Goal: Complete Application Form: Complete application form

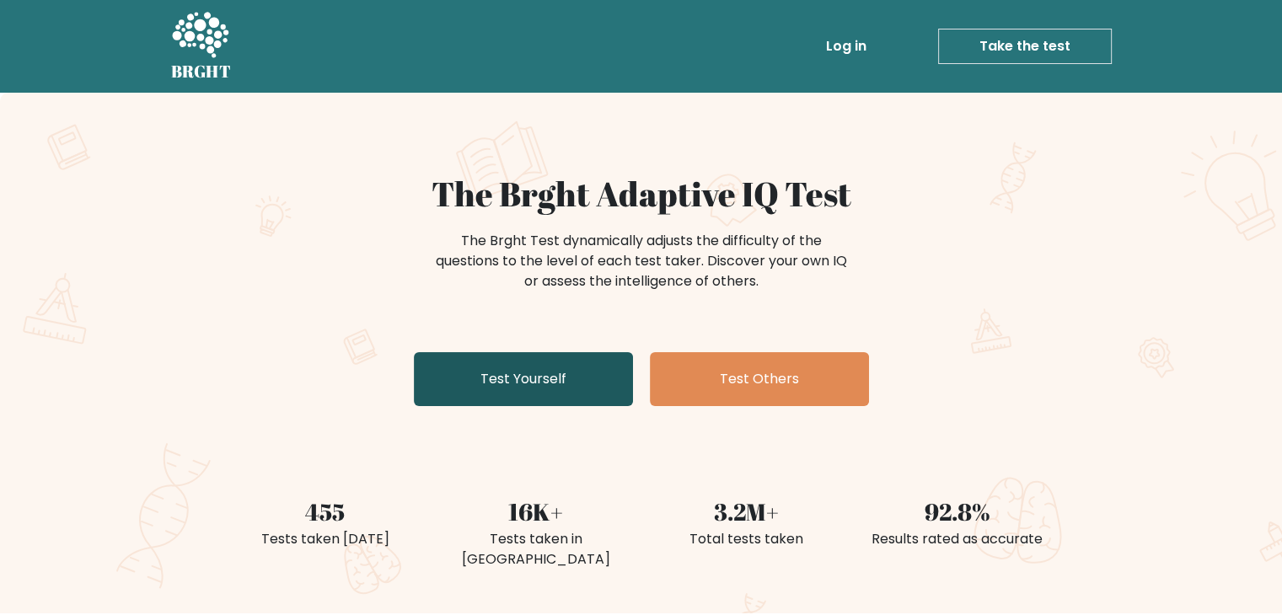
click at [543, 382] on link "Test Yourself" at bounding box center [523, 379] width 219 height 54
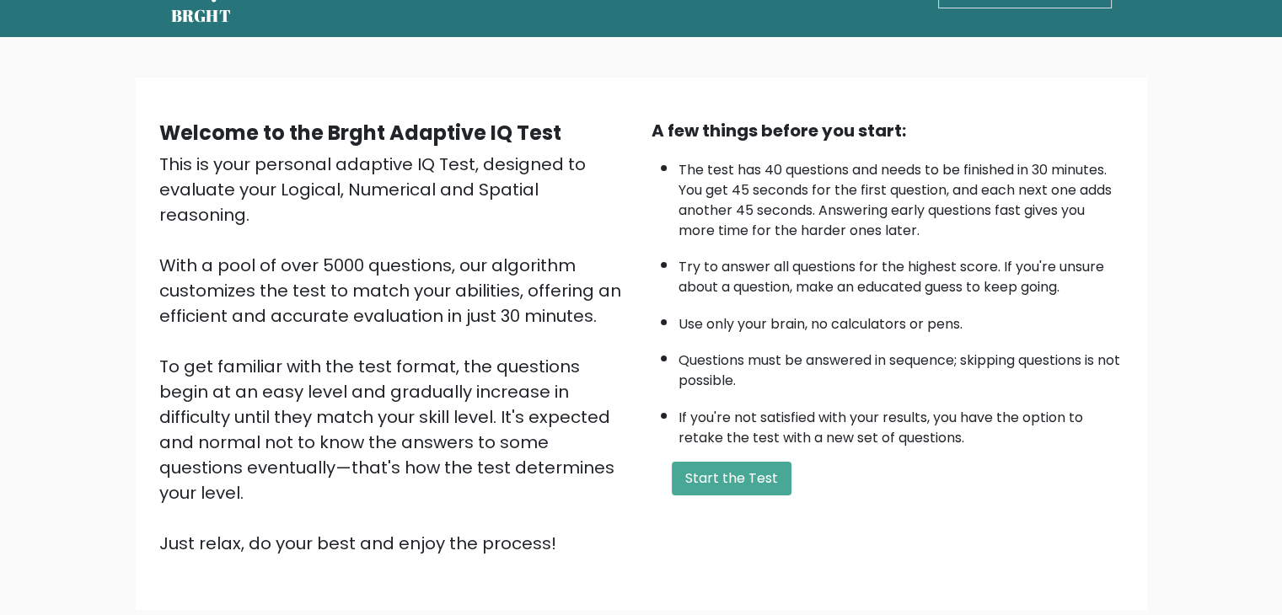
scroll to position [84, 0]
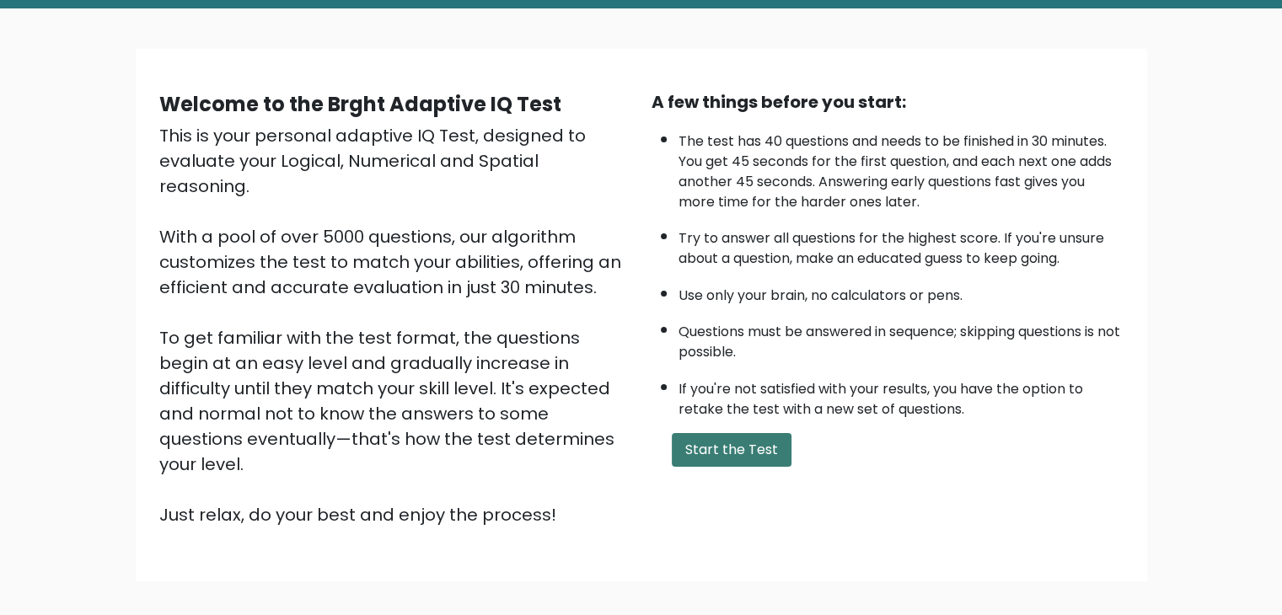
click at [733, 448] on button "Start the Test" at bounding box center [732, 450] width 120 height 34
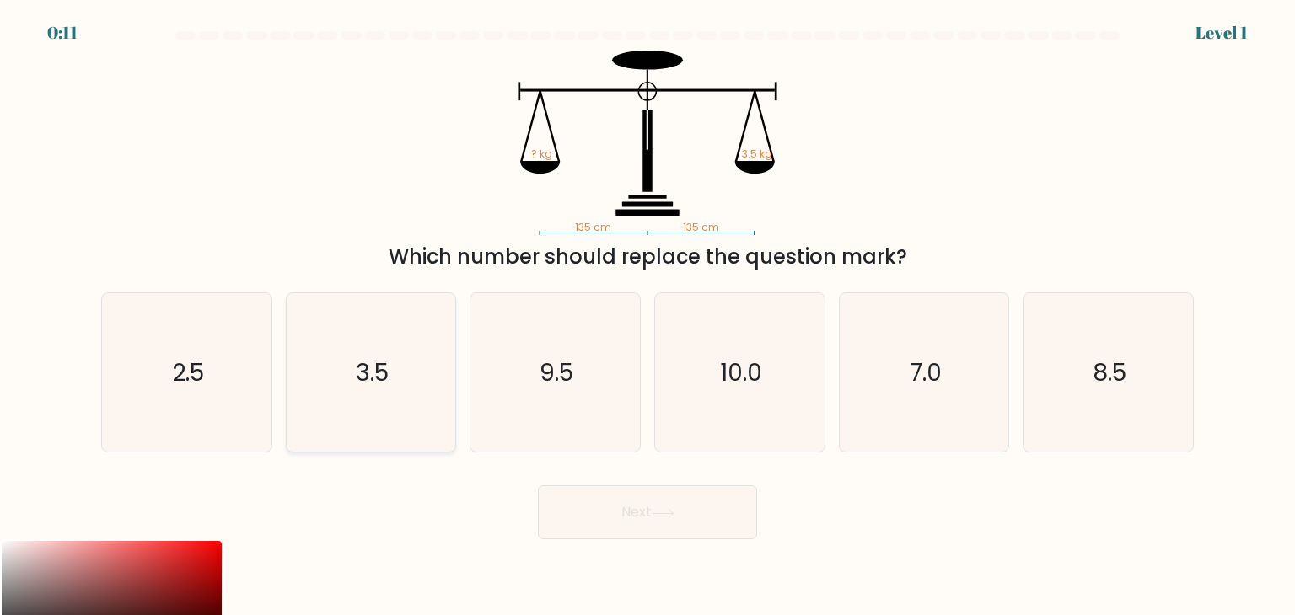
click at [407, 408] on icon "3.5" at bounding box center [371, 372] width 158 height 158
click at [647, 316] on input "b. 3.5" at bounding box center [647, 312] width 1 height 8
radio input "true"
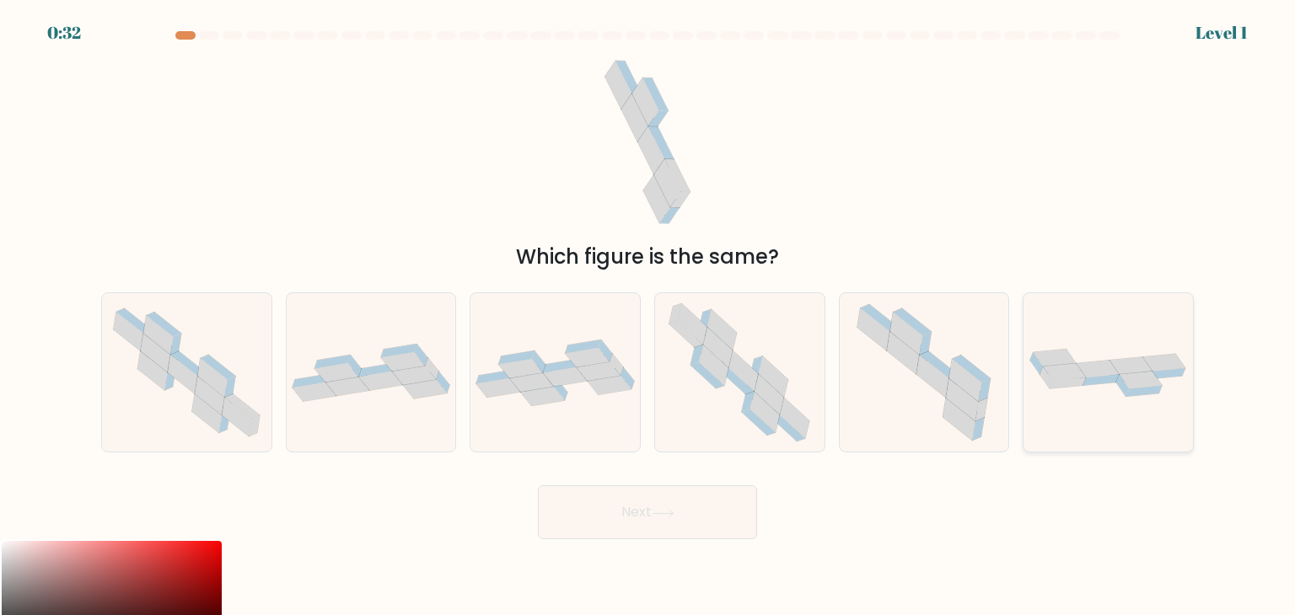
click at [1173, 378] on icon at bounding box center [1107, 372] width 169 height 53
click at [648, 316] on input "f." at bounding box center [647, 312] width 1 height 8
radio input "true"
click at [668, 525] on button "Next" at bounding box center [647, 513] width 219 height 54
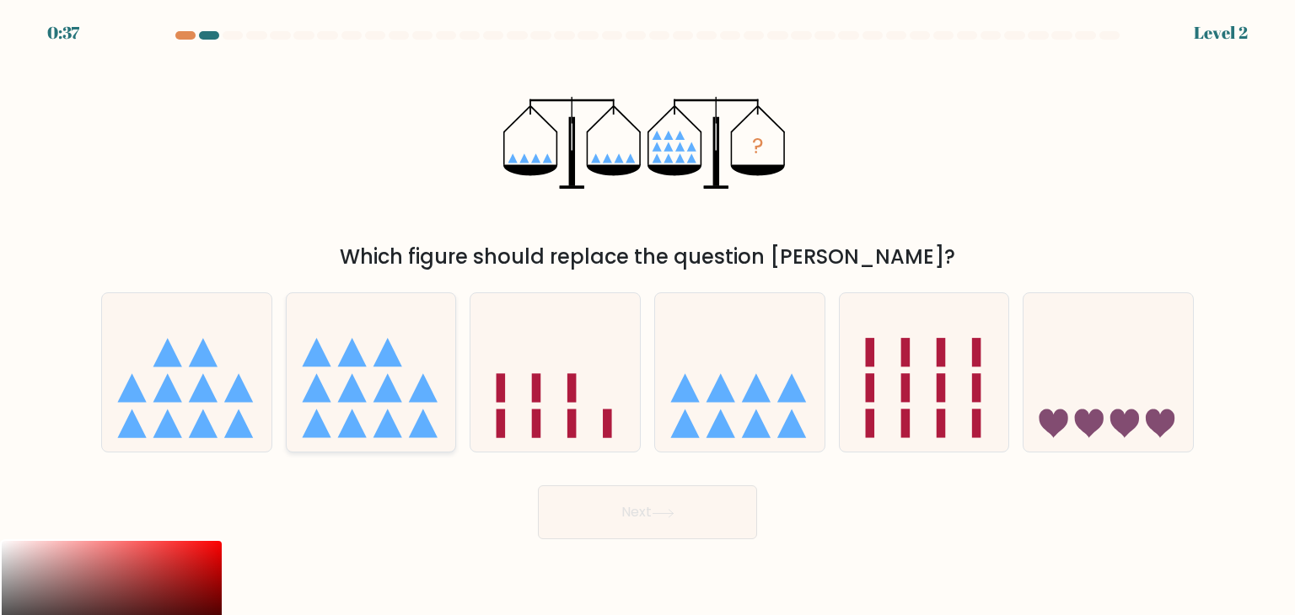
click at [374, 375] on icon at bounding box center [371, 373] width 169 height 140
click at [647, 316] on input "b." at bounding box center [647, 312] width 1 height 8
radio input "true"
click at [647, 517] on button "Next" at bounding box center [647, 513] width 219 height 54
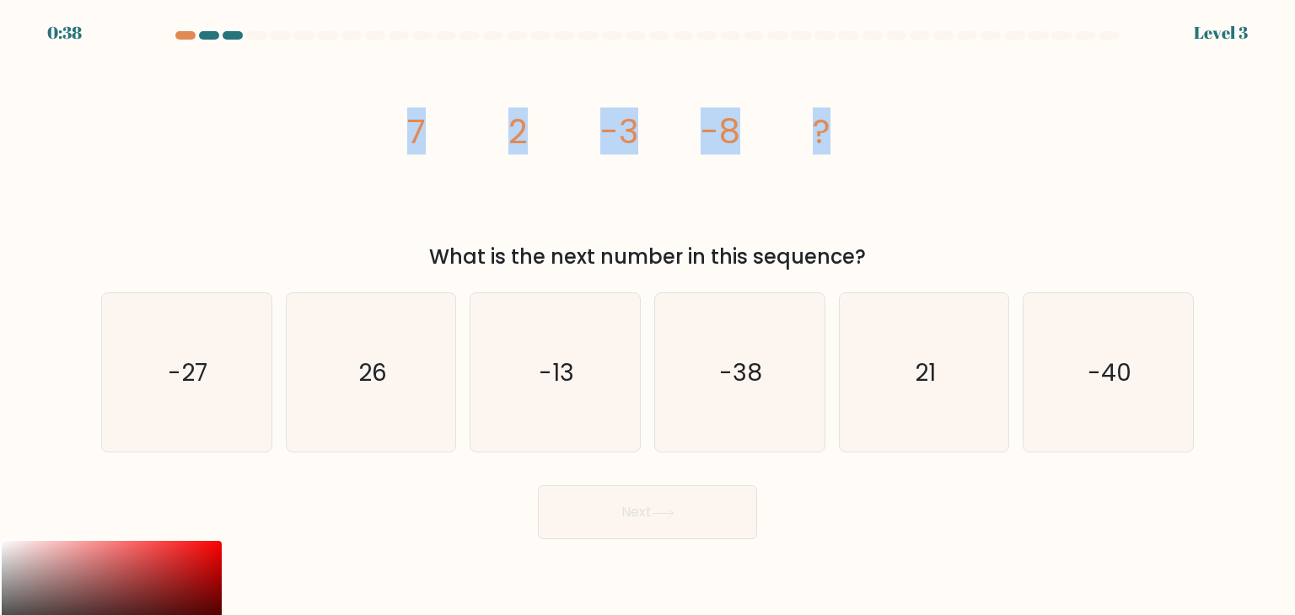
drag, startPoint x: 402, startPoint y: 127, endPoint x: 911, endPoint y: 190, distance: 512.9
click at [913, 190] on div "image/svg+xml 7 2 -3 -8 ? What is the next number in this sequence?" at bounding box center [647, 162] width 1113 height 222
copy g "7 2 -3 -8 ?"
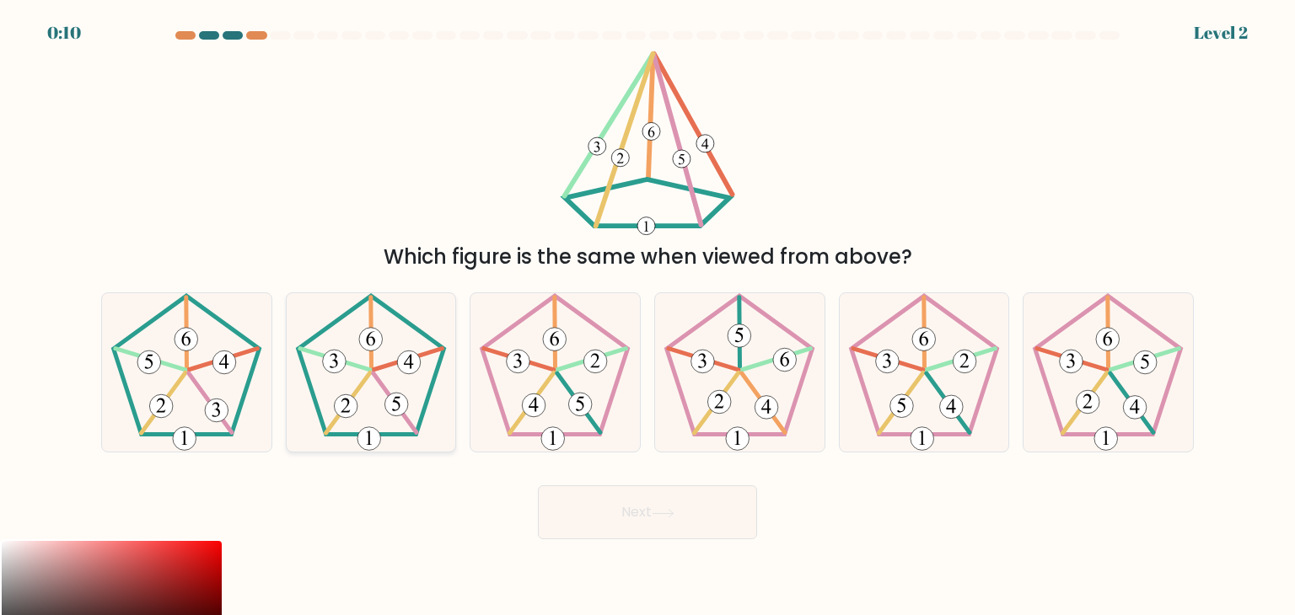
click at [388, 384] on icon at bounding box center [371, 372] width 158 height 158
click at [647, 316] on input "b." at bounding box center [647, 312] width 1 height 8
radio input "true"
click at [621, 499] on button "Next" at bounding box center [647, 513] width 219 height 54
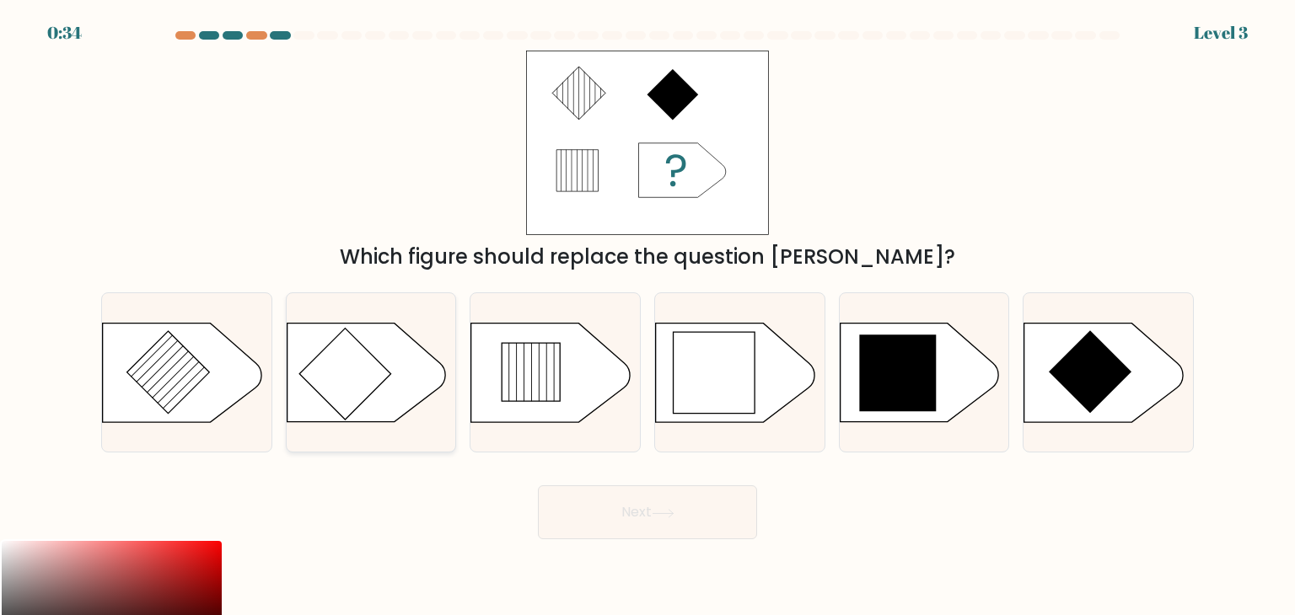
click at [370, 355] on icon at bounding box center [345, 375] width 92 height 92
click at [647, 316] on input "b." at bounding box center [647, 312] width 1 height 8
radio input "true"
click at [609, 515] on button "Next" at bounding box center [647, 513] width 219 height 54
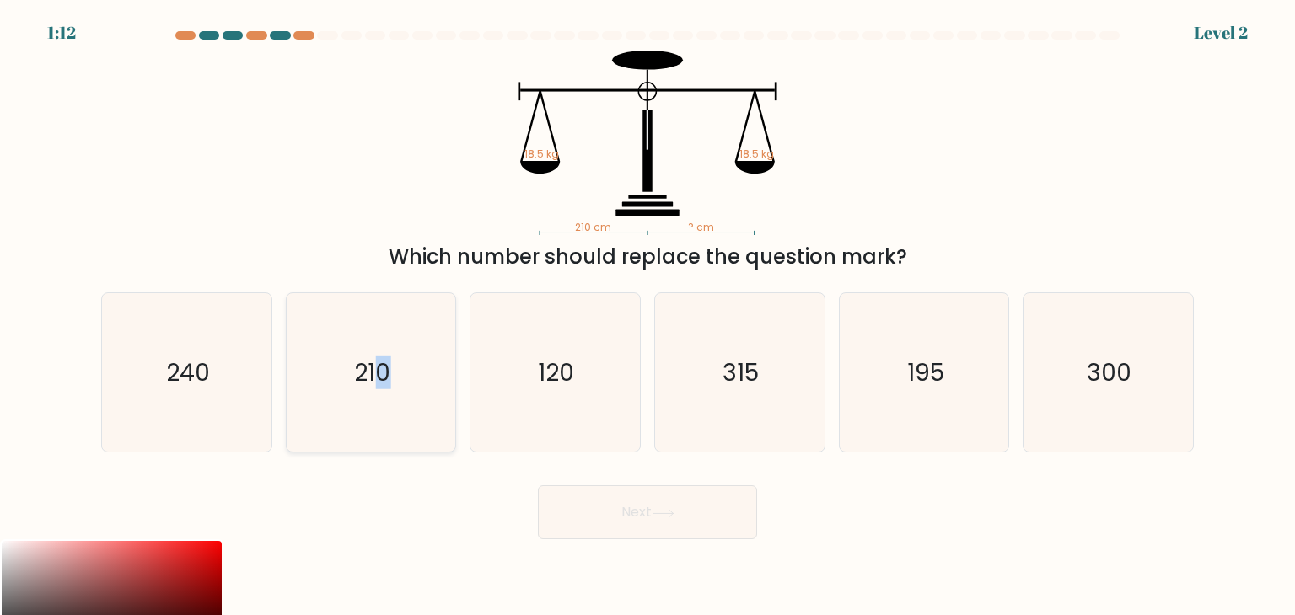
click at [384, 392] on icon "210" at bounding box center [371, 372] width 158 height 158
click at [371, 429] on icon "210" at bounding box center [371, 372] width 158 height 158
click at [647, 316] on input "b. 210" at bounding box center [647, 312] width 1 height 8
radio input "true"
click at [651, 517] on button "Next" at bounding box center [647, 513] width 219 height 54
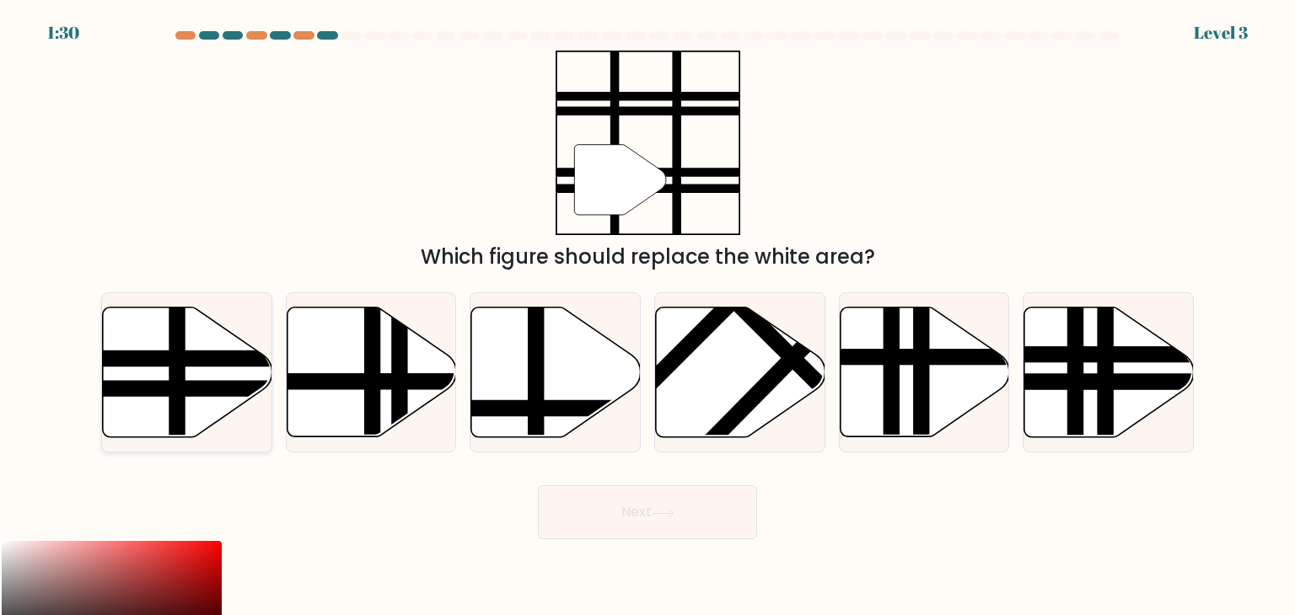
click at [206, 379] on icon at bounding box center [187, 373] width 169 height 130
click at [647, 316] on input "a." at bounding box center [647, 312] width 1 height 8
radio input "true"
click at [609, 510] on button "Next" at bounding box center [647, 513] width 219 height 54
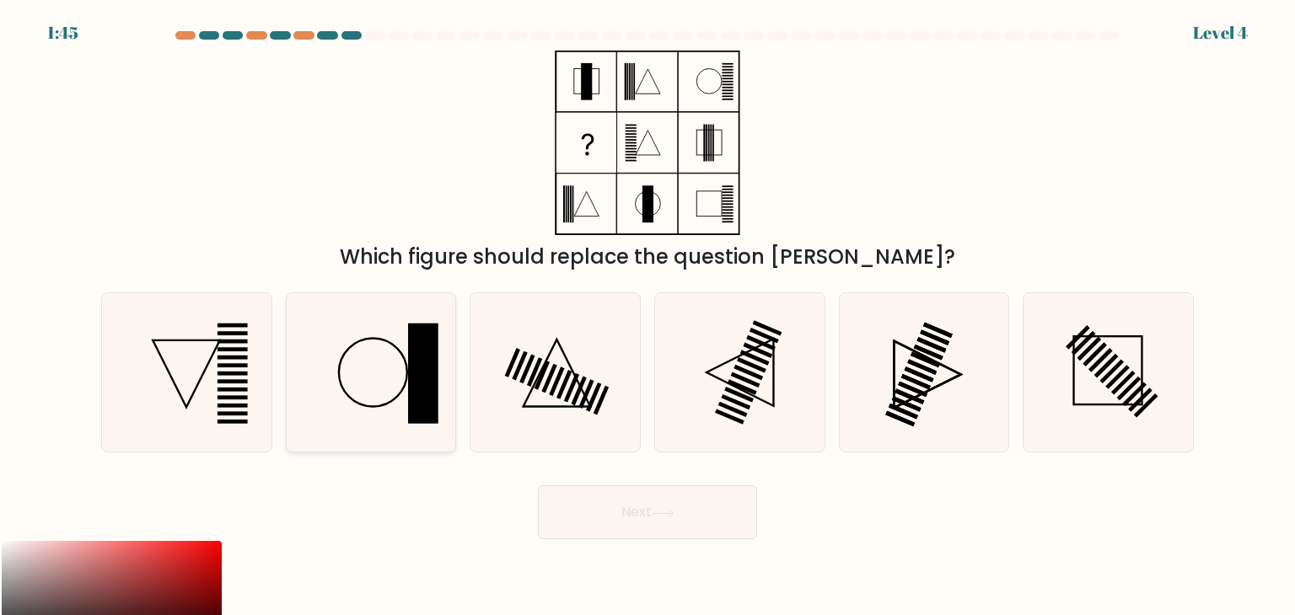
click at [376, 368] on icon at bounding box center [371, 372] width 158 height 158
click at [647, 316] on input "b." at bounding box center [647, 312] width 1 height 8
radio input "true"
click at [611, 502] on button "Next" at bounding box center [647, 513] width 219 height 54
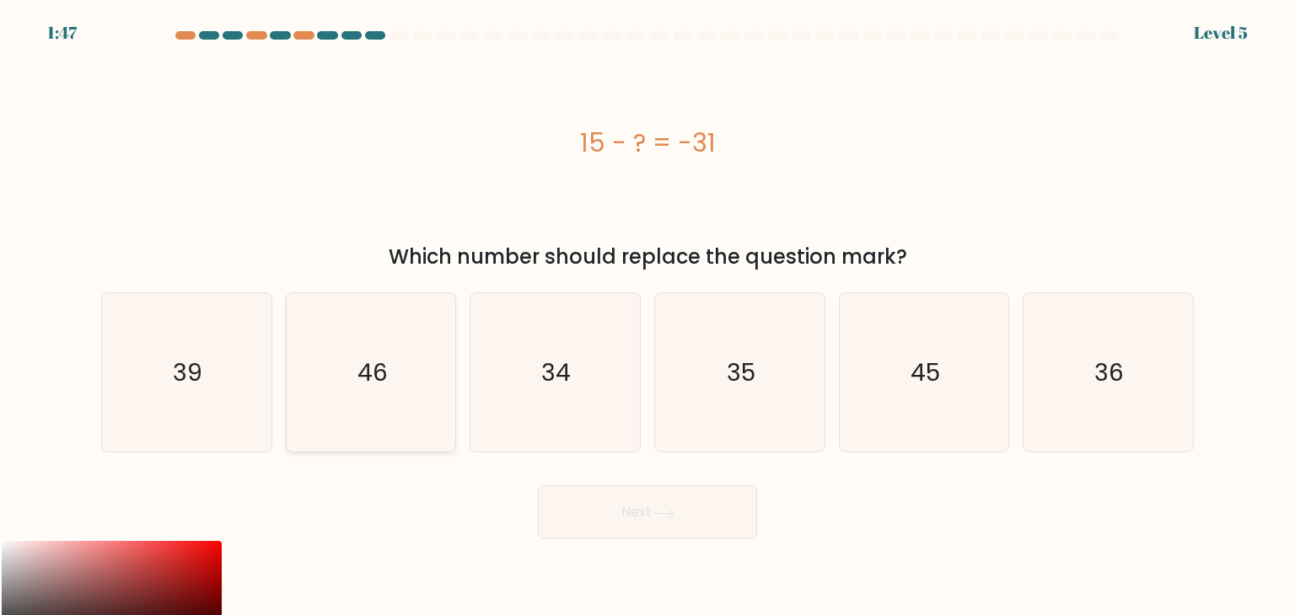
click at [447, 378] on icon "46" at bounding box center [371, 372] width 158 height 158
click at [647, 316] on input "b. 46" at bounding box center [647, 312] width 1 height 8
radio input "true"
click at [589, 503] on button "Next" at bounding box center [647, 513] width 219 height 54
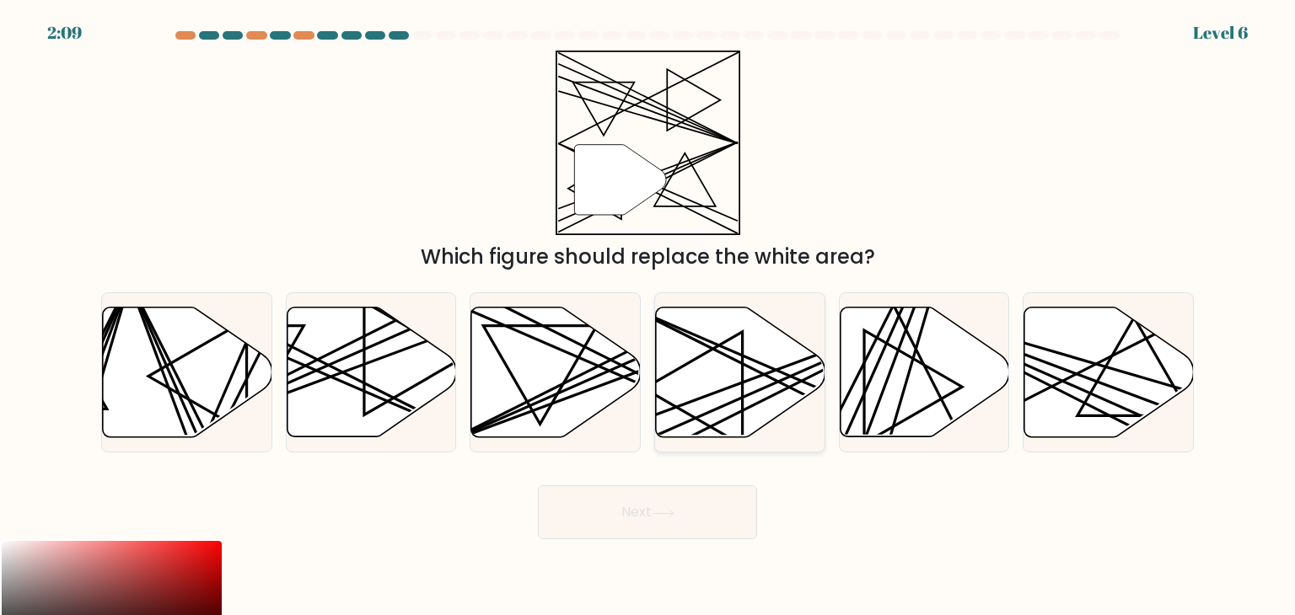
click at [723, 389] on icon at bounding box center [739, 373] width 169 height 132
click at [648, 316] on input "d." at bounding box center [647, 312] width 1 height 8
radio input "true"
click at [716, 528] on button "Next" at bounding box center [647, 513] width 219 height 54
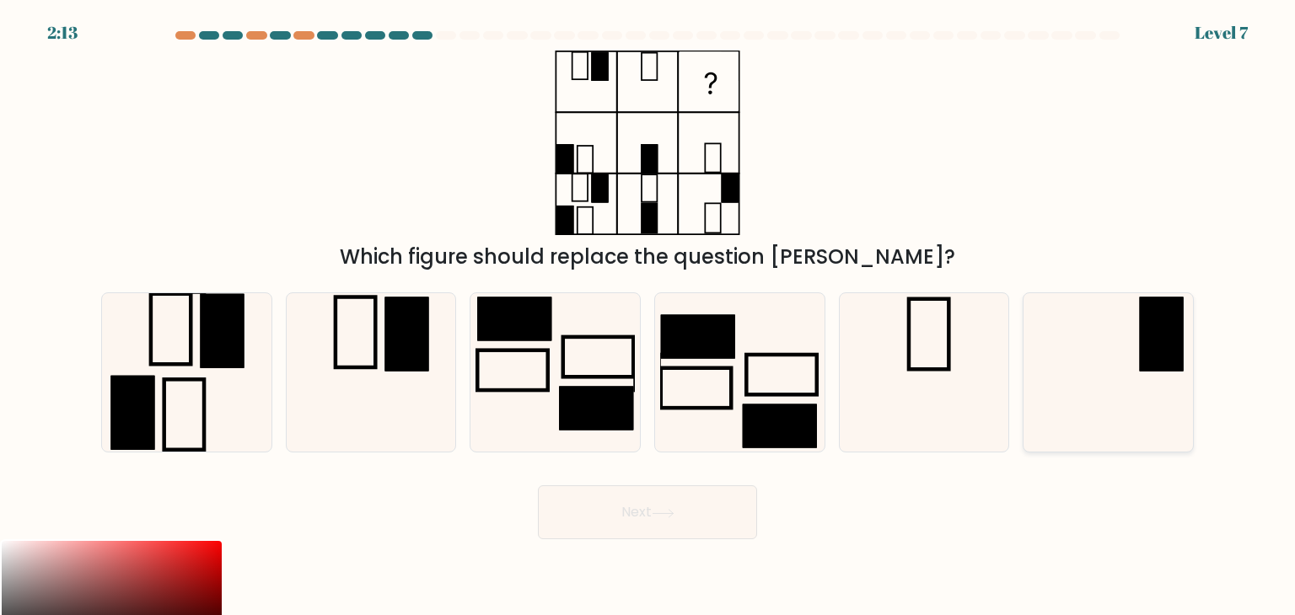
click at [1175, 331] on rect at bounding box center [1162, 335] width 44 height 74
click at [648, 316] on input "f." at bounding box center [647, 312] width 1 height 8
radio input "true"
click at [703, 515] on button "Next" at bounding box center [647, 513] width 219 height 54
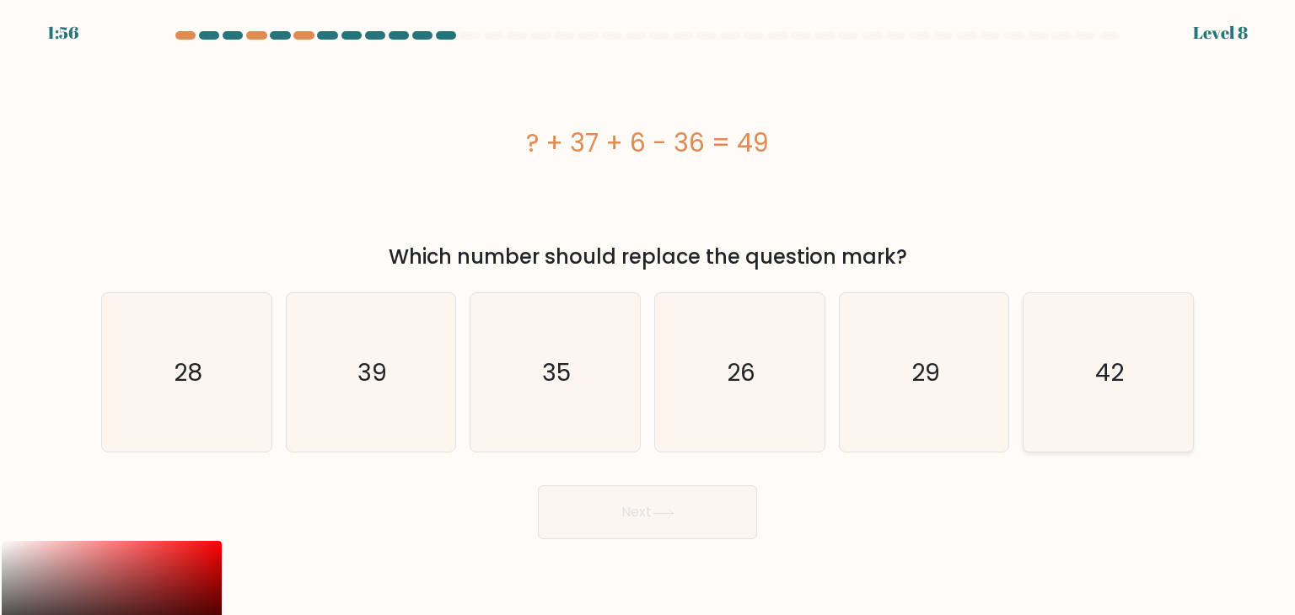
click at [1076, 394] on icon "42" at bounding box center [1107, 372] width 158 height 158
click at [648, 316] on input "f. 42" at bounding box center [647, 312] width 1 height 8
radio input "true"
click at [692, 496] on button "Next" at bounding box center [647, 513] width 219 height 54
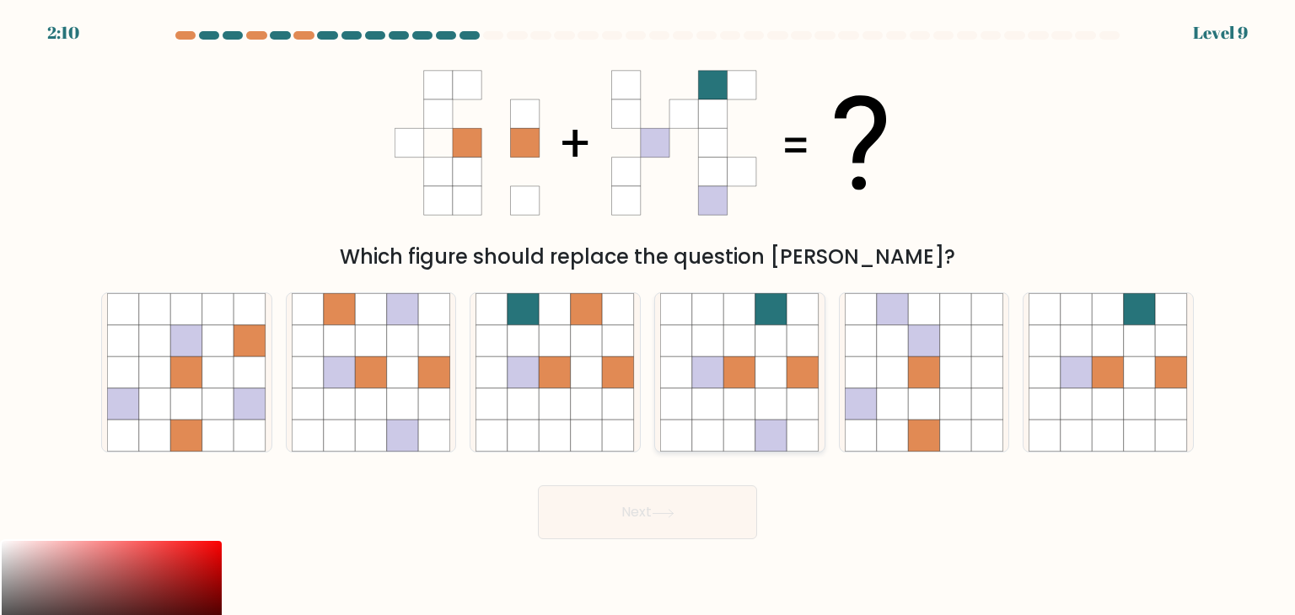
click at [763, 373] on icon at bounding box center [771, 373] width 32 height 32
click at [648, 316] on input "d." at bounding box center [647, 312] width 1 height 8
radio input "true"
click at [627, 520] on button "Next" at bounding box center [647, 513] width 219 height 54
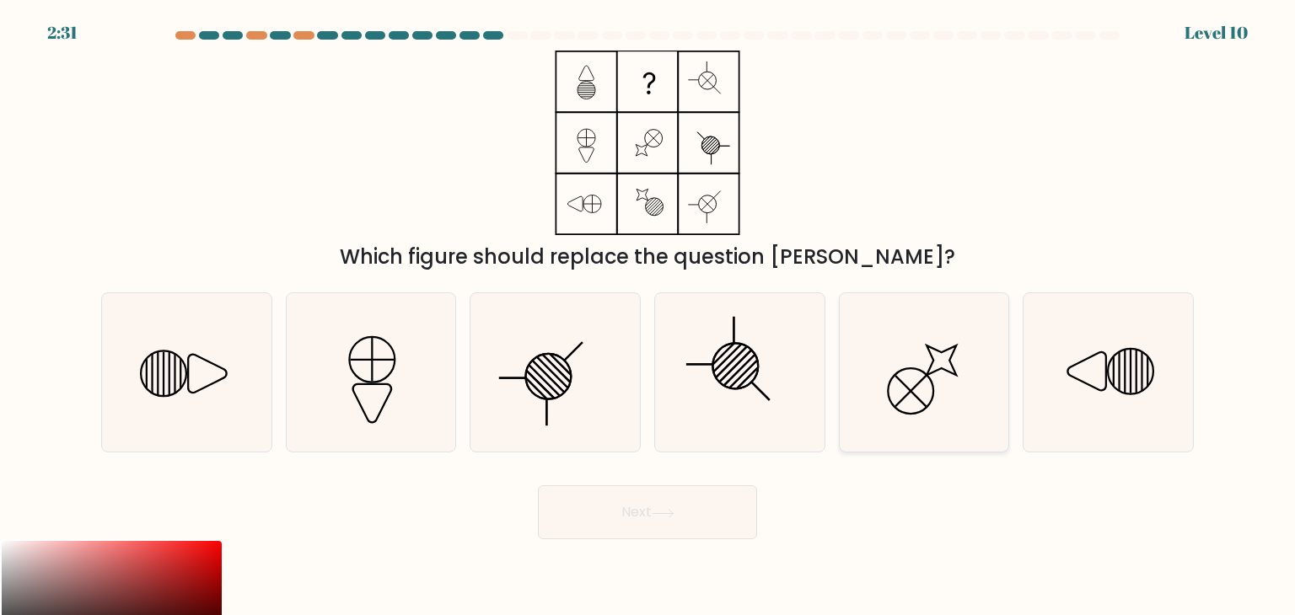
click at [913, 335] on icon at bounding box center [924, 372] width 158 height 158
click at [648, 316] on input "e." at bounding box center [647, 312] width 1 height 8
radio input "true"
click at [688, 534] on button "Next" at bounding box center [647, 513] width 219 height 54
click at [678, 527] on button "Next" at bounding box center [647, 513] width 219 height 54
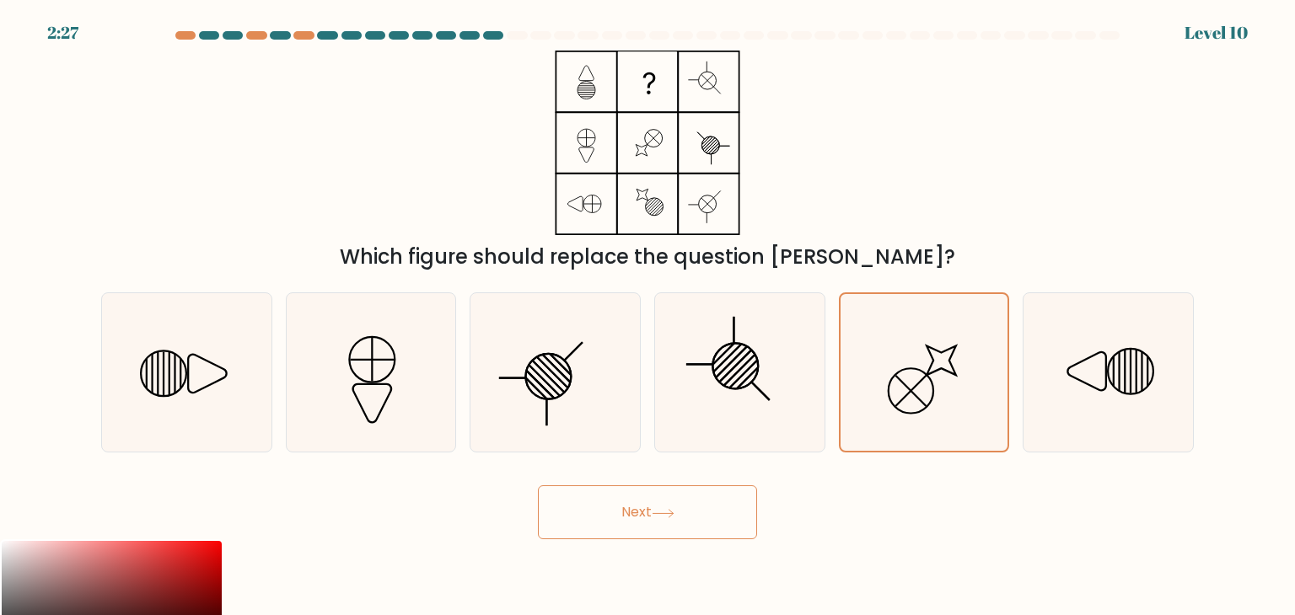
click at [669, 515] on icon at bounding box center [663, 513] width 23 height 9
click at [631, 514] on button "Next" at bounding box center [647, 513] width 219 height 54
click at [908, 416] on icon at bounding box center [923, 372] width 157 height 157
click at [648, 316] on input "e." at bounding box center [647, 312] width 1 height 8
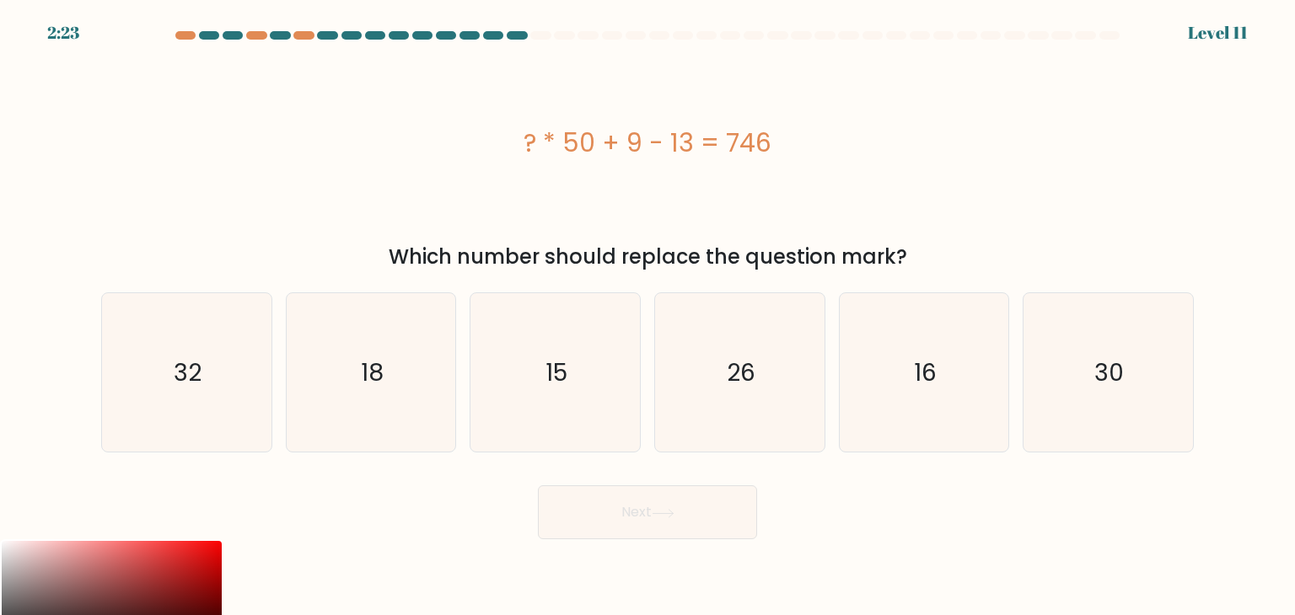
click at [742, 510] on button "Next" at bounding box center [647, 513] width 219 height 54
click at [544, 411] on icon "15" at bounding box center [554, 372] width 158 height 158
click at [647, 316] on input "c. 15" at bounding box center [647, 312] width 1 height 8
radio input "true"
click at [625, 503] on button "Next" at bounding box center [647, 513] width 219 height 54
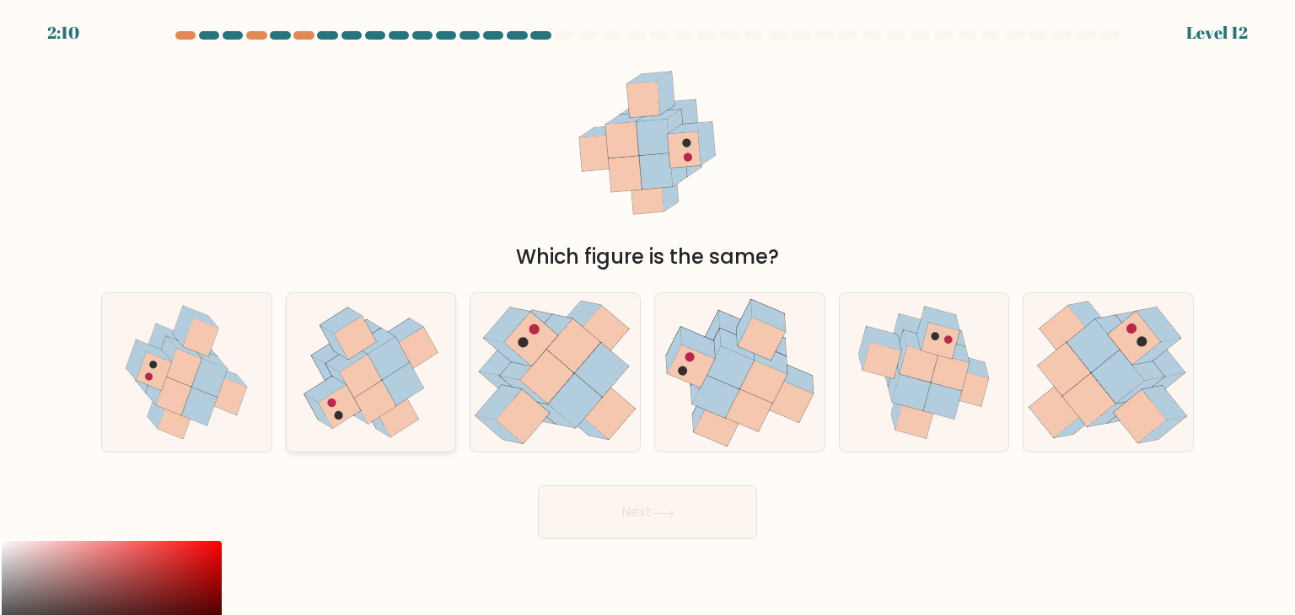
click at [405, 386] on icon at bounding box center [402, 385] width 42 height 44
click at [647, 316] on input "b." at bounding box center [647, 312] width 1 height 8
radio input "true"
click at [210, 374] on icon at bounding box center [209, 378] width 35 height 39
click at [647, 316] on input "a." at bounding box center [647, 312] width 1 height 8
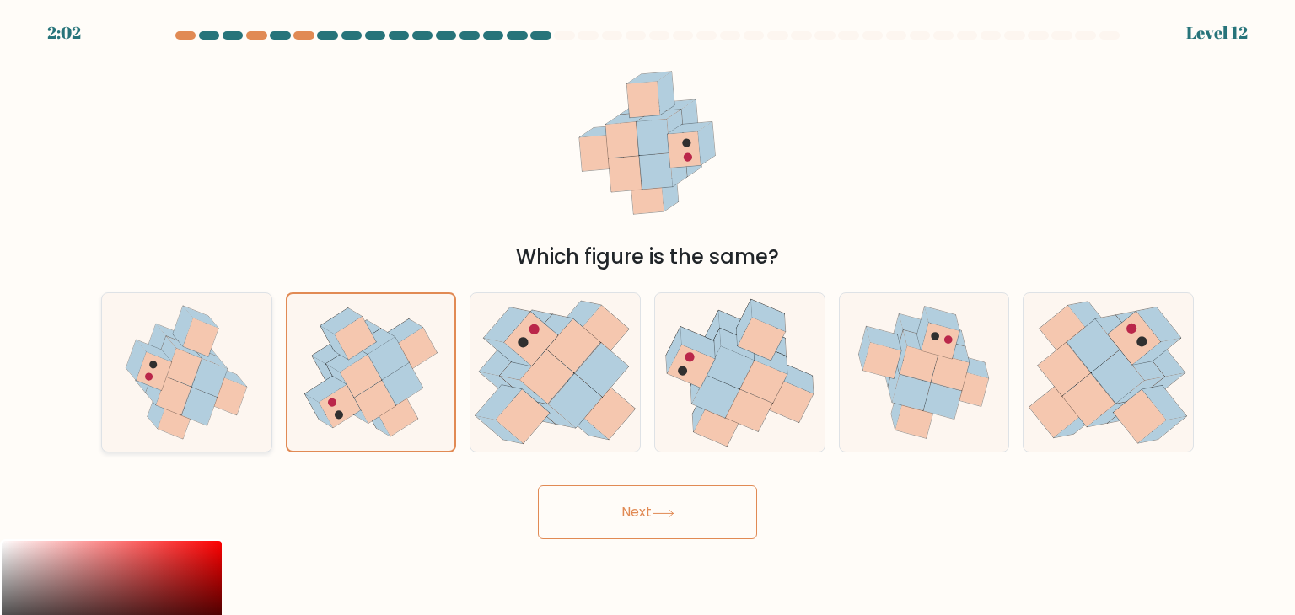
radio input "true"
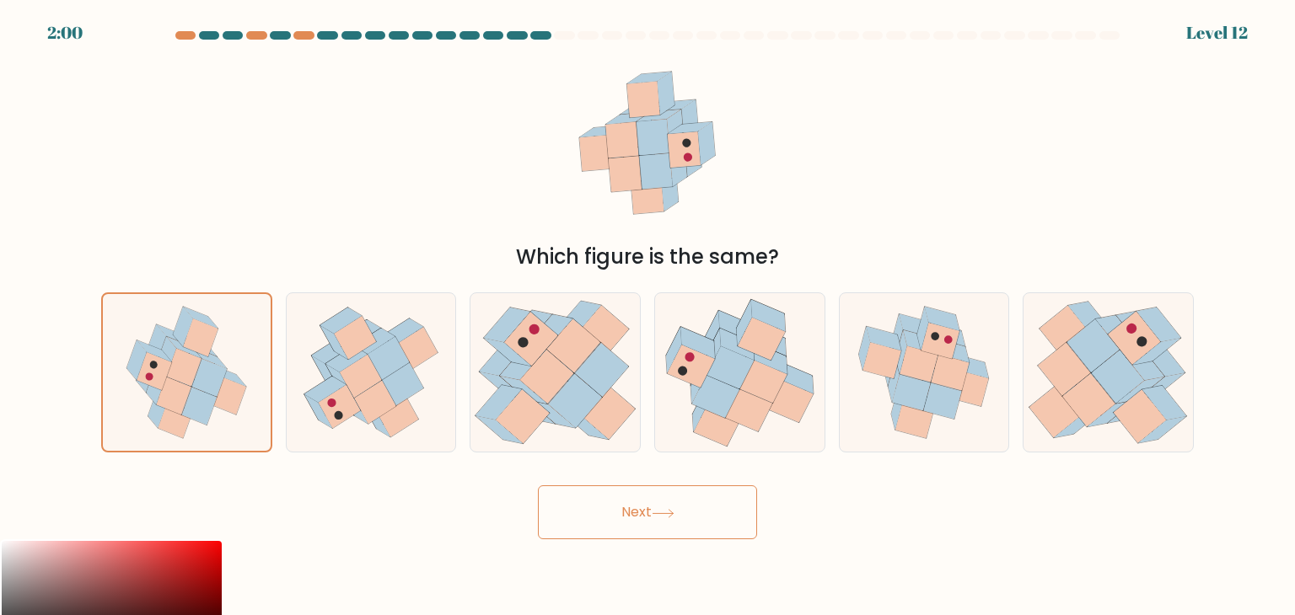
click at [664, 514] on icon at bounding box center [663, 513] width 23 height 9
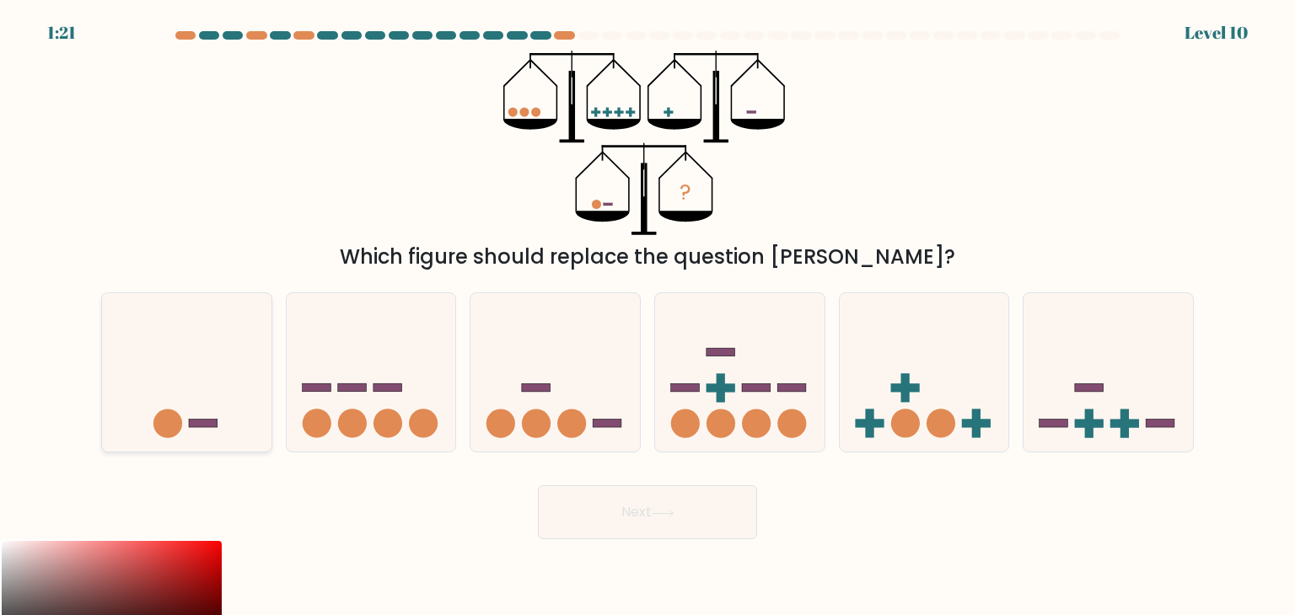
click at [217, 394] on icon at bounding box center [186, 373] width 169 height 140
click at [647, 316] on input "a." at bounding box center [647, 312] width 1 height 8
radio input "true"
click at [600, 511] on button "Next" at bounding box center [647, 513] width 219 height 54
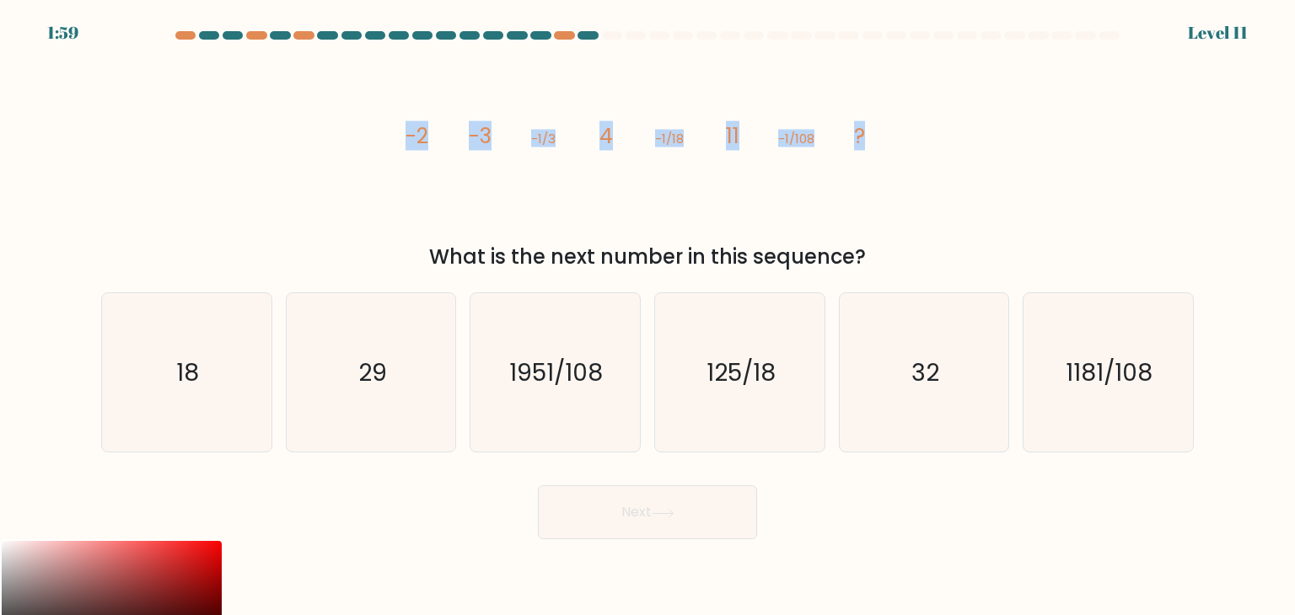
drag, startPoint x: 391, startPoint y: 126, endPoint x: 939, endPoint y: 124, distance: 547.9
click at [941, 124] on div "image/svg+xml -2 -3 -1/3 4 -1/18 11 -1/108 ? What is the next number in this se…" at bounding box center [647, 162] width 1113 height 222
copy g "-2 -3 -1/3 4 -1/18 11 -1/108 ?"
click at [242, 391] on icon "18" at bounding box center [186, 372] width 158 height 158
click at [647, 316] on input "a. 18" at bounding box center [647, 312] width 1 height 8
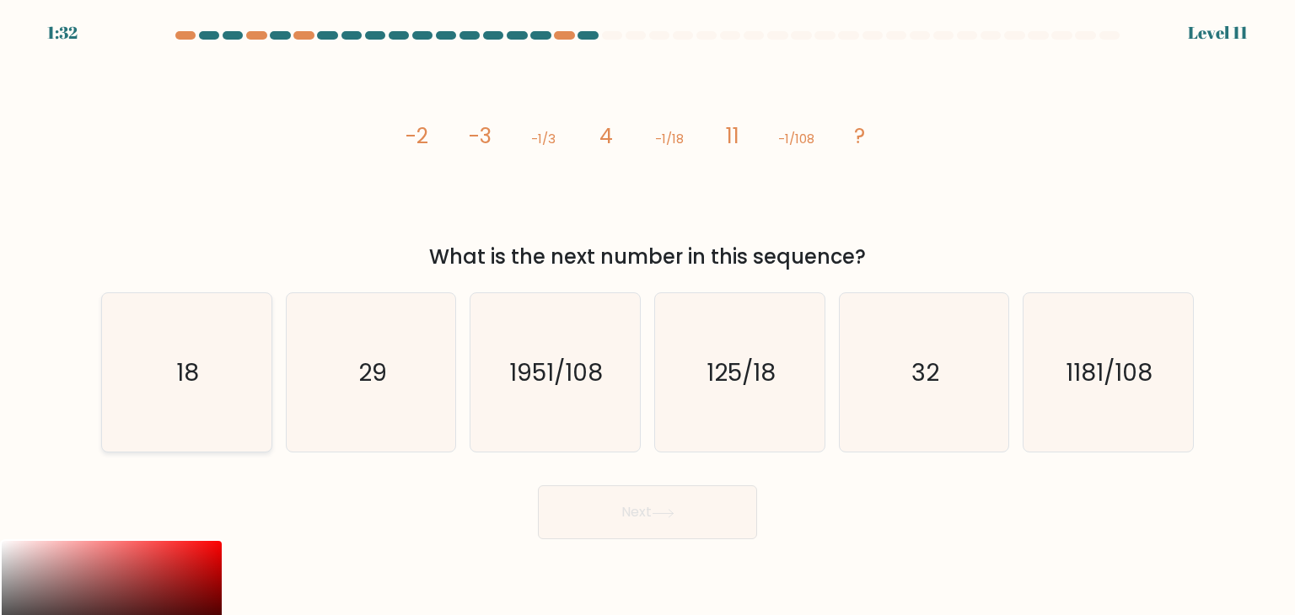
radio input "true"
click at [657, 512] on icon at bounding box center [663, 513] width 23 height 9
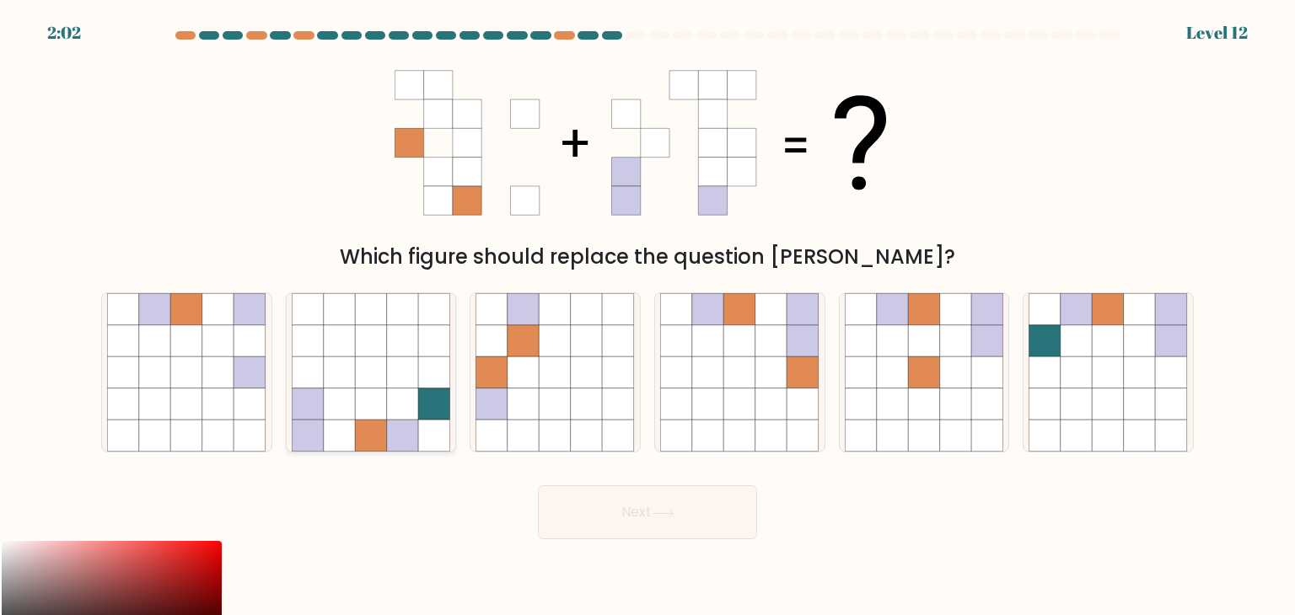
click at [392, 426] on icon at bounding box center [403, 437] width 32 height 32
click at [647, 316] on input "b." at bounding box center [647, 312] width 1 height 8
radio input "true"
click at [673, 503] on button "Next" at bounding box center [647, 513] width 219 height 54
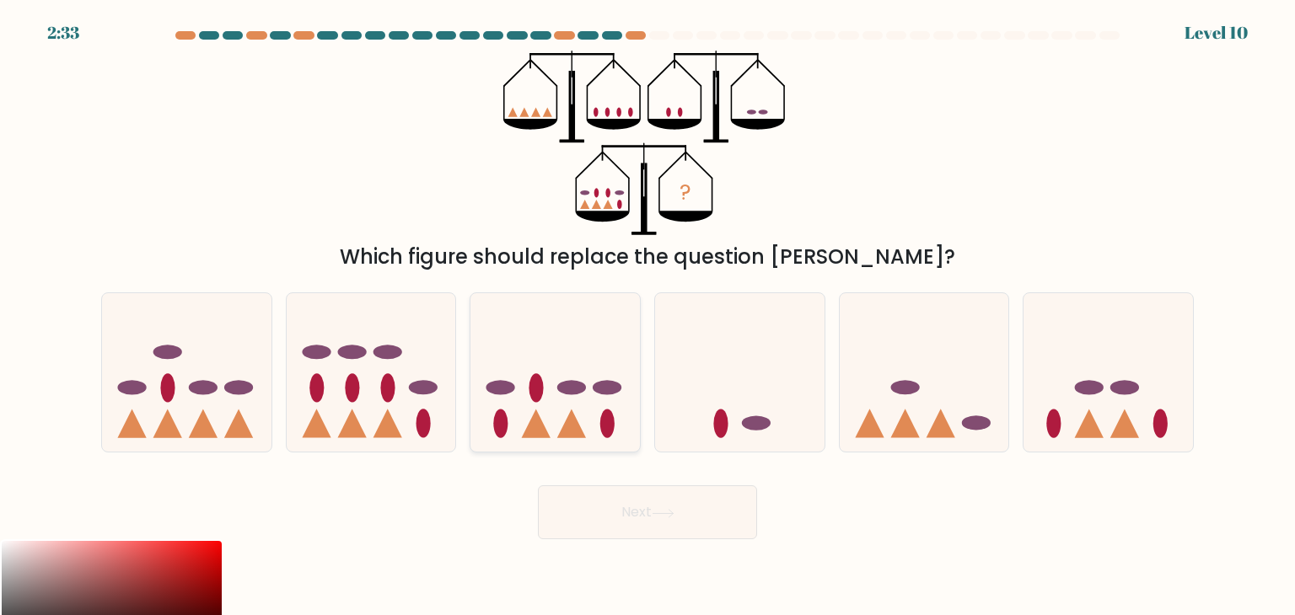
click at [583, 399] on icon at bounding box center [554, 373] width 169 height 140
click at [647, 316] on input "c." at bounding box center [647, 312] width 1 height 8
radio input "true"
click at [629, 516] on button "Next" at bounding box center [647, 513] width 219 height 54
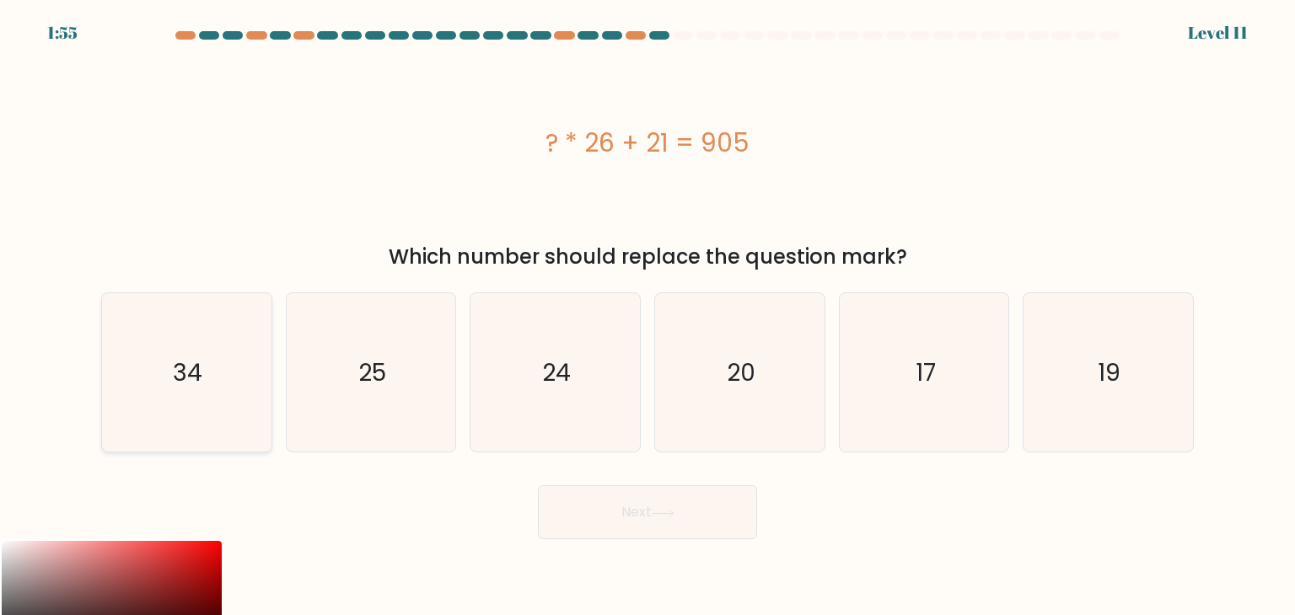
click at [212, 436] on icon "34" at bounding box center [186, 372] width 158 height 158
click at [647, 316] on input "a. 34" at bounding box center [647, 312] width 1 height 8
radio input "true"
click at [625, 521] on button "Next" at bounding box center [647, 513] width 219 height 54
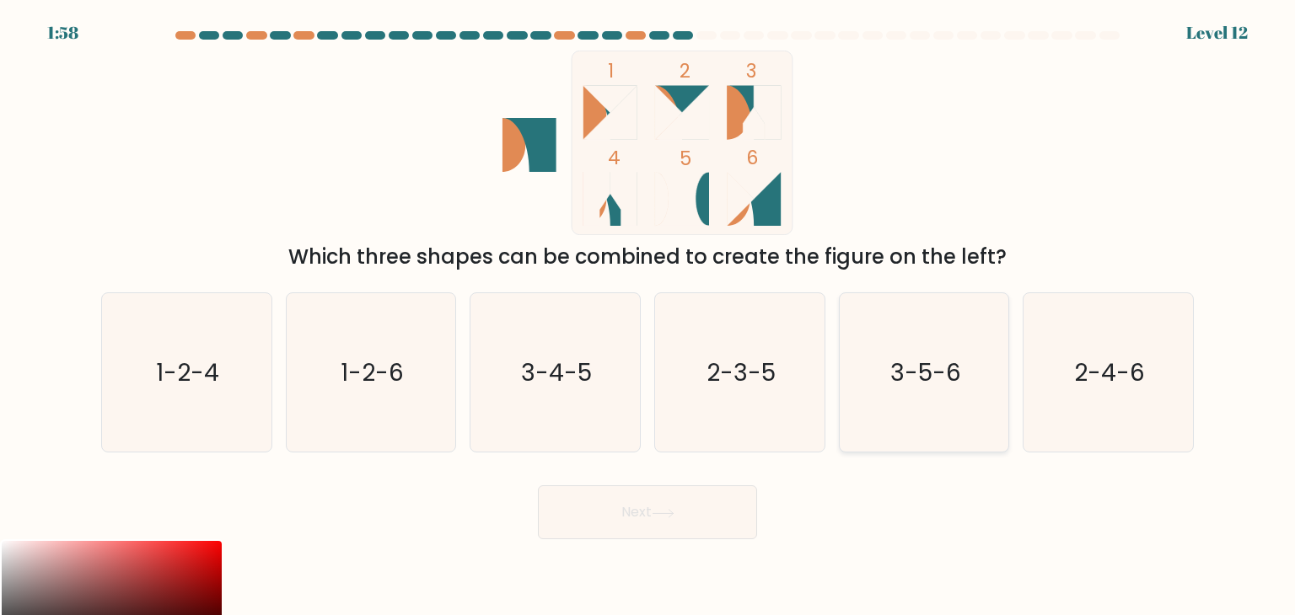
click at [887, 395] on icon "3-5-6" at bounding box center [924, 372] width 158 height 158
click at [648, 316] on input "e. 3-5-6" at bounding box center [647, 312] width 1 height 8
radio input "true"
click at [680, 500] on button "Next" at bounding box center [647, 513] width 219 height 54
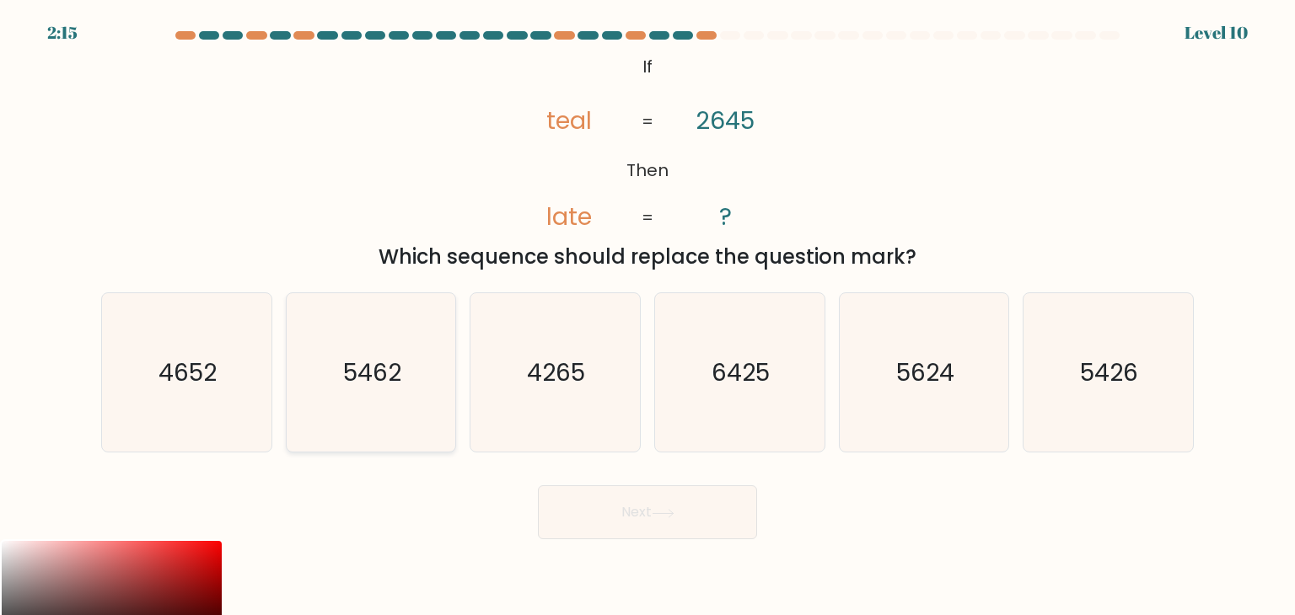
click at [405, 427] on icon "5462" at bounding box center [371, 372] width 158 height 158
click at [647, 316] on input "b. 5462" at bounding box center [647, 312] width 1 height 8
radio input "true"
click at [1093, 405] on icon "5426" at bounding box center [1107, 372] width 158 height 158
click at [648, 316] on input "f. 5426" at bounding box center [647, 312] width 1 height 8
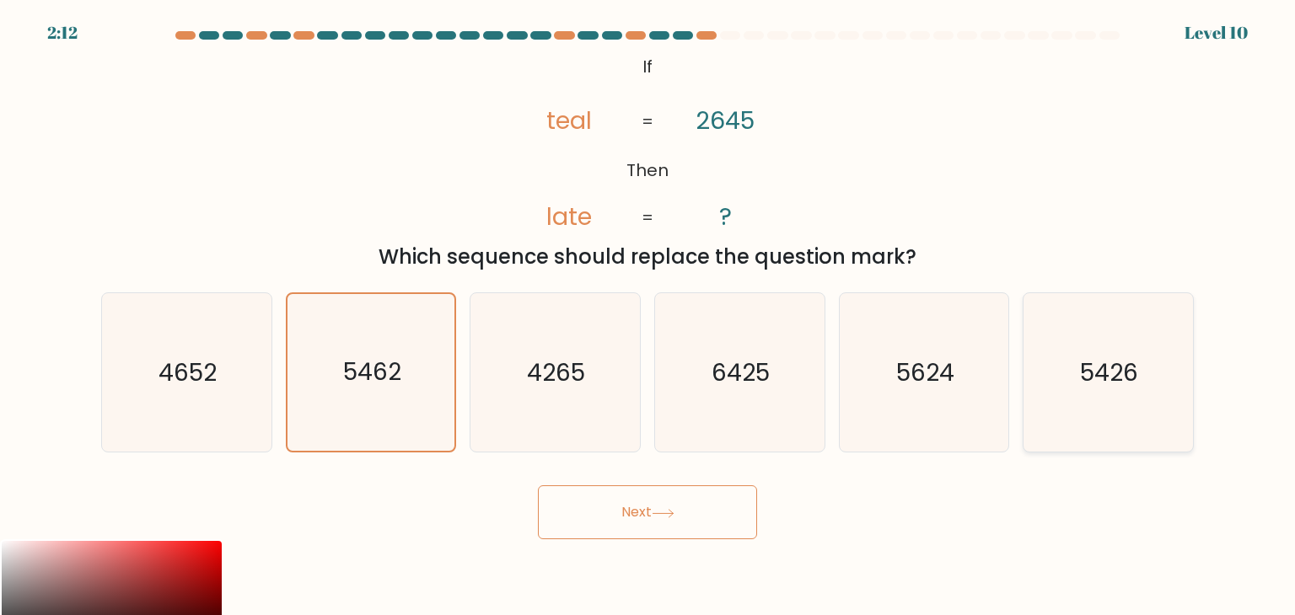
radio input "true"
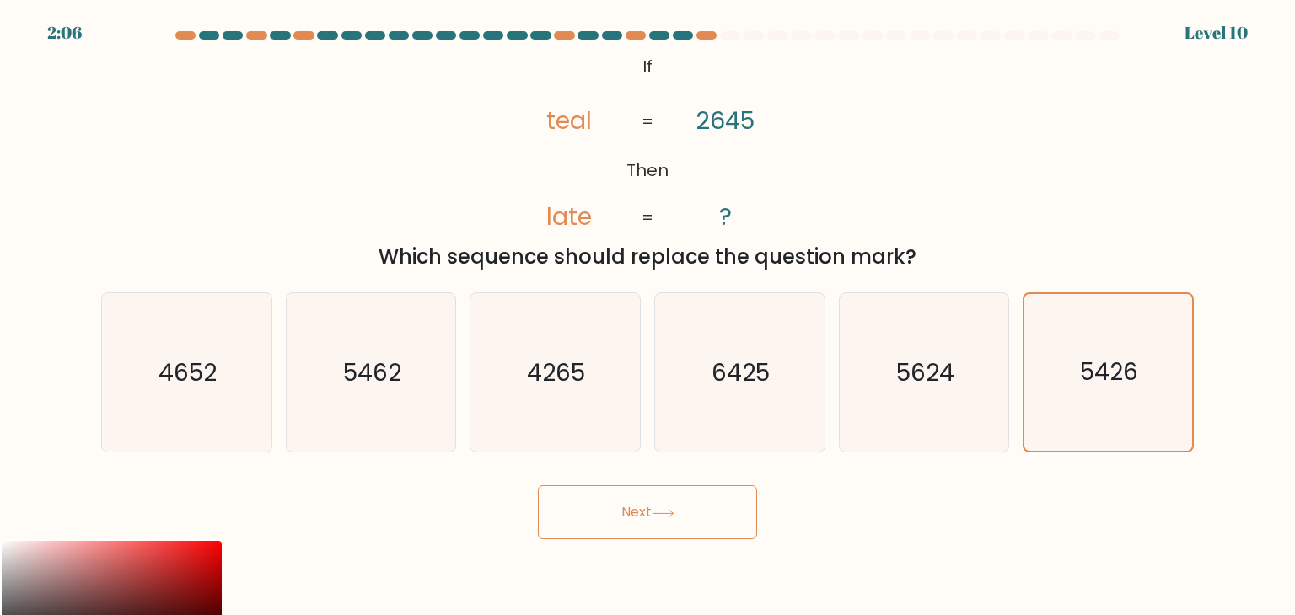
click at [706, 534] on button "Next" at bounding box center [647, 513] width 219 height 54
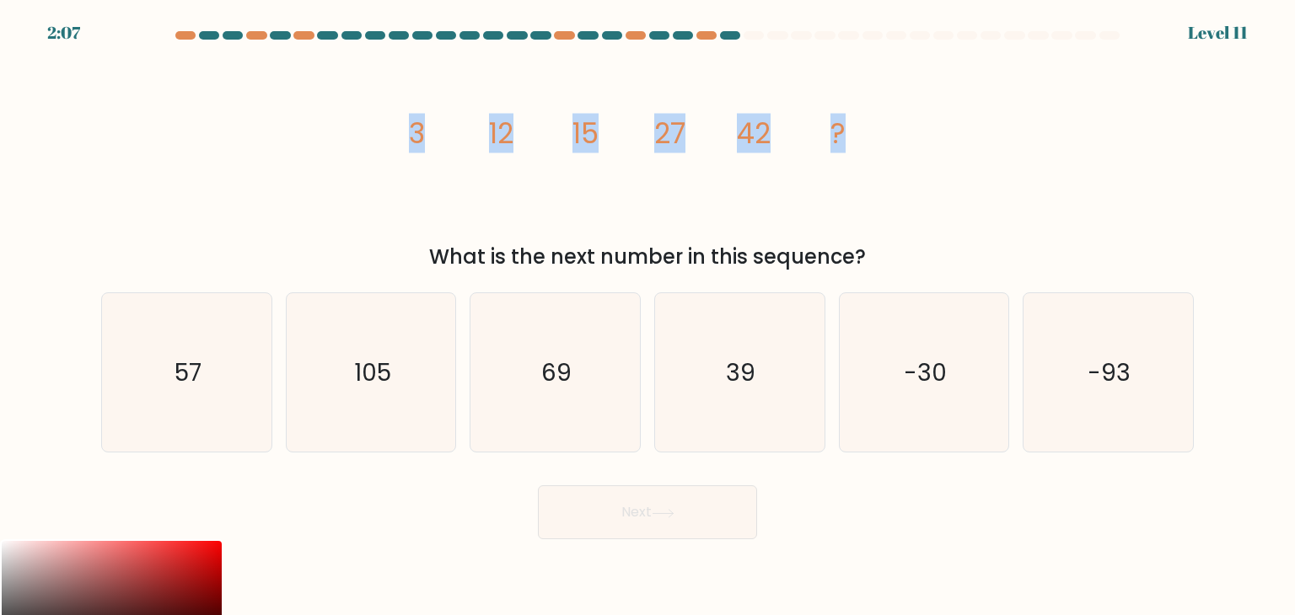
drag, startPoint x: 381, startPoint y: 126, endPoint x: 945, endPoint y: 137, distance: 564.0
click at [996, 152] on div "image/svg+xml 3 12 15 27 42 ? What is the next number in this sequence?" at bounding box center [647, 162] width 1113 height 222
copy g "3 12 15 27 42 ?"
click at [533, 364] on icon "69" at bounding box center [554, 372] width 158 height 158
click at [647, 316] on input "c. 69" at bounding box center [647, 312] width 1 height 8
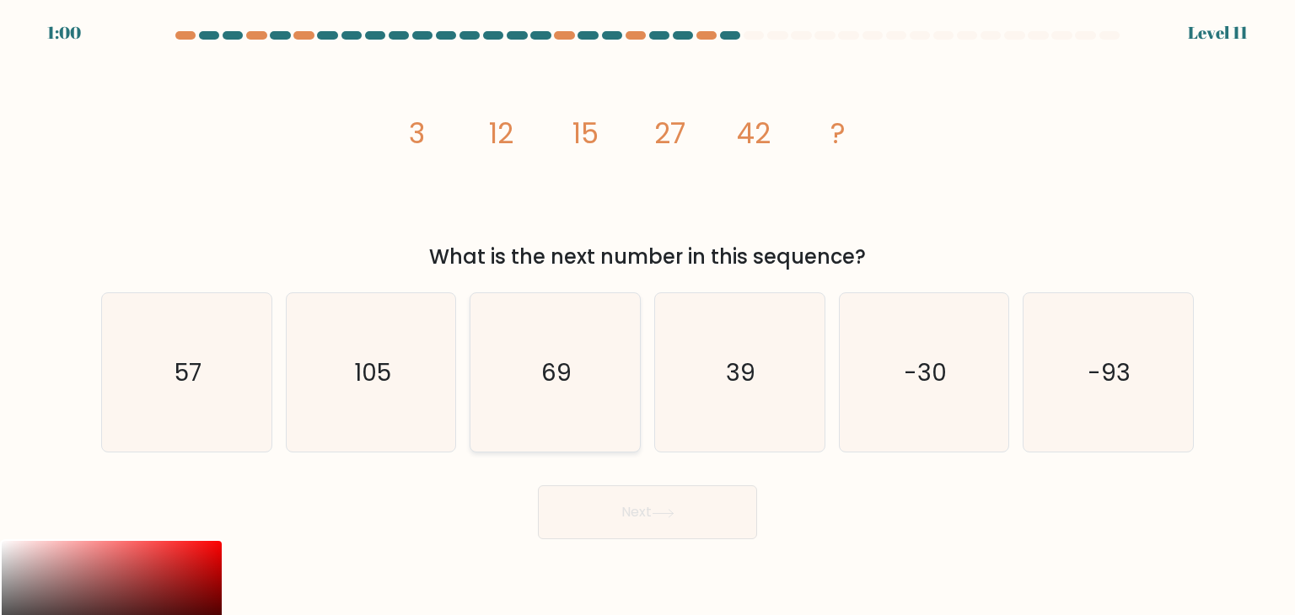
radio input "true"
click at [635, 524] on button "Next" at bounding box center [647, 513] width 219 height 54
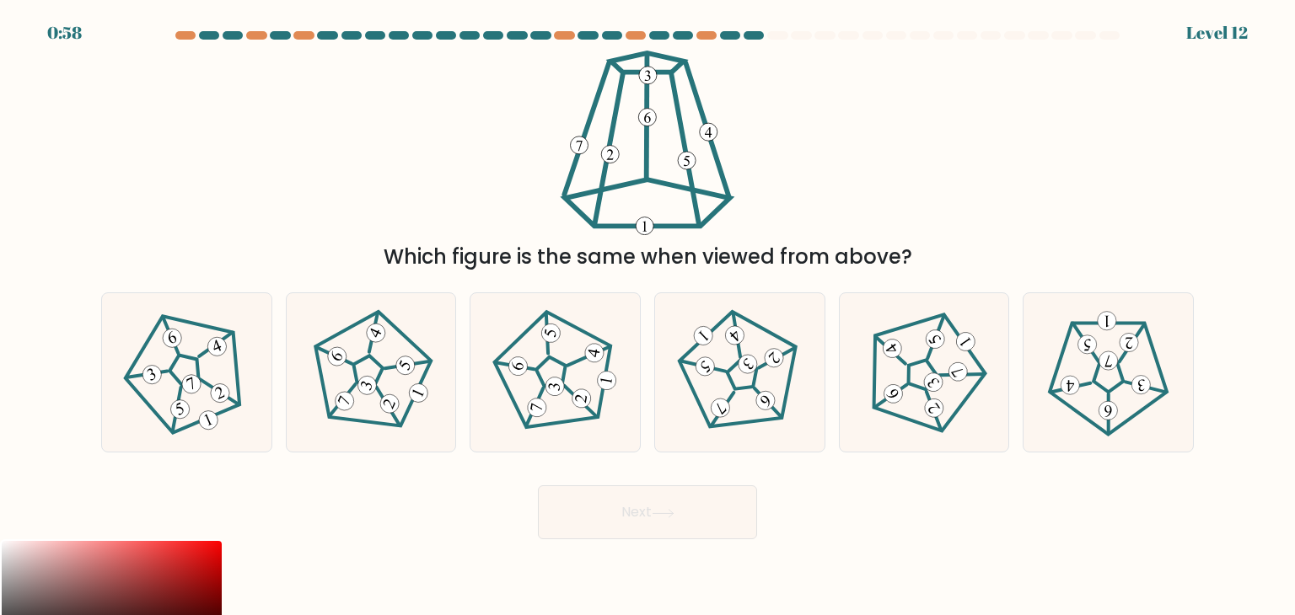
click at [629, 527] on button "Next" at bounding box center [647, 513] width 219 height 54
click at [900, 529] on div "Next" at bounding box center [647, 506] width 1113 height 67
click at [357, 373] on icon at bounding box center [371, 372] width 127 height 127
click at [647, 316] on input "b." at bounding box center [647, 312] width 1 height 8
radio input "true"
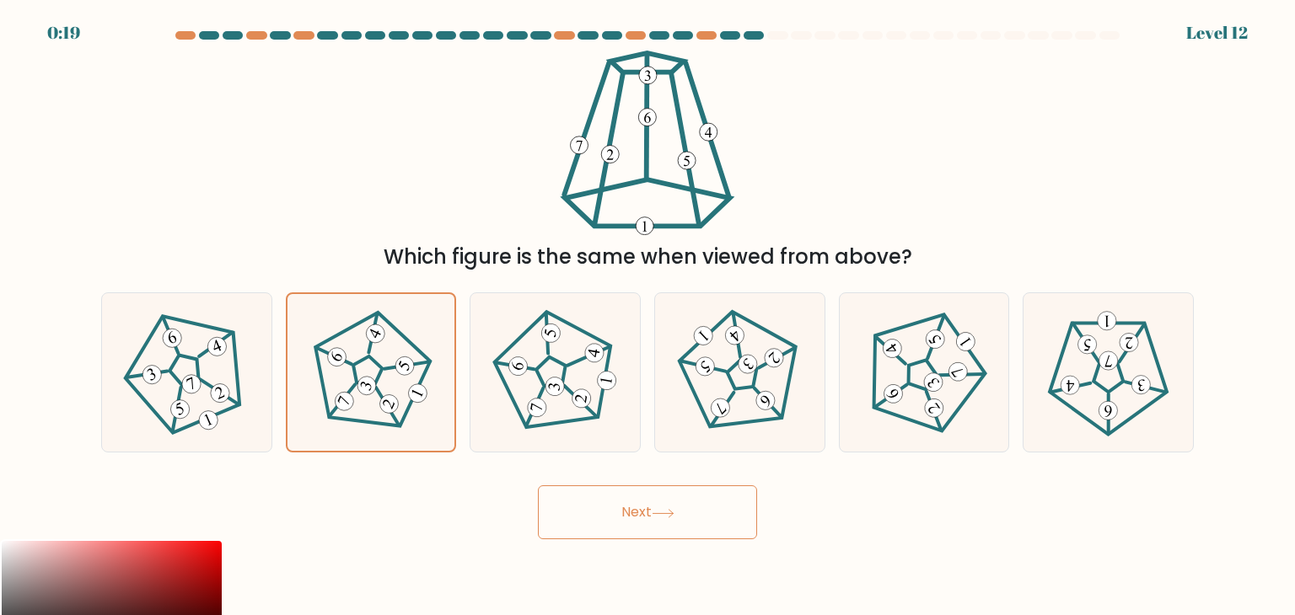
click at [738, 512] on button "Next" at bounding box center [647, 513] width 219 height 54
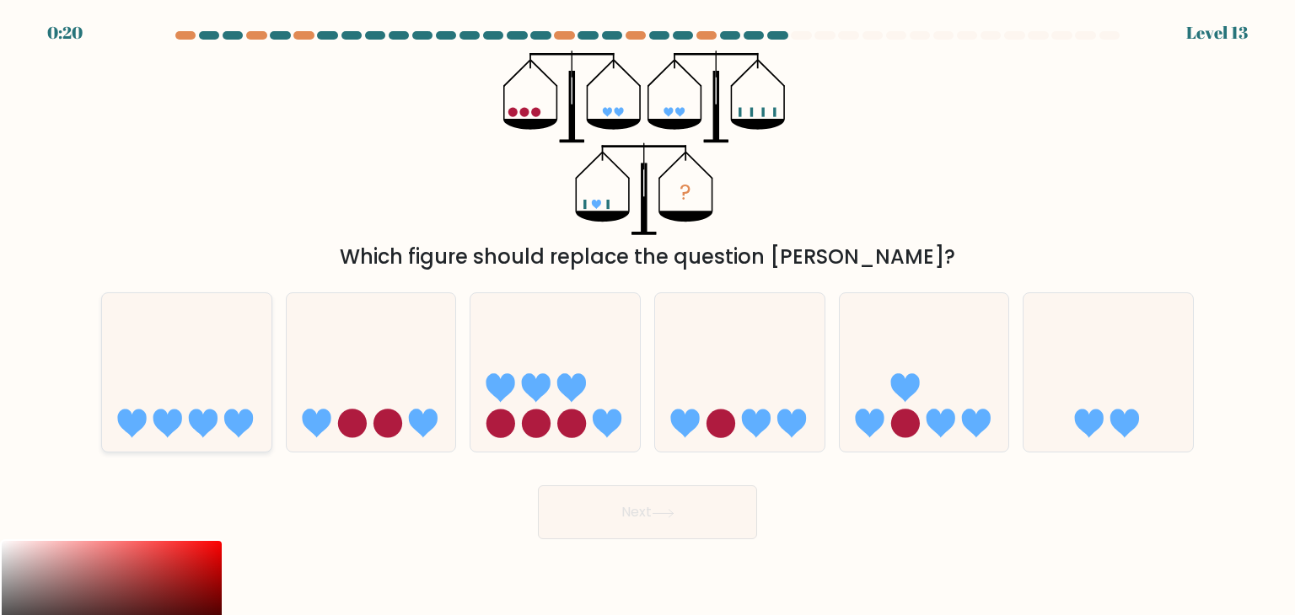
click at [183, 413] on icon at bounding box center [186, 373] width 169 height 140
click at [647, 316] on input "a." at bounding box center [647, 312] width 1 height 8
radio input "true"
click at [667, 517] on icon at bounding box center [663, 513] width 23 height 9
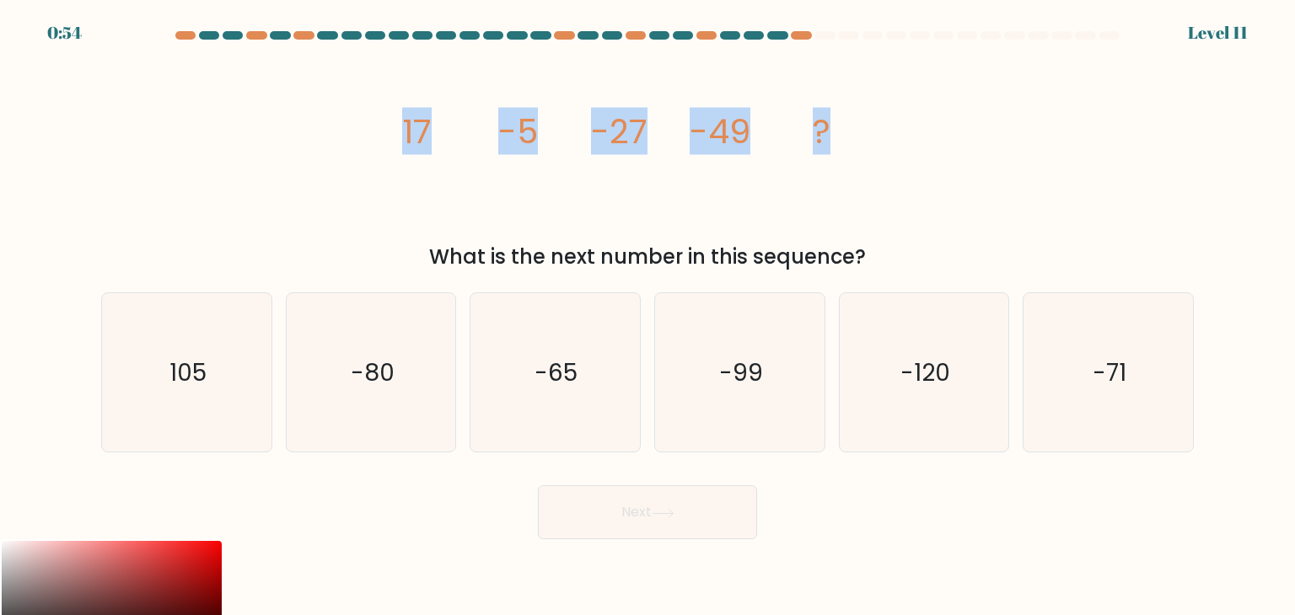
drag, startPoint x: 564, startPoint y: 149, endPoint x: 909, endPoint y: 166, distance: 345.2
click at [909, 166] on div "image/svg+xml 17 -5 -27 -49 ? What is the next number in this sequence?" at bounding box center [647, 162] width 1113 height 222
copy g "17 -5 -27 -49 ?"
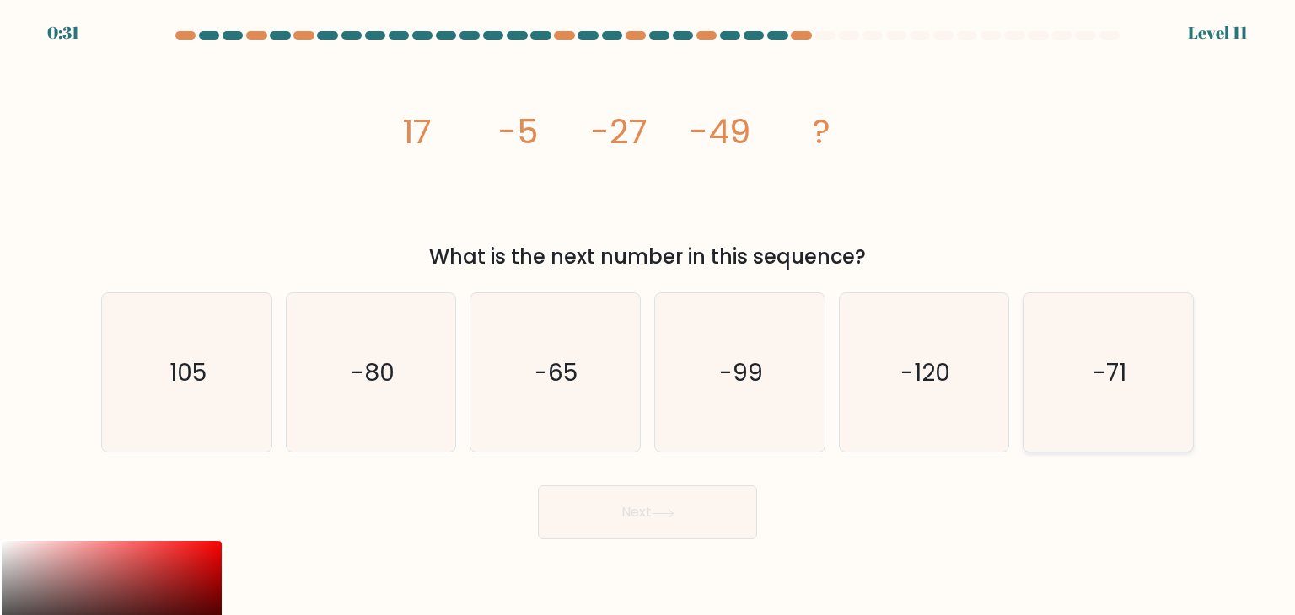
click at [1099, 405] on icon "-71" at bounding box center [1107, 372] width 158 height 158
click at [1156, 410] on icon "-71" at bounding box center [1107, 372] width 158 height 158
click at [648, 316] on input "f. -71" at bounding box center [647, 312] width 1 height 8
radio input "true"
click at [630, 510] on button "Next" at bounding box center [647, 513] width 219 height 54
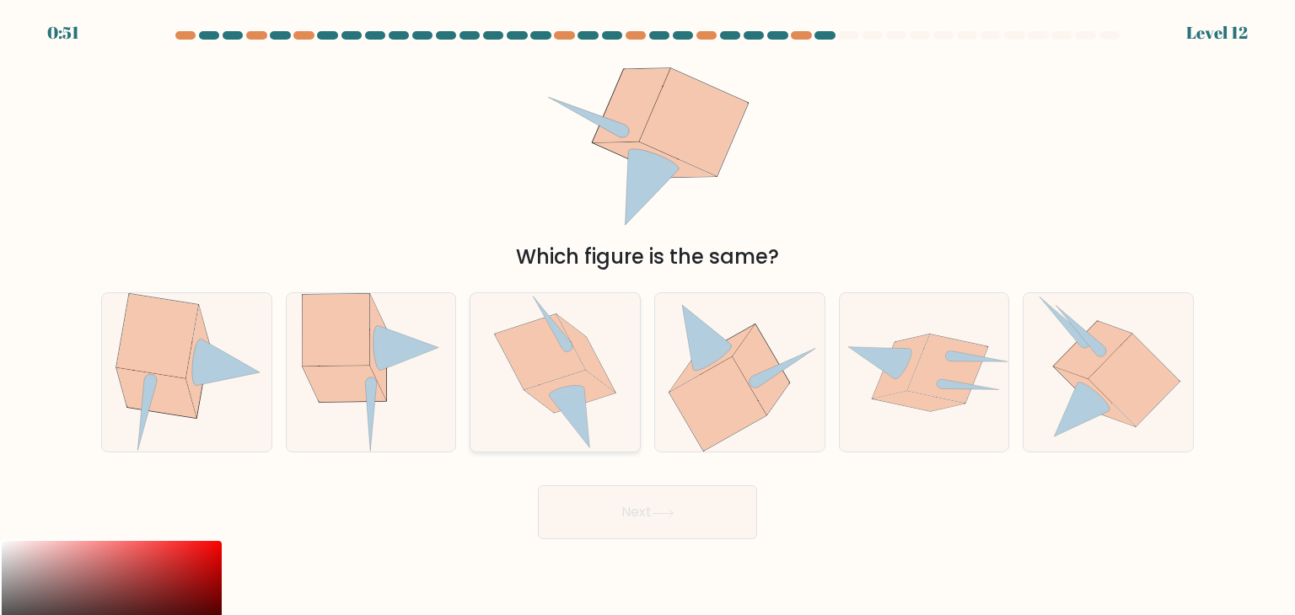
click at [587, 384] on icon at bounding box center [570, 392] width 91 height 42
click at [647, 316] on input "c." at bounding box center [647, 312] width 1 height 8
radio input "true"
click at [643, 526] on button "Next" at bounding box center [647, 513] width 219 height 54
click at [637, 513] on button "Next" at bounding box center [647, 513] width 219 height 54
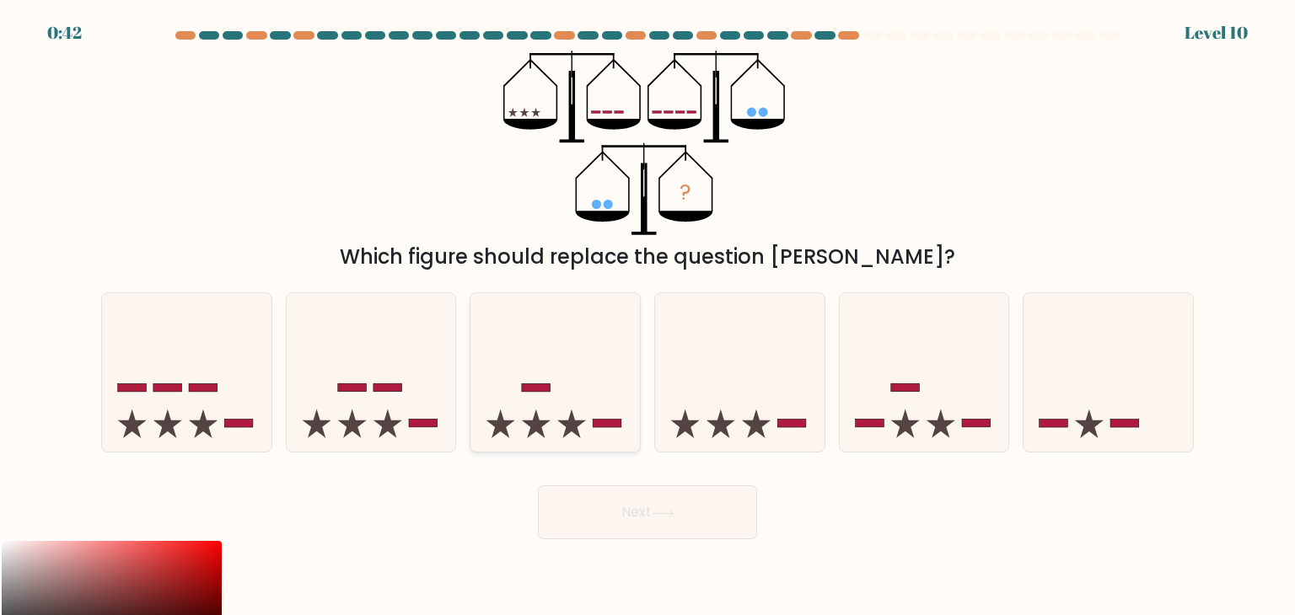
click at [602, 420] on rect at bounding box center [607, 424] width 29 height 8
click at [647, 316] on input "c." at bounding box center [647, 312] width 1 height 8
radio input "true"
click at [753, 396] on icon at bounding box center [739, 373] width 169 height 140
click at [648, 316] on input "d." at bounding box center [647, 312] width 1 height 8
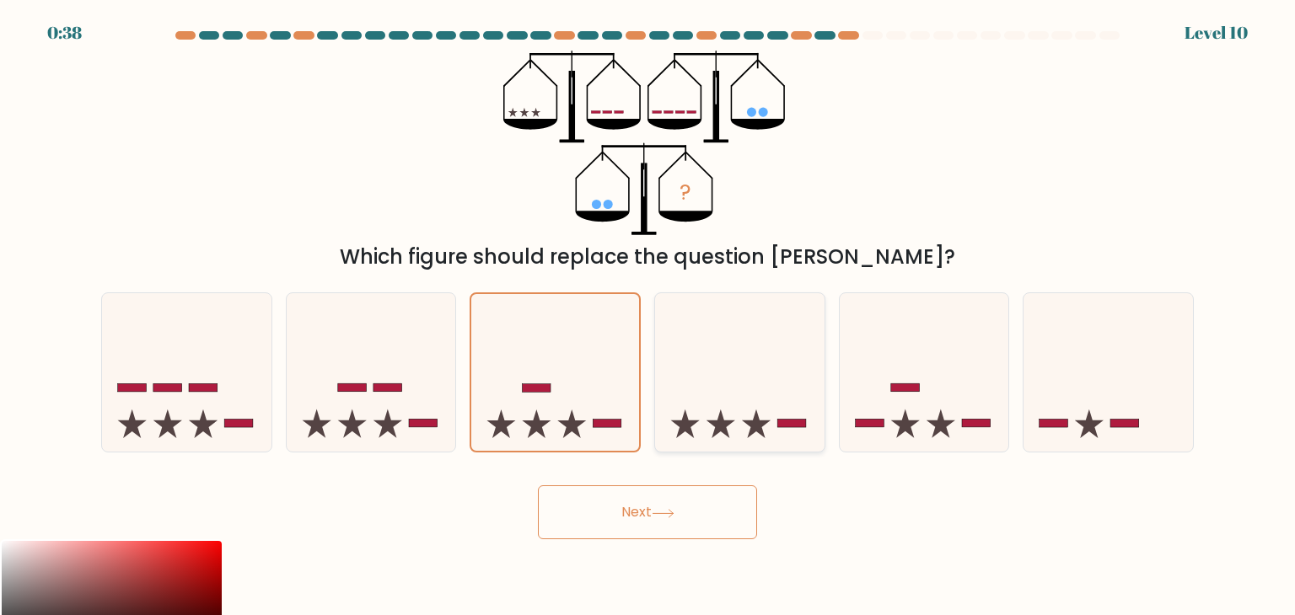
radio input "true"
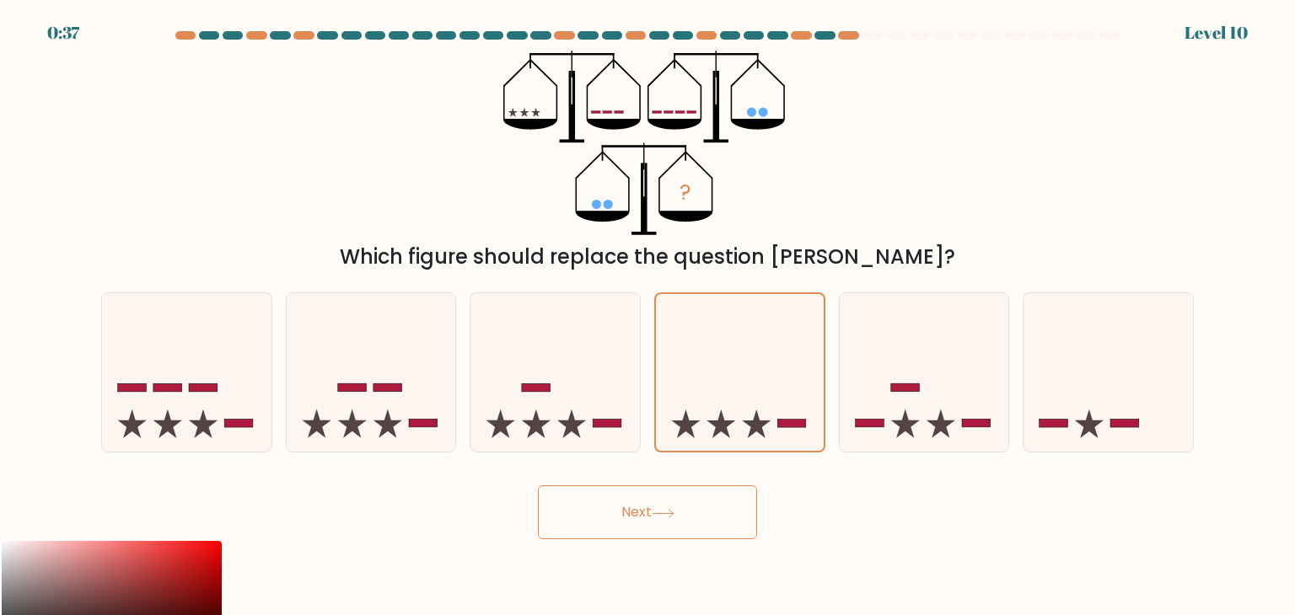
click at [662, 509] on icon at bounding box center [663, 513] width 23 height 9
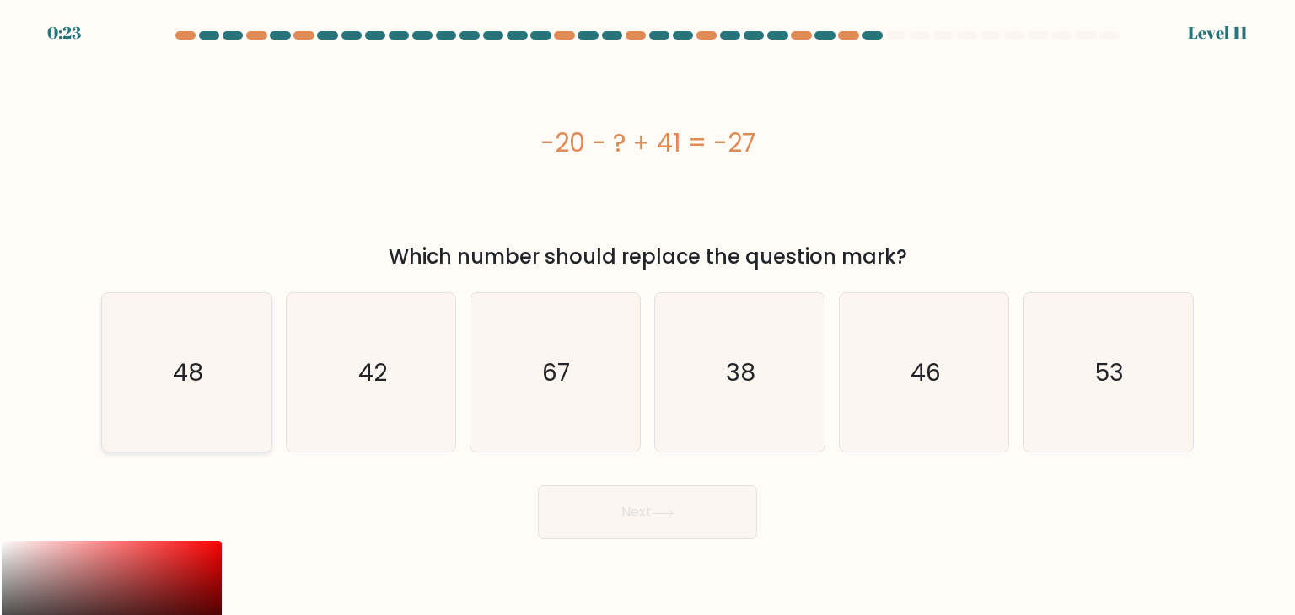
click at [199, 368] on text "48" at bounding box center [188, 373] width 30 height 34
click at [647, 316] on input "a. 48" at bounding box center [647, 312] width 1 height 8
radio input "true"
click at [593, 507] on button "Next" at bounding box center [647, 513] width 219 height 54
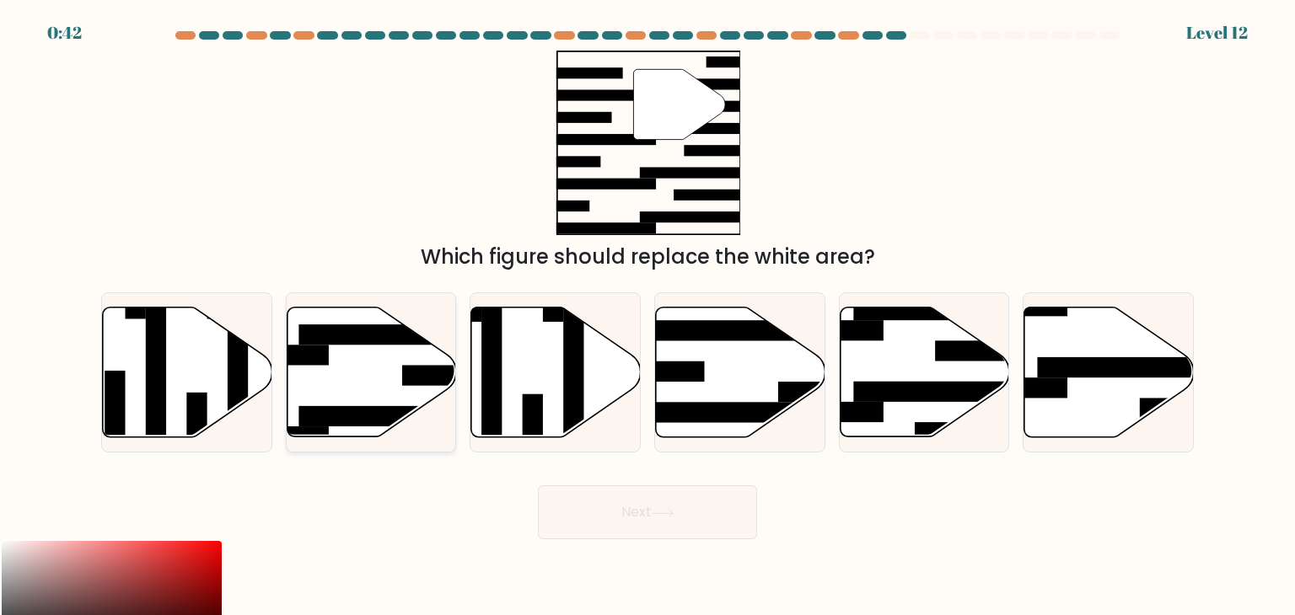
click at [297, 365] on rect at bounding box center [236, 355] width 184 height 20
click at [647, 316] on input "b." at bounding box center [647, 312] width 1 height 8
radio input "true"
click at [587, 507] on button "Next" at bounding box center [647, 513] width 219 height 54
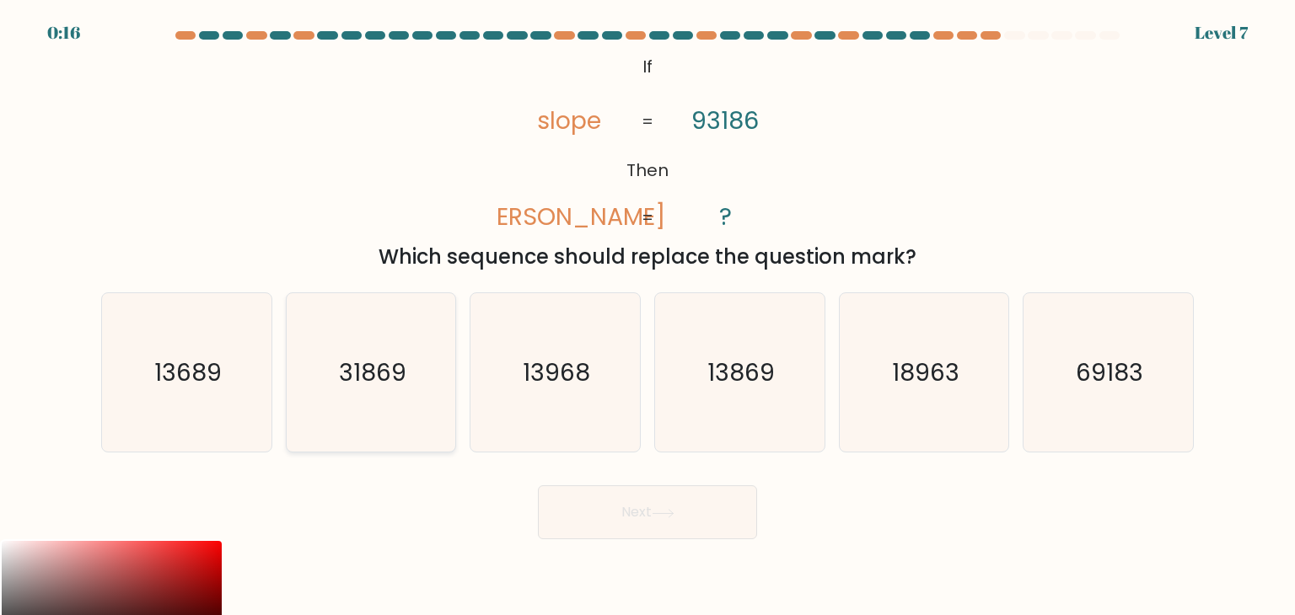
click at [382, 376] on text "31869" at bounding box center [372, 373] width 67 height 34
click at [647, 316] on input "b. 31869" at bounding box center [647, 312] width 1 height 8
radio input "true"
click at [684, 537] on button "Next" at bounding box center [647, 513] width 219 height 54
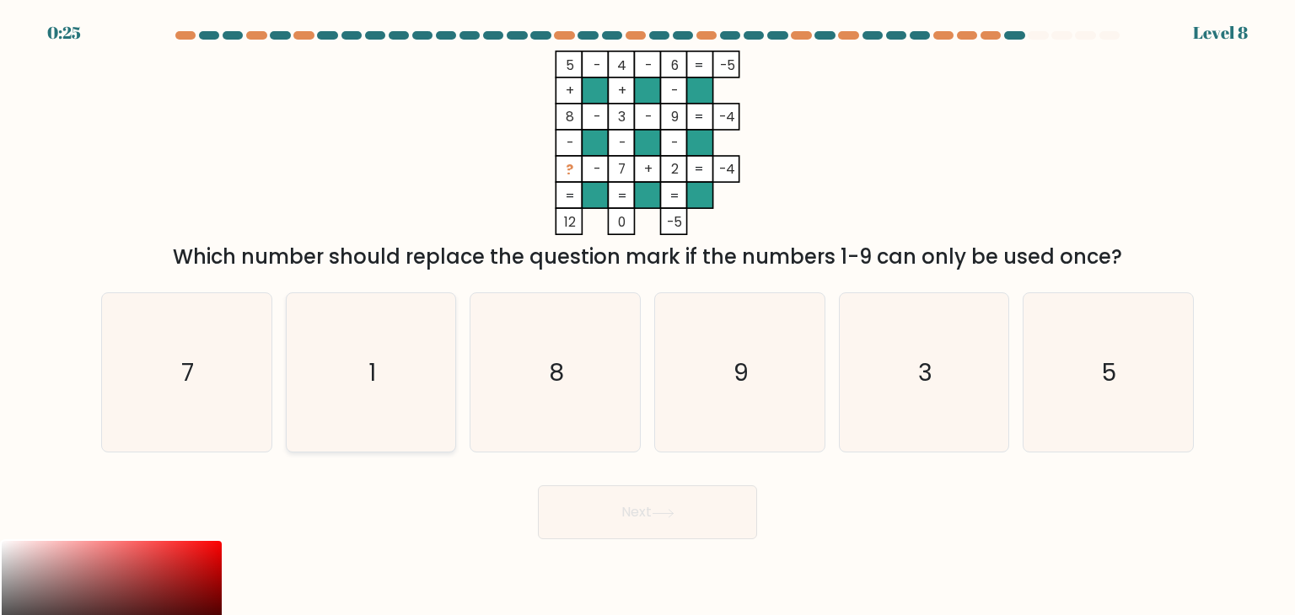
click at [343, 351] on icon "1" at bounding box center [371, 372] width 158 height 158
click at [647, 316] on input "b. 1" at bounding box center [647, 312] width 1 height 8
radio input "true"
click at [609, 513] on button "Next" at bounding box center [647, 513] width 219 height 54
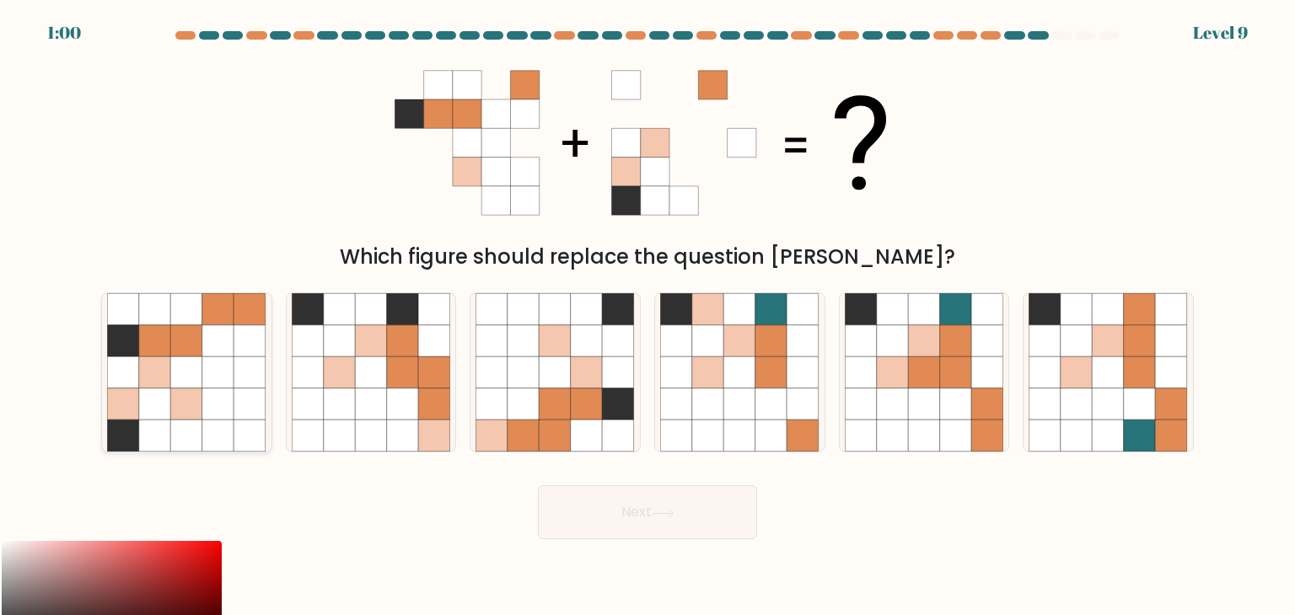
click at [213, 407] on icon at bounding box center [218, 405] width 32 height 32
click at [647, 316] on input "a." at bounding box center [647, 312] width 1 height 8
radio input "true"
click at [712, 518] on button "Next" at bounding box center [647, 513] width 219 height 54
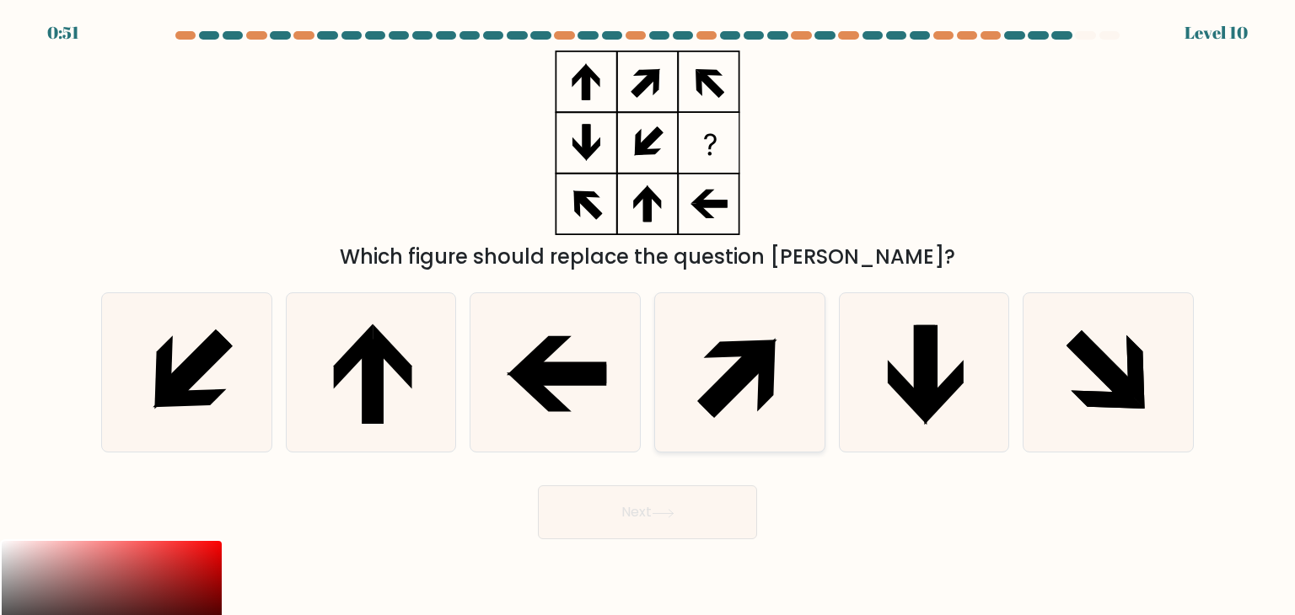
click at [746, 396] on icon at bounding box center [739, 372] width 158 height 158
click at [648, 316] on input "d." at bounding box center [647, 312] width 1 height 8
radio input "true"
click at [695, 518] on button "Next" at bounding box center [647, 513] width 219 height 54
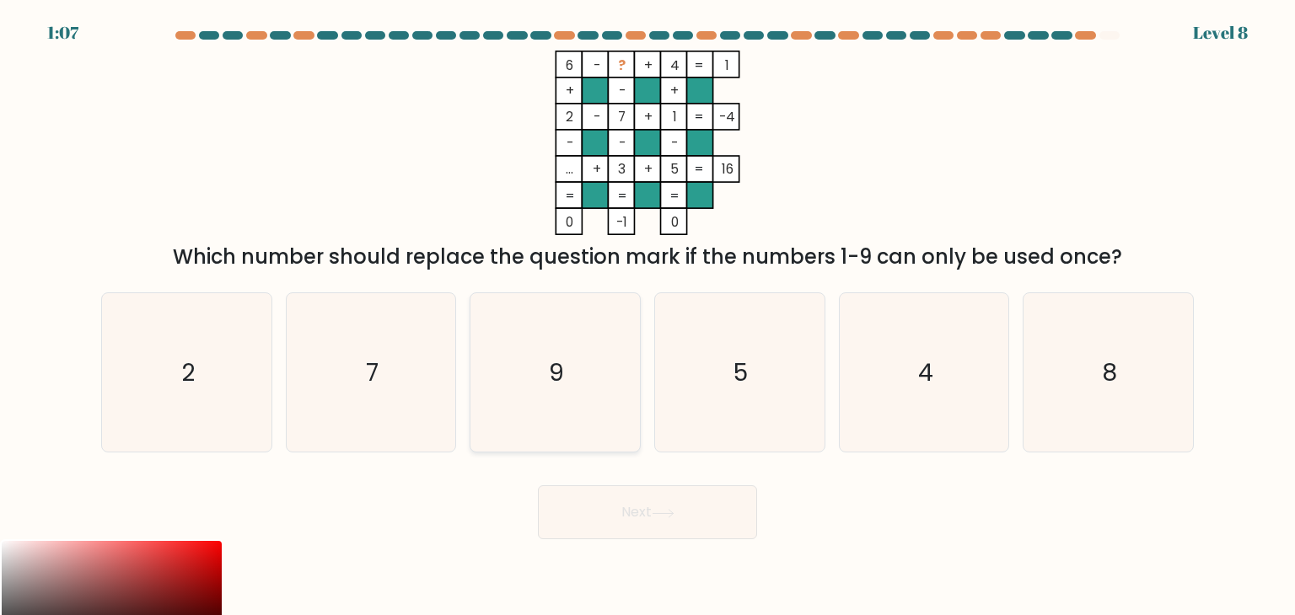
click at [555, 378] on text "9" at bounding box center [557, 373] width 15 height 34
click at [647, 316] on input "c. 9" at bounding box center [647, 312] width 1 height 8
radio input "true"
click at [673, 516] on icon at bounding box center [662, 513] width 20 height 8
click at [674, 516] on icon at bounding box center [663, 513] width 23 height 9
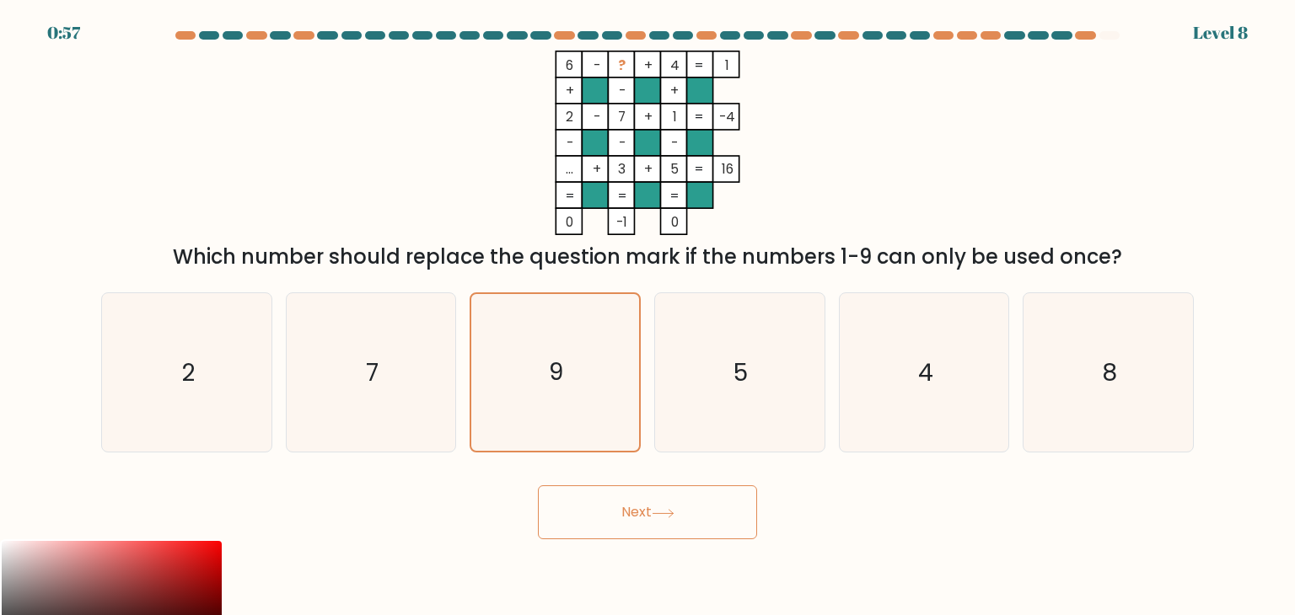
click at [650, 512] on button "Next" at bounding box center [647, 513] width 219 height 54
click at [549, 399] on icon "9" at bounding box center [554, 372] width 157 height 157
click at [647, 316] on input "c. 9" at bounding box center [647, 312] width 1 height 8
click at [593, 512] on button "Next" at bounding box center [647, 513] width 219 height 54
click at [608, 515] on button "Next" at bounding box center [647, 513] width 219 height 54
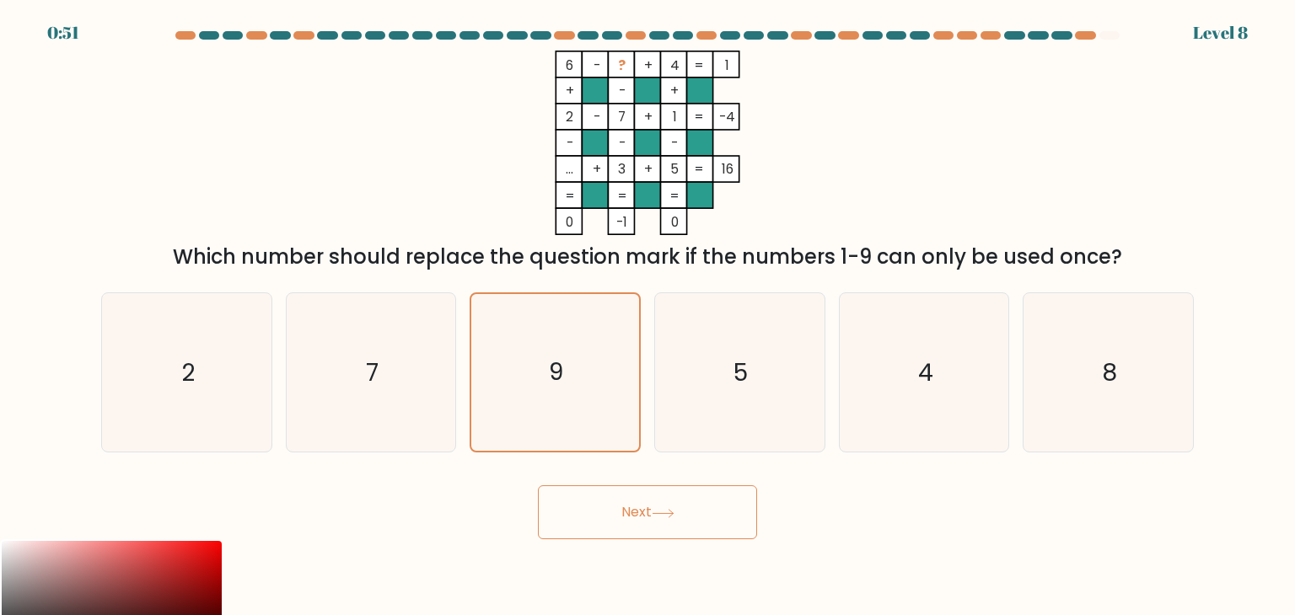
click at [630, 511] on button "Next" at bounding box center [647, 513] width 219 height 54
click at [673, 522] on button "Next" at bounding box center [647, 513] width 219 height 54
click at [684, 514] on button "Next" at bounding box center [647, 513] width 219 height 54
click at [683, 514] on button "Next" at bounding box center [647, 513] width 219 height 54
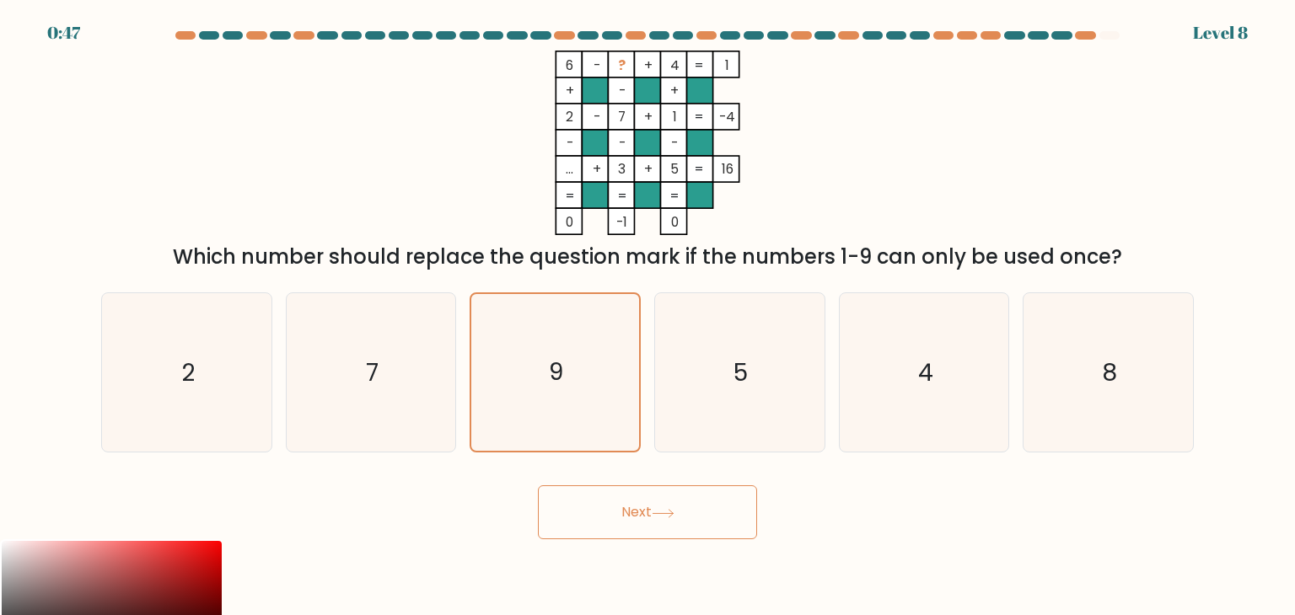
drag, startPoint x: 675, startPoint y: 513, endPoint x: 625, endPoint y: 505, distance: 51.3
click at [625, 505] on button "Next" at bounding box center [647, 513] width 219 height 54
click at [631, 523] on button "Next" at bounding box center [647, 513] width 219 height 54
click at [638, 524] on button "Next" at bounding box center [647, 513] width 219 height 54
click at [661, 515] on icon at bounding box center [663, 513] width 23 height 9
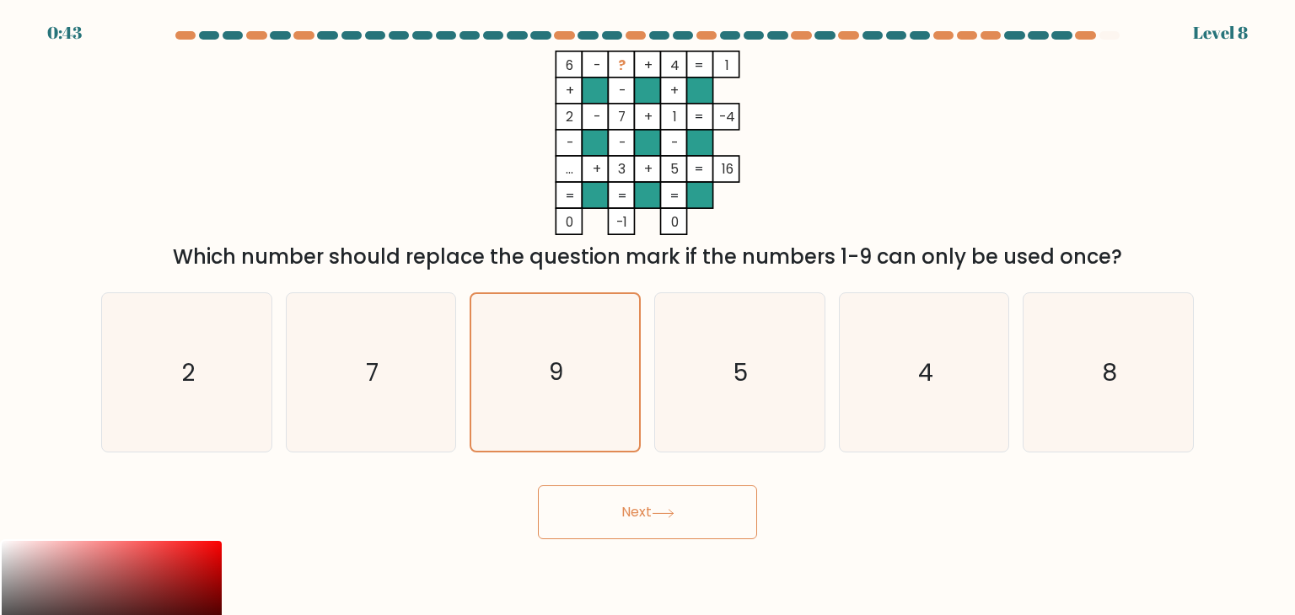
click at [729, 501] on button "Next" at bounding box center [647, 513] width 219 height 54
click at [646, 519] on button "Next" at bounding box center [647, 513] width 219 height 54
click at [651, 530] on button "Next" at bounding box center [647, 513] width 219 height 54
click at [658, 524] on button "Next" at bounding box center [647, 513] width 219 height 54
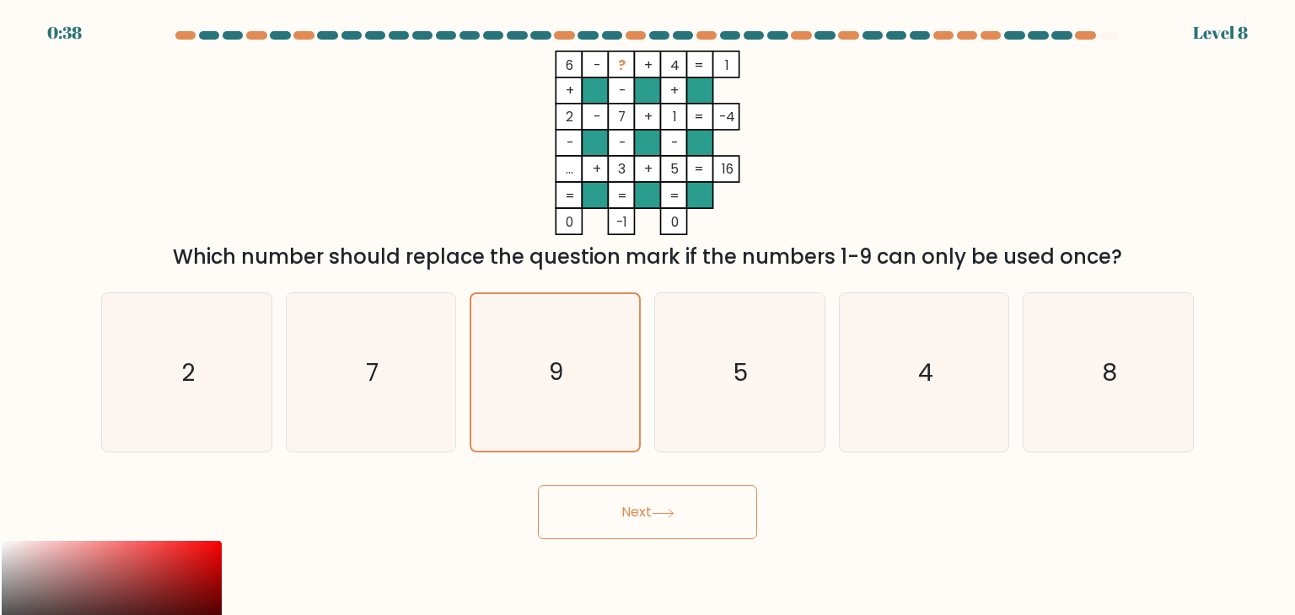
click at [658, 524] on button "Next" at bounding box center [647, 513] width 219 height 54
drag, startPoint x: 658, startPoint y: 524, endPoint x: 668, endPoint y: 523, distance: 9.3
click at [668, 523] on button "Next" at bounding box center [647, 513] width 219 height 54
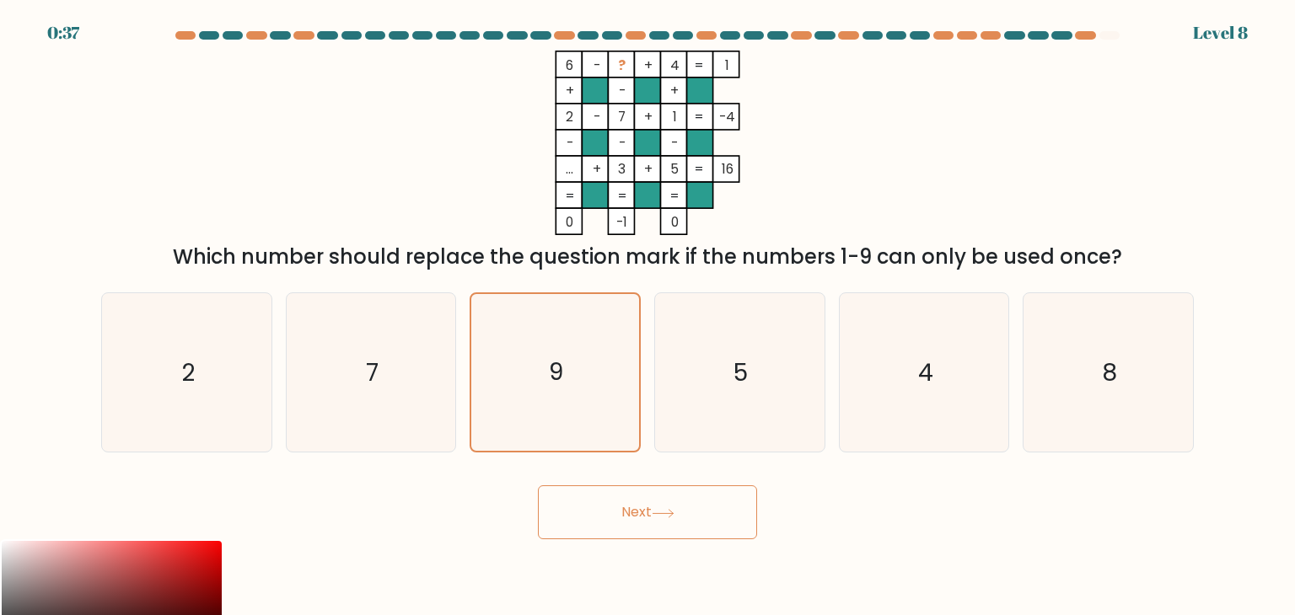
click at [668, 523] on button "Next" at bounding box center [647, 513] width 219 height 54
click at [684, 519] on button "Next" at bounding box center [647, 513] width 219 height 54
click at [684, 518] on button "Next" at bounding box center [647, 513] width 219 height 54
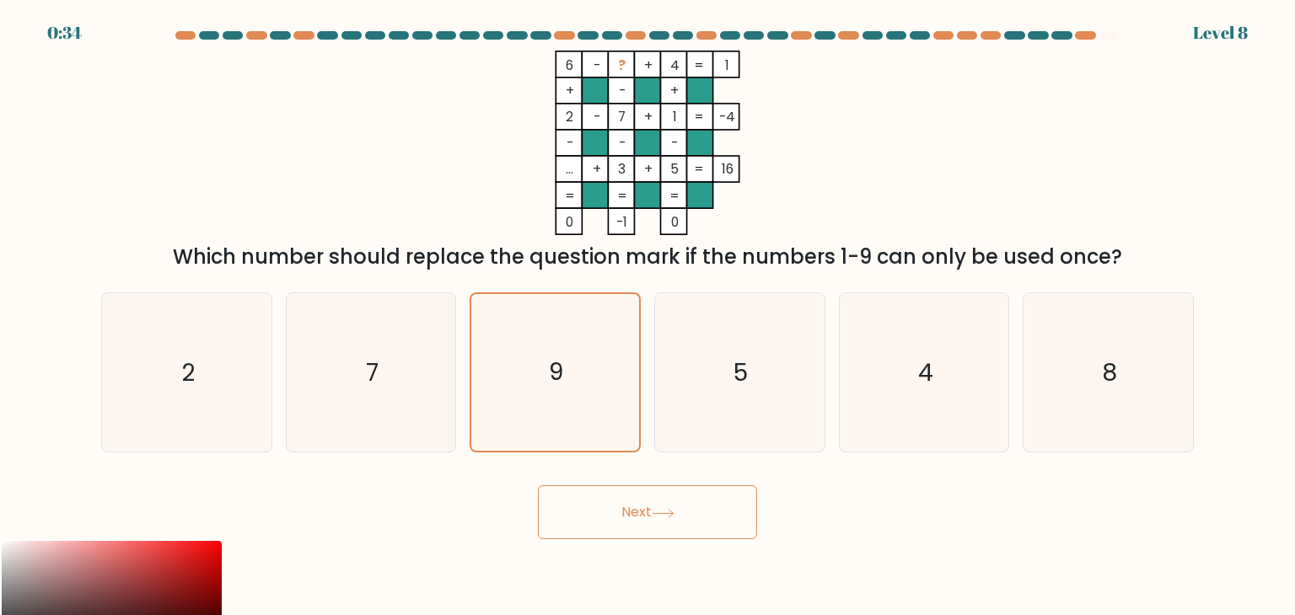
click at [538, 486] on button "Next" at bounding box center [647, 513] width 219 height 54
click at [577, 385] on icon "9" at bounding box center [554, 372] width 157 height 157
click at [647, 316] on input "c. 9" at bounding box center [647, 312] width 1 height 8
click at [535, 389] on icon "9" at bounding box center [554, 372] width 157 height 157
click at [647, 316] on input "c. 9" at bounding box center [647, 312] width 1 height 8
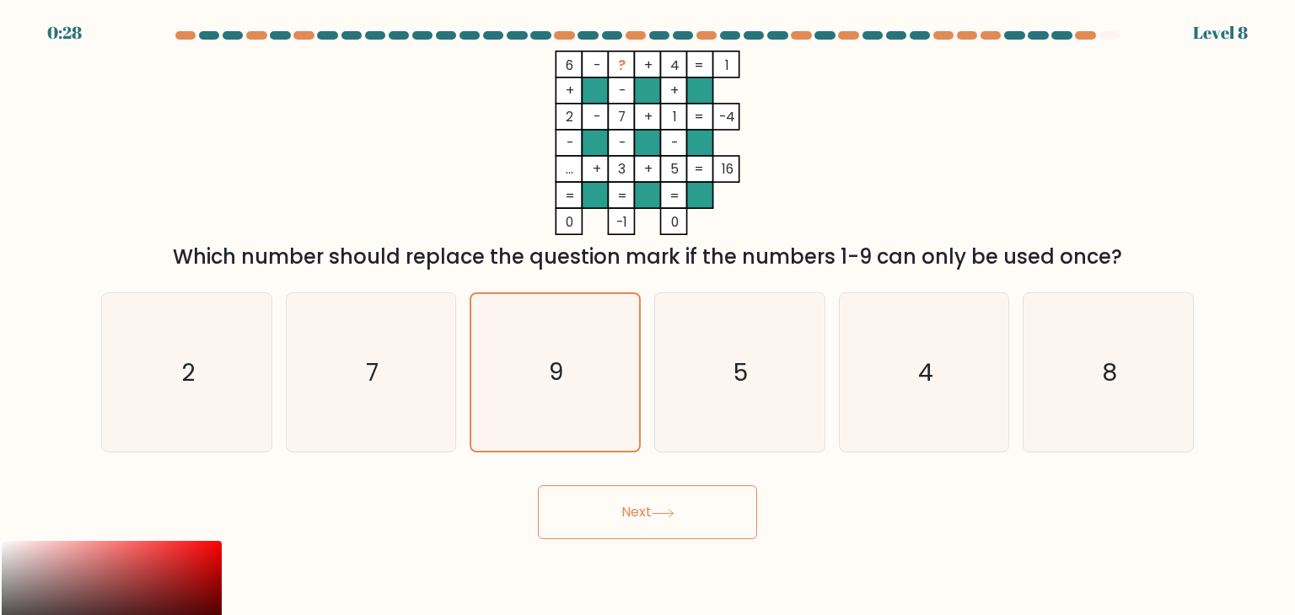
click at [625, 491] on button "Next" at bounding box center [647, 513] width 219 height 54
click at [622, 517] on button "Next" at bounding box center [647, 513] width 219 height 54
click at [623, 517] on button "Next" at bounding box center [647, 513] width 219 height 54
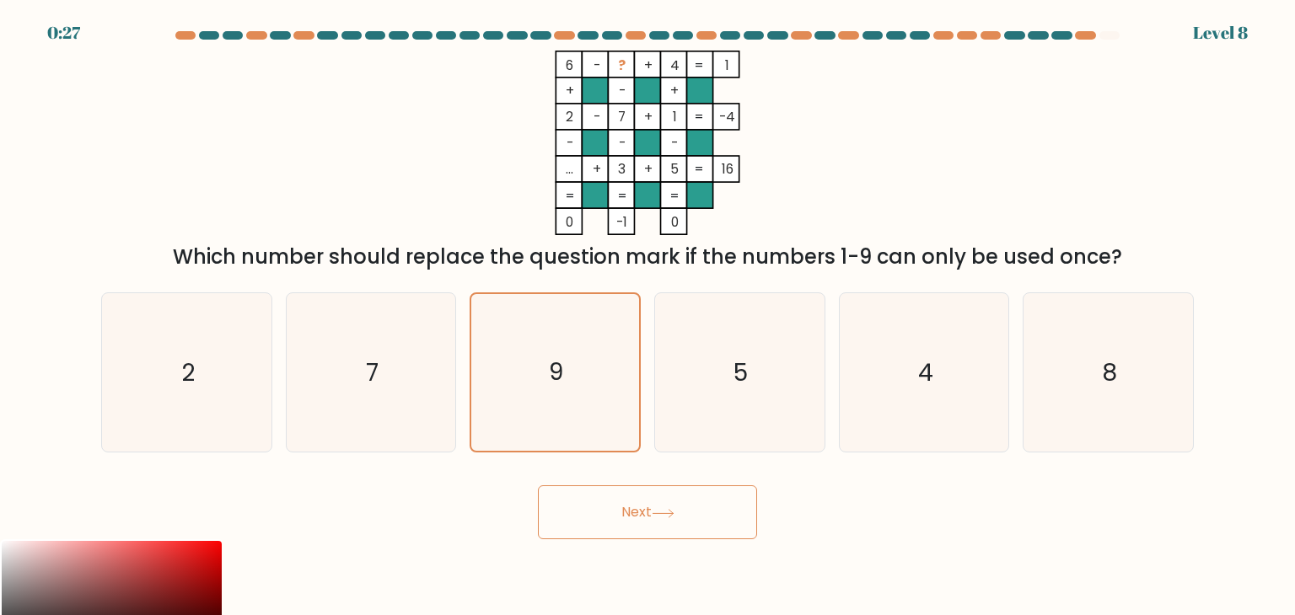
click at [623, 517] on button "Next" at bounding box center [647, 513] width 219 height 54
click at [589, 306] on icon "9" at bounding box center [554, 372] width 157 height 157
click at [647, 308] on input "c. 9" at bounding box center [647, 312] width 1 height 8
click at [401, 362] on icon "7" at bounding box center [371, 372] width 158 height 158
click at [647, 316] on input "b. 7" at bounding box center [647, 312] width 1 height 8
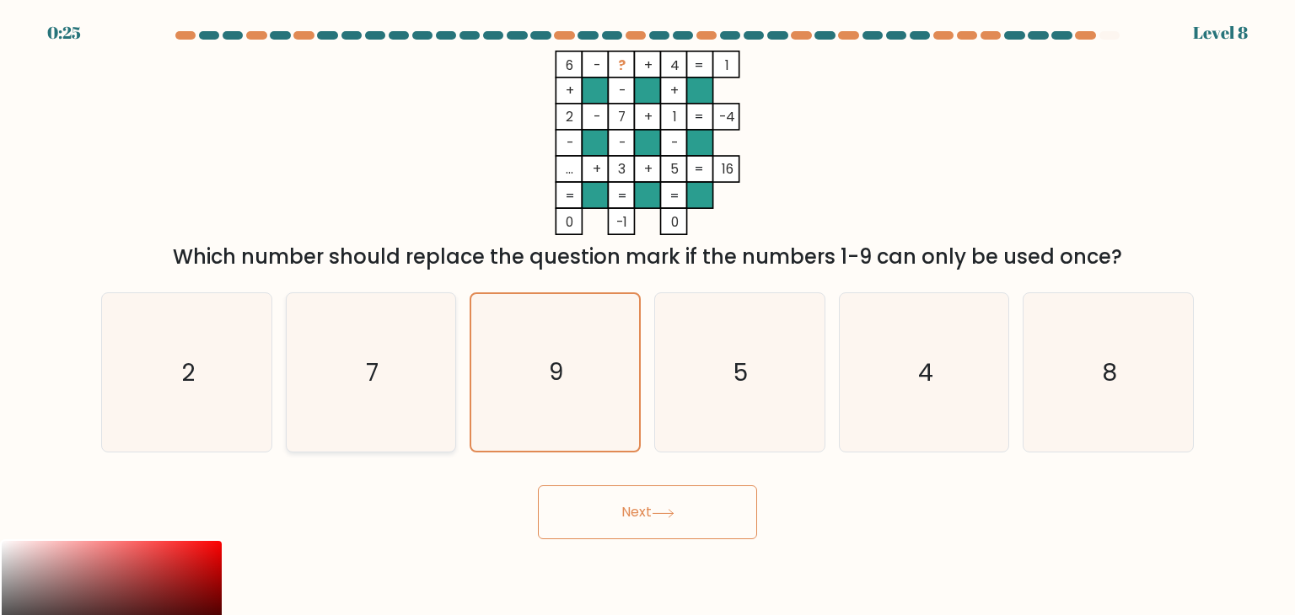
radio input "true"
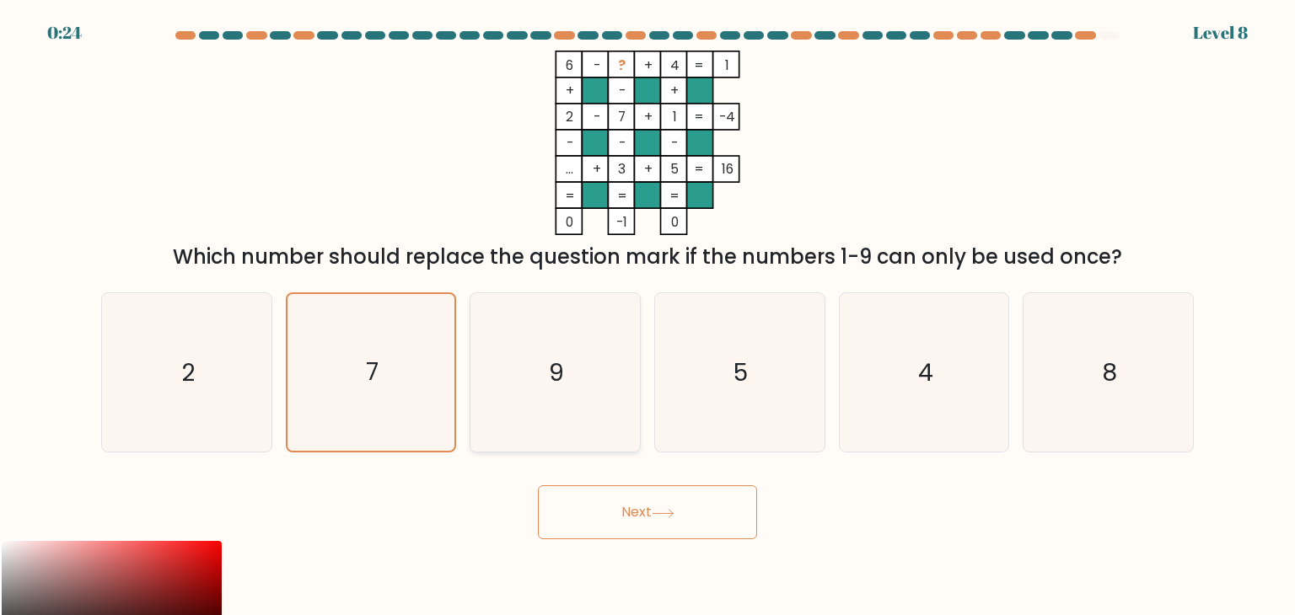
click at [512, 362] on icon "9" at bounding box center [554, 372] width 158 height 158
click at [647, 316] on input "c. 9" at bounding box center [647, 312] width 1 height 8
radio input "true"
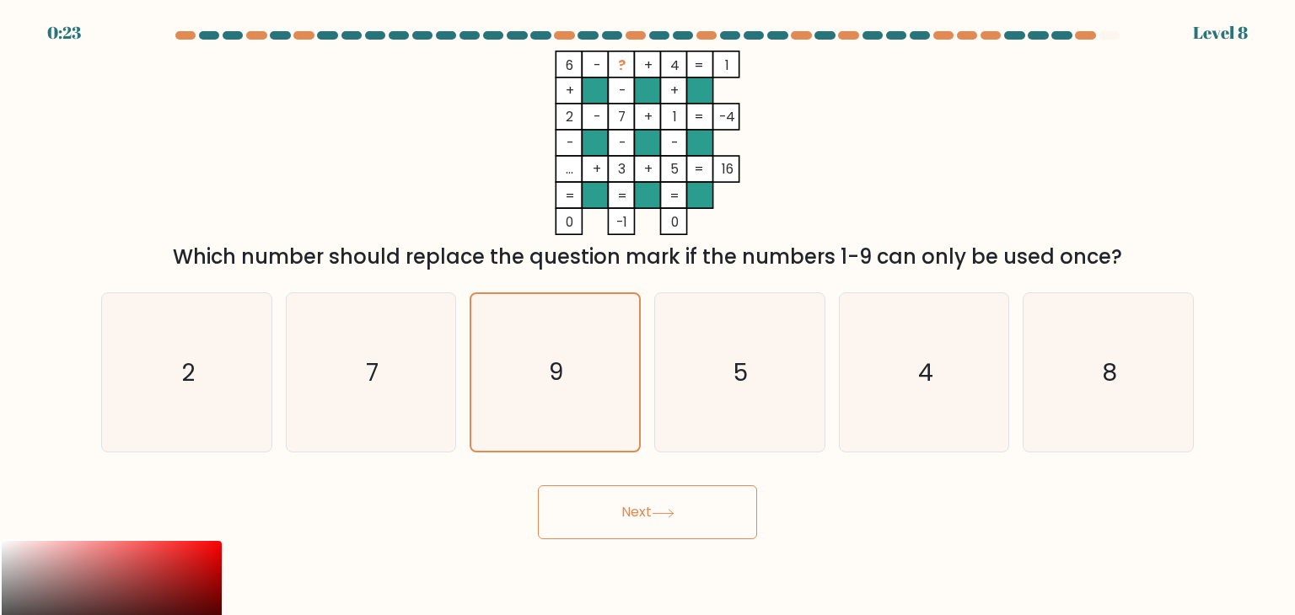
click at [642, 517] on button "Next" at bounding box center [647, 513] width 219 height 54
click at [671, 512] on icon at bounding box center [663, 513] width 23 height 9
click at [705, 513] on button "Next" at bounding box center [647, 513] width 219 height 54
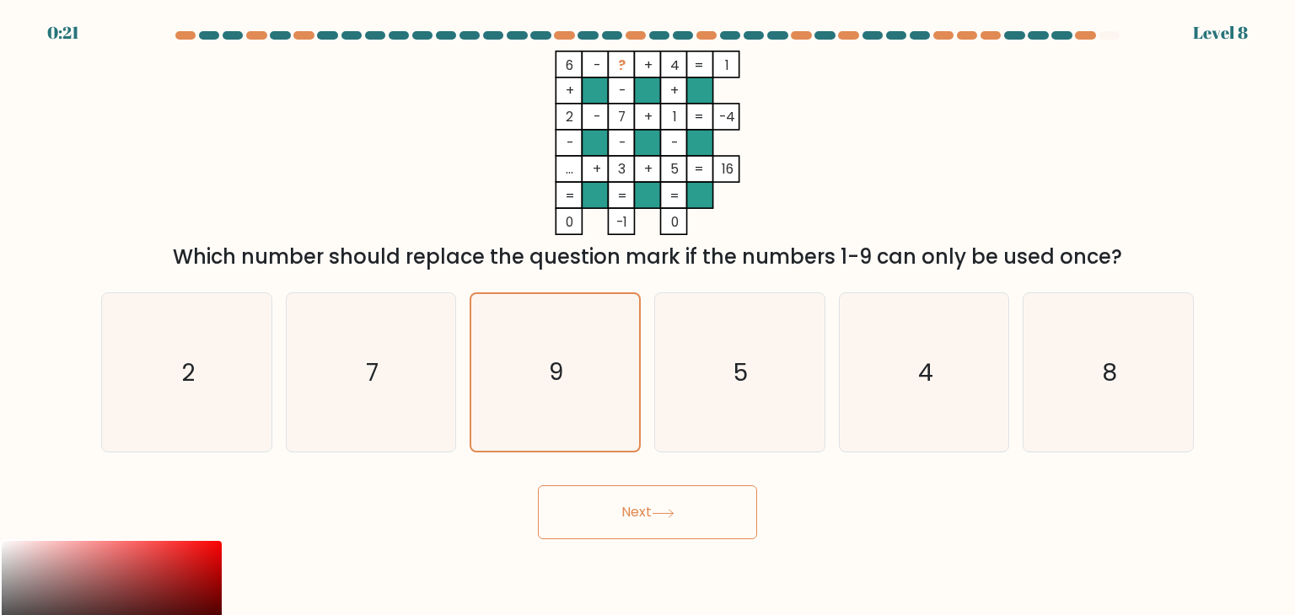
click at [728, 518] on button "Next" at bounding box center [647, 513] width 219 height 54
click at [641, 517] on button "Next" at bounding box center [647, 513] width 219 height 54
click at [626, 518] on button "Next" at bounding box center [647, 513] width 219 height 54
click at [620, 508] on button "Next" at bounding box center [647, 513] width 219 height 54
click at [654, 504] on button "Next" at bounding box center [647, 513] width 219 height 54
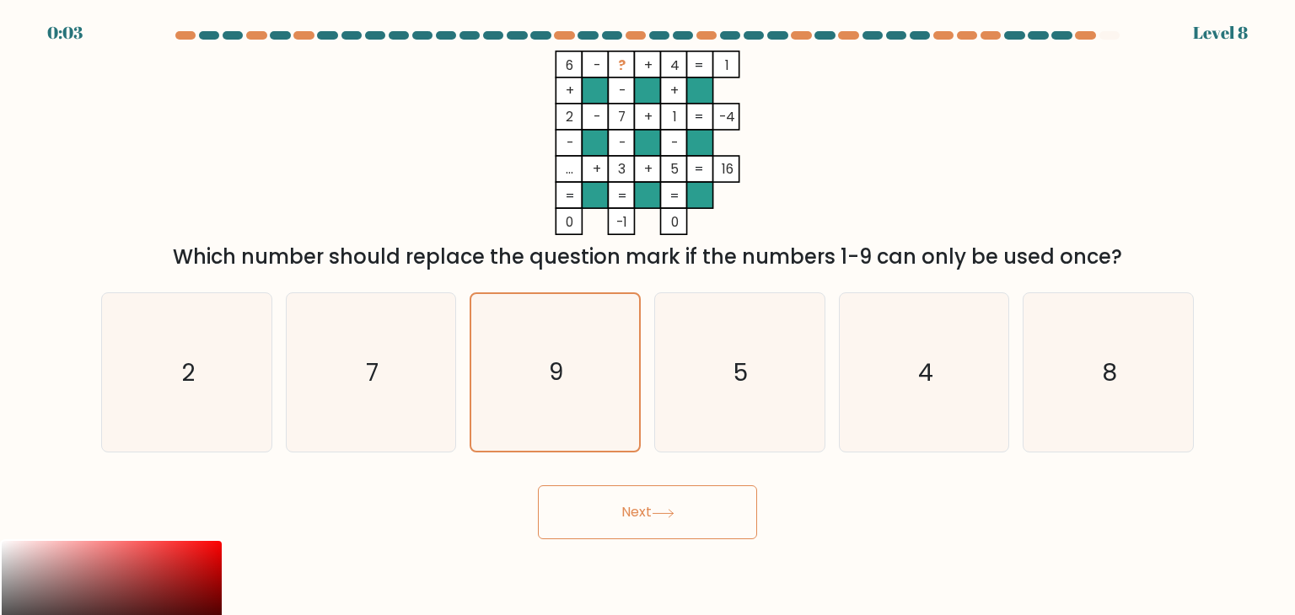
click at [654, 504] on button "Next" at bounding box center [647, 513] width 219 height 54
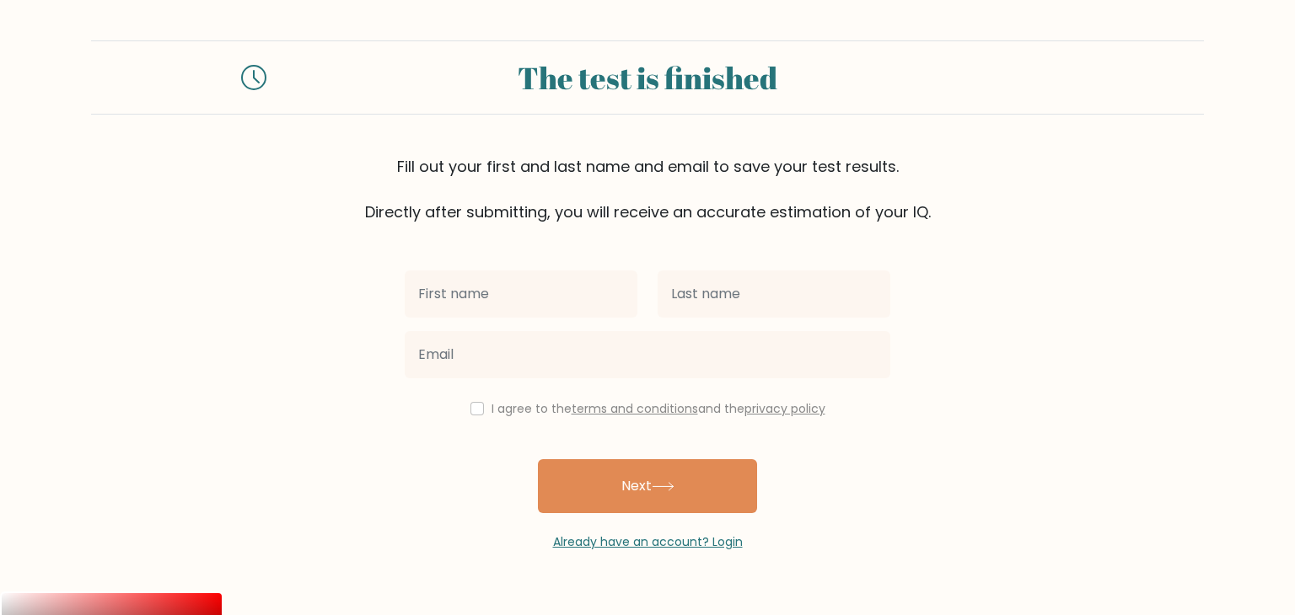
click at [512, 298] on input "text" at bounding box center [521, 294] width 233 height 47
type input "[PERSON_NAME]"
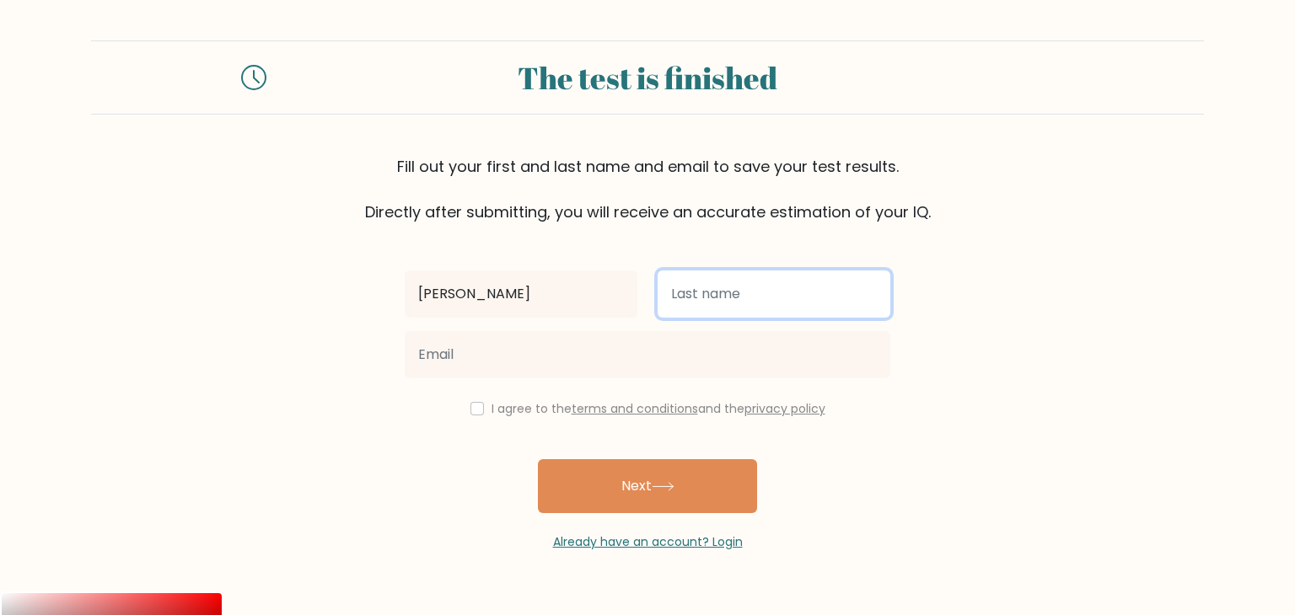
click at [675, 291] on input "text" at bounding box center [773, 294] width 233 height 47
type input "KAHUTA"
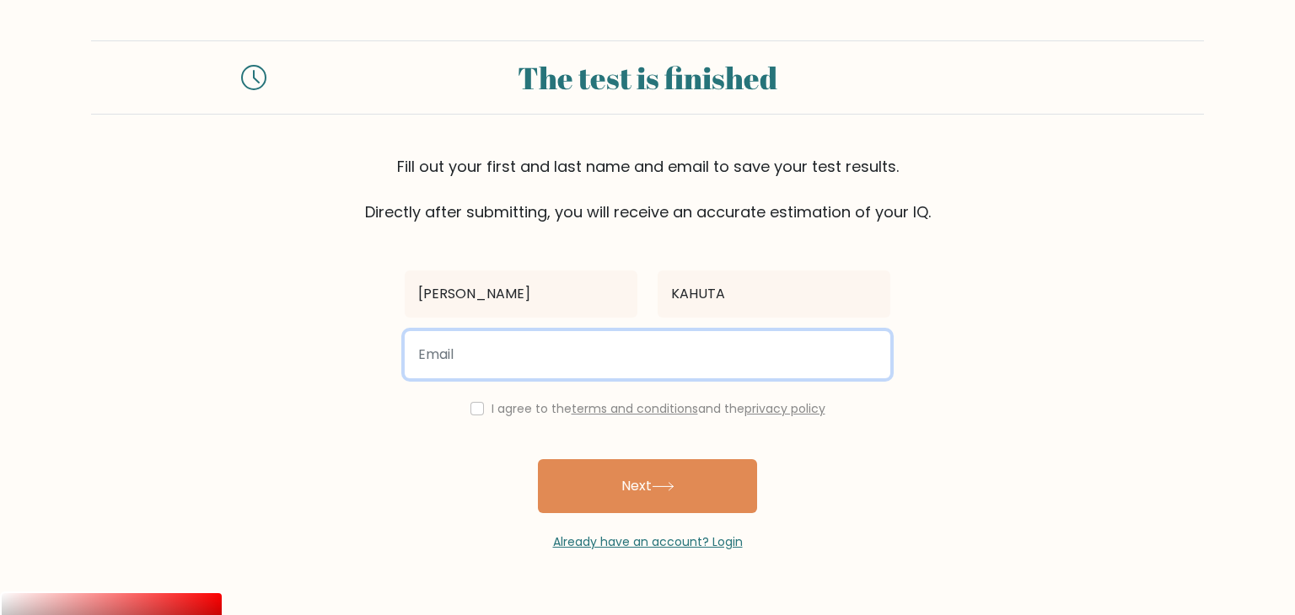
click at [427, 354] on input "email" at bounding box center [648, 354] width 486 height 47
type input "[EMAIL_ADDRESS][DOMAIN_NAME]"
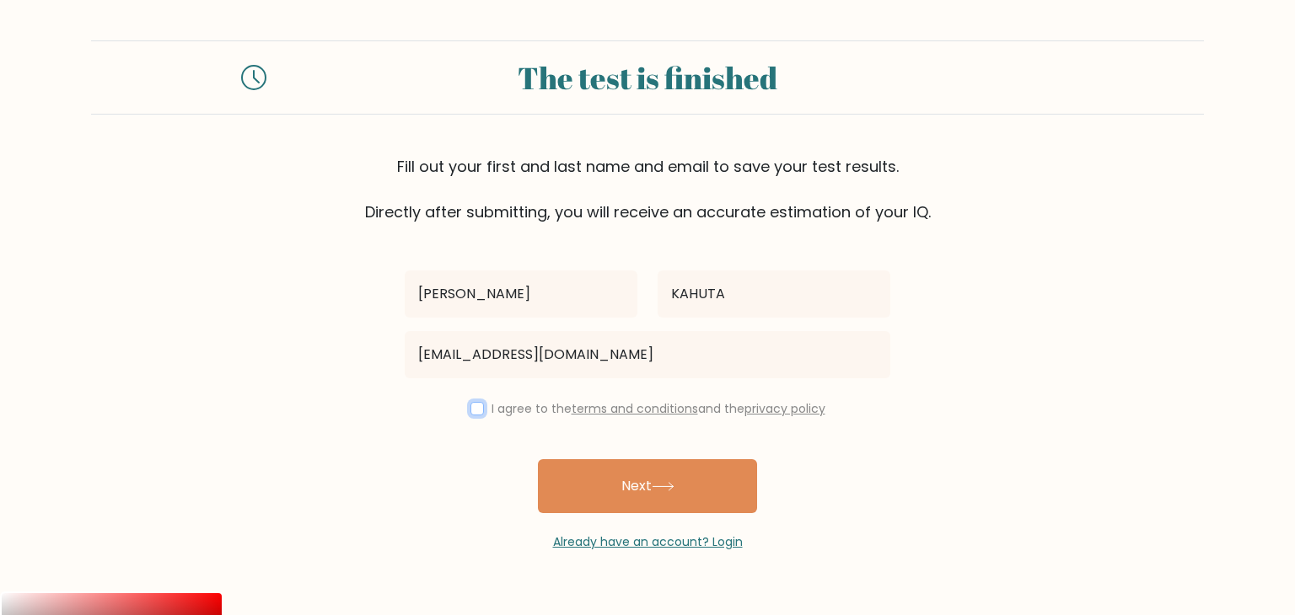
click at [470, 405] on input "checkbox" at bounding box center [476, 408] width 13 height 13
checkbox input "true"
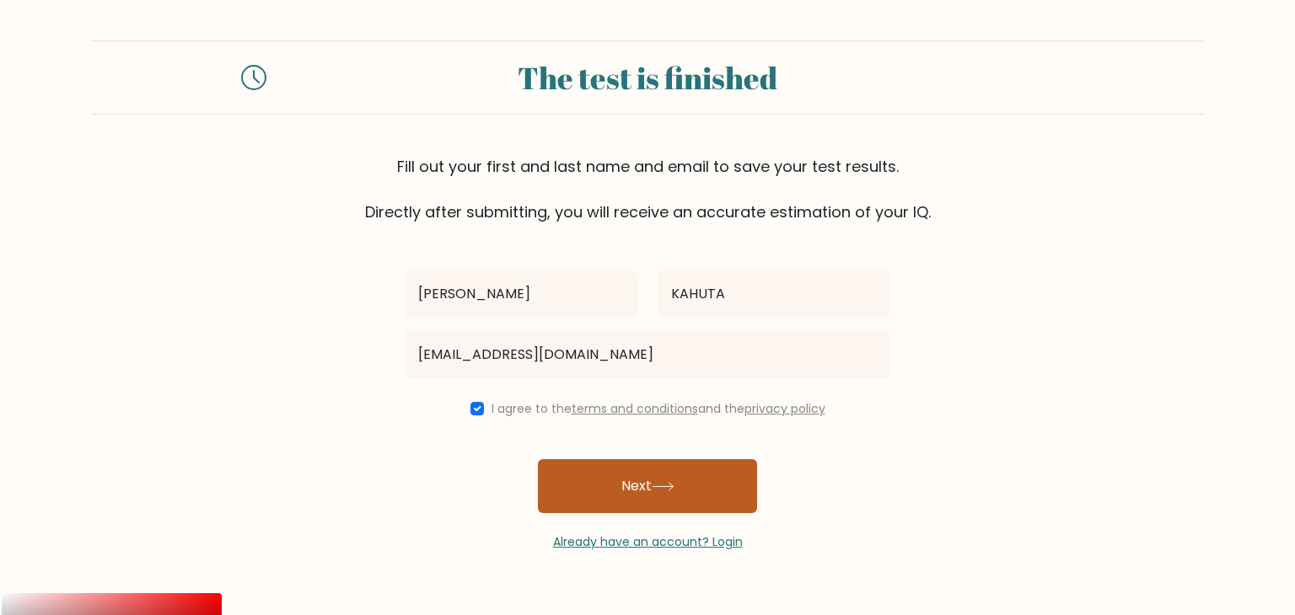
click at [643, 474] on button "Next" at bounding box center [647, 486] width 219 height 54
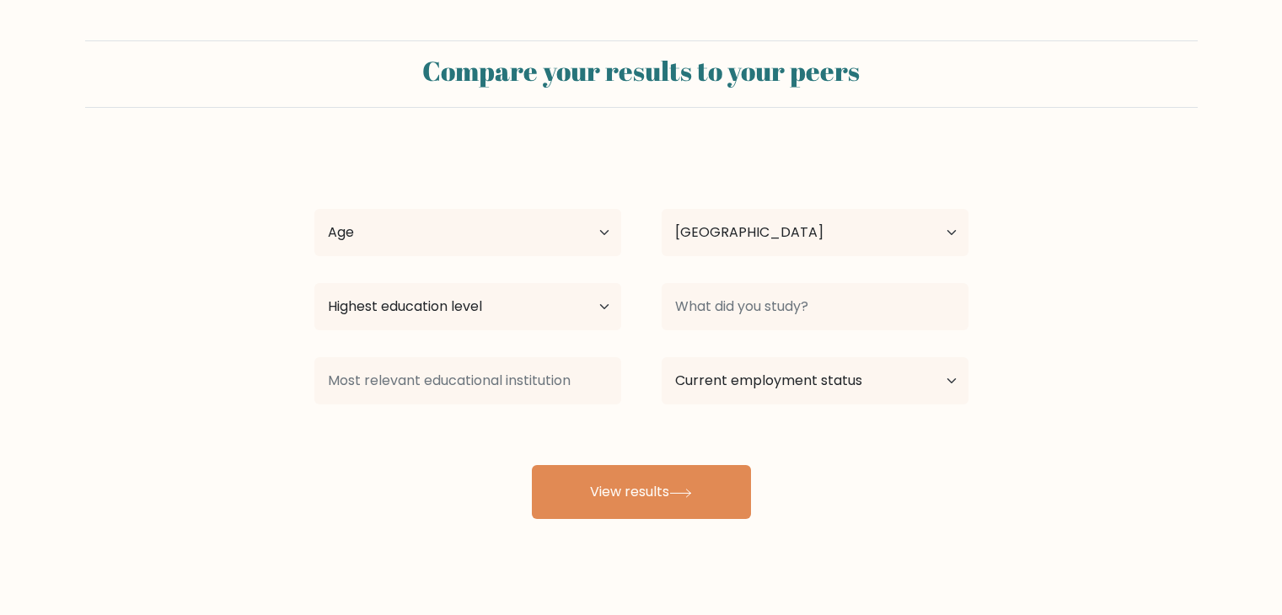
select select "KE"
click at [454, 229] on select "Age Under 18 years old 18-24 years old 25-34 years old 35-44 years old 45-54 ye…" at bounding box center [467, 232] width 307 height 47
select select "25_34"
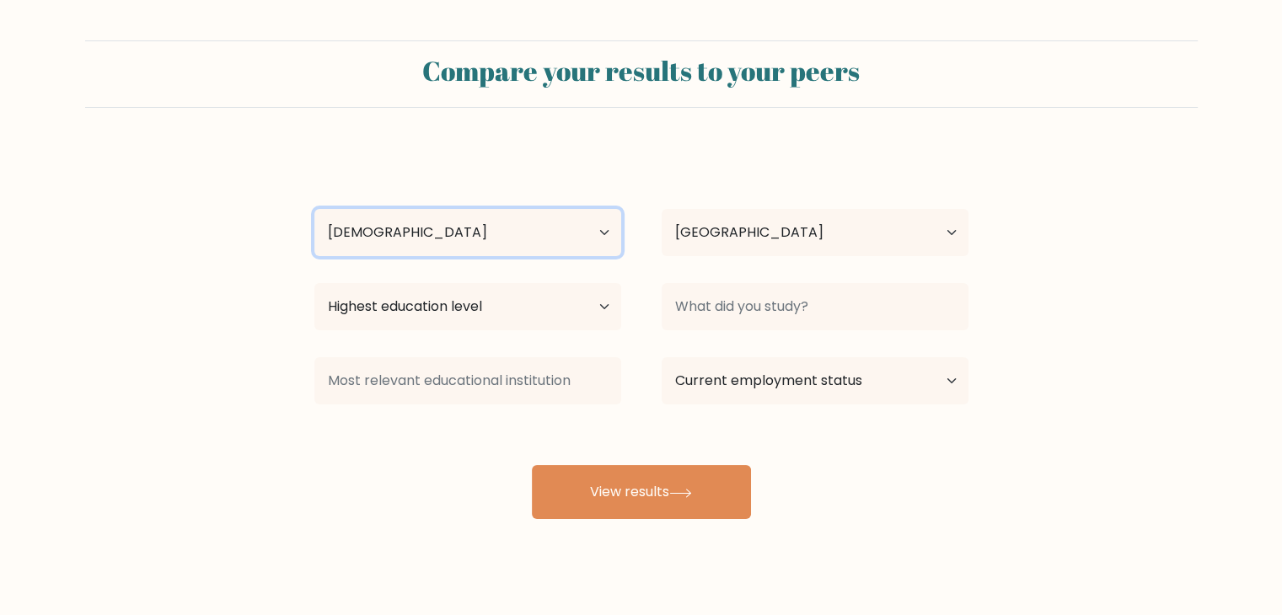
click at [314, 209] on select "Age Under 18 years old 18-24 years old 25-34 years old 35-44 years old 45-54 ye…" at bounding box center [467, 232] width 307 height 47
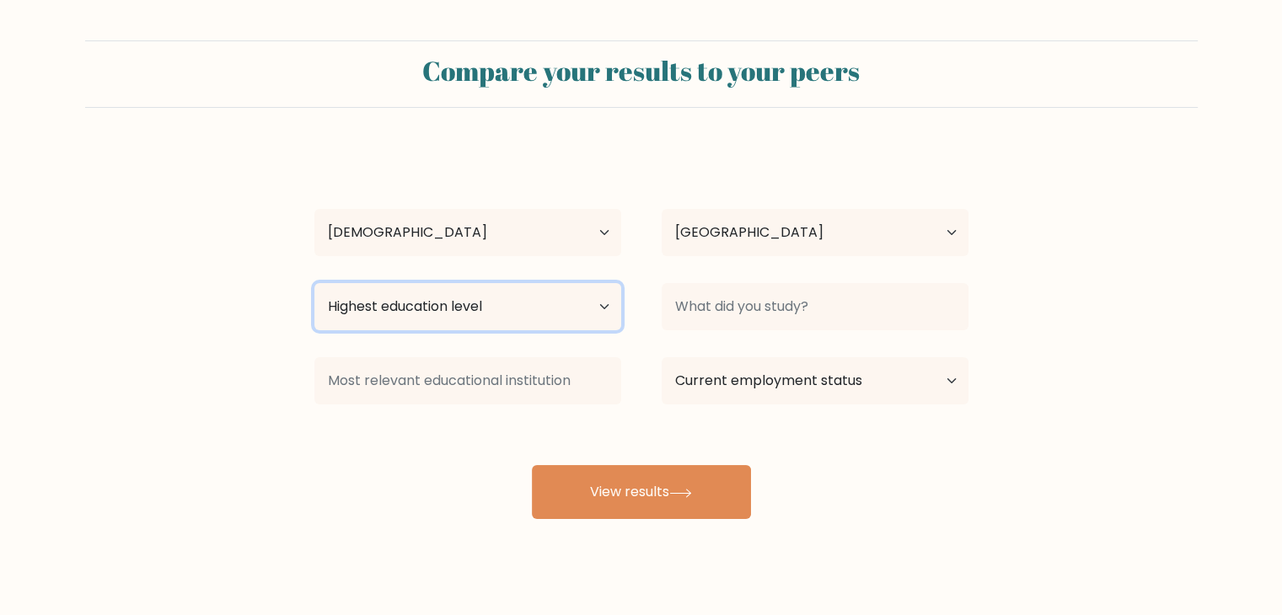
click at [583, 311] on select "Highest education level No schooling Primary Lower Secondary Upper Secondary Oc…" at bounding box center [467, 306] width 307 height 47
select select "bachelors_degree"
click at [314, 283] on select "Highest education level No schooling Primary Lower Secondary Upper Secondary Oc…" at bounding box center [467, 306] width 307 height 47
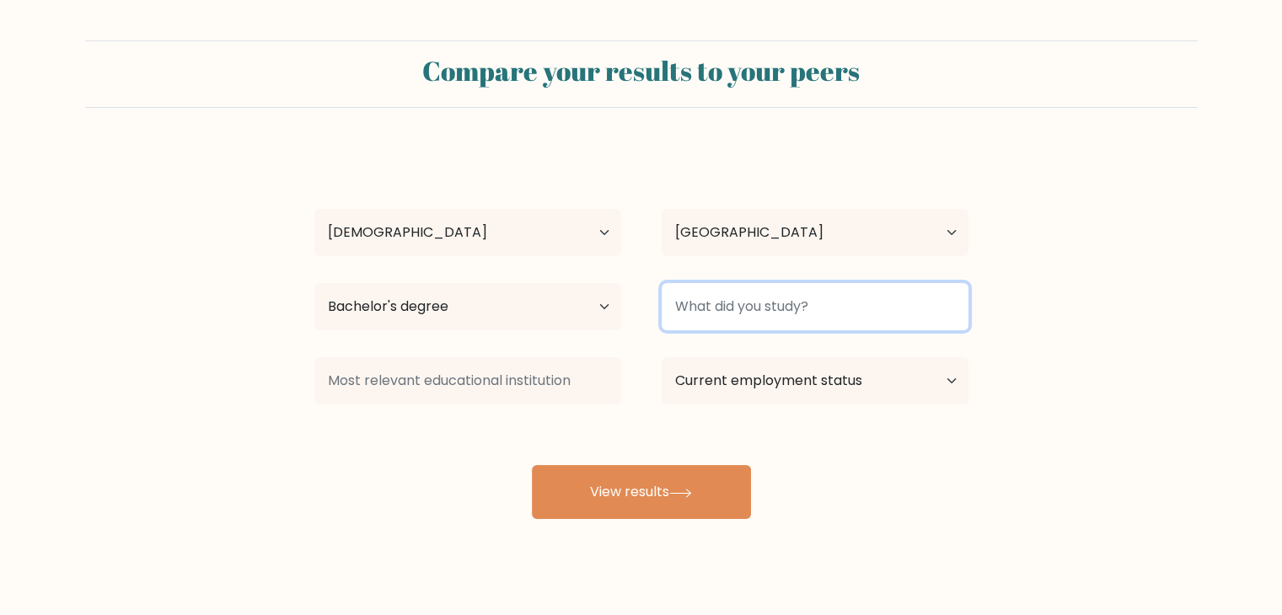
click at [759, 312] on input at bounding box center [815, 306] width 307 height 47
type input "Procurement"
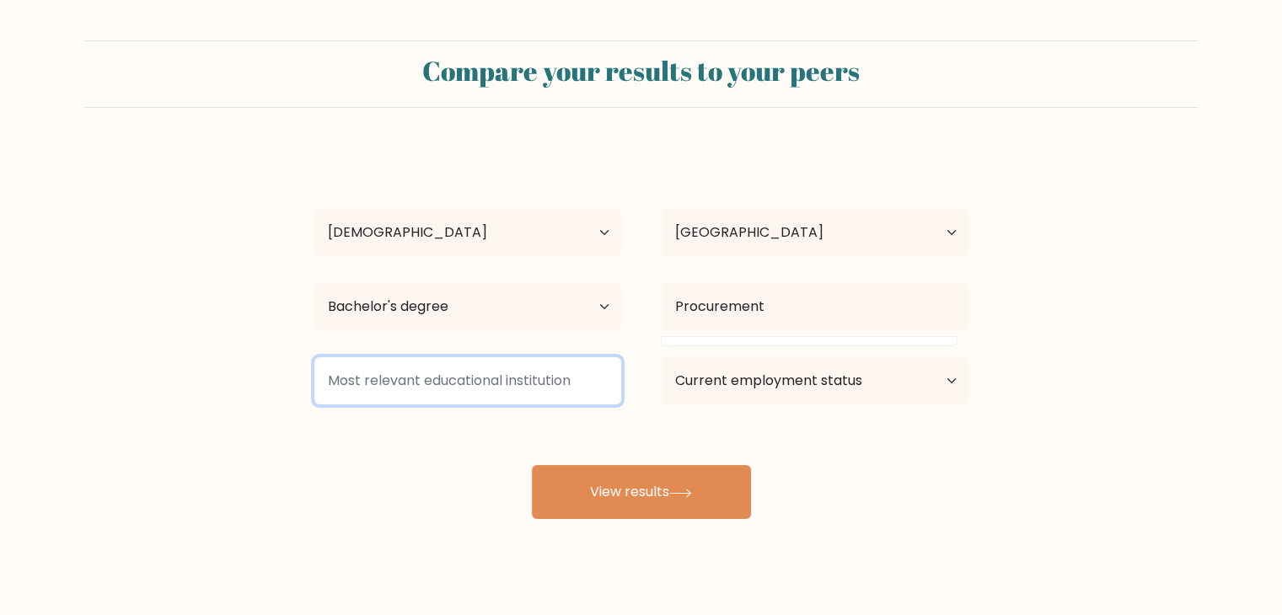
click at [488, 395] on input at bounding box center [467, 380] width 307 height 47
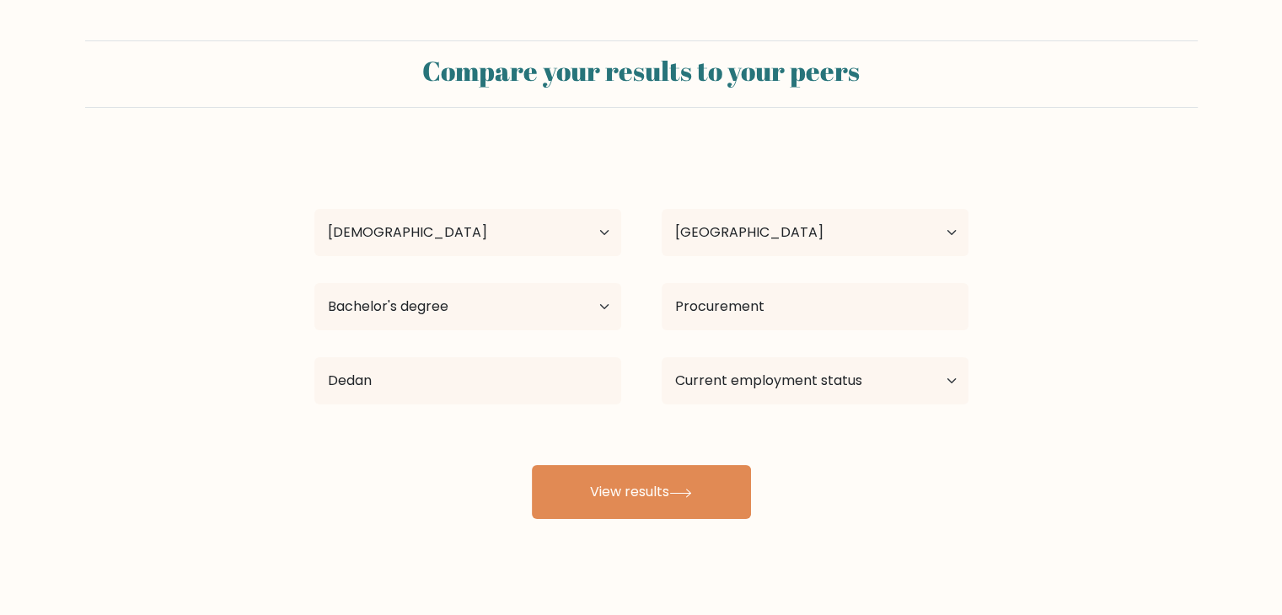
click at [477, 432] on div "ELIZABETH KAHUTA Age Under 18 years old 18-24 years old 25-34 years old 35-44 y…" at bounding box center [641, 333] width 674 height 371
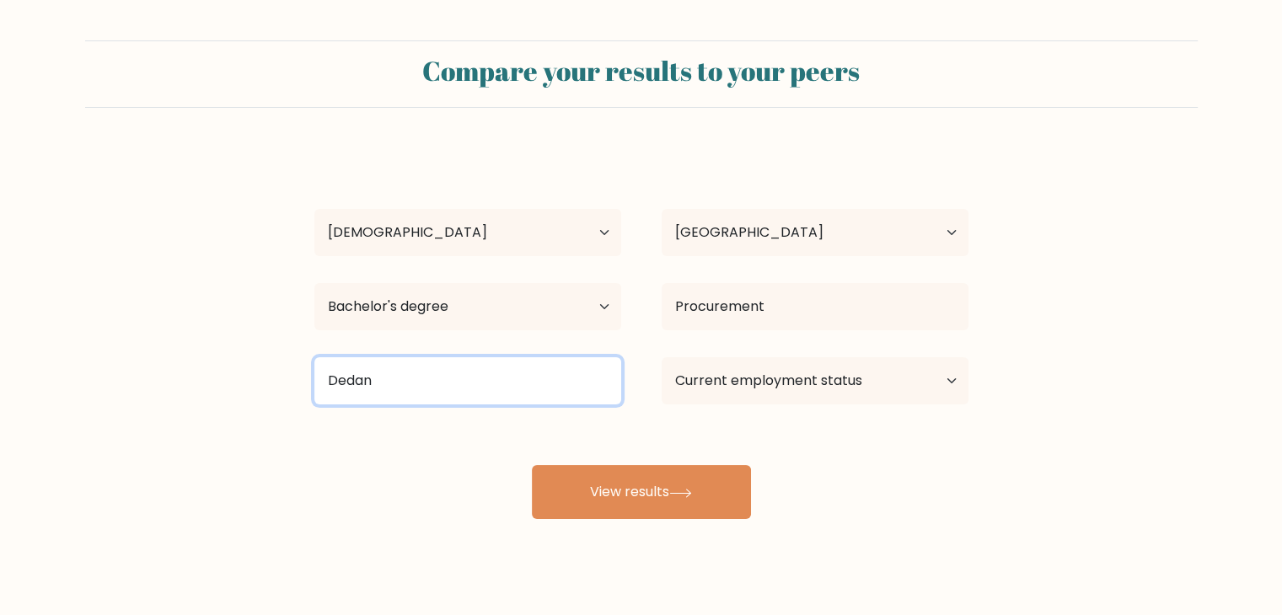
click at [507, 389] on input "Dedan" at bounding box center [467, 380] width 307 height 47
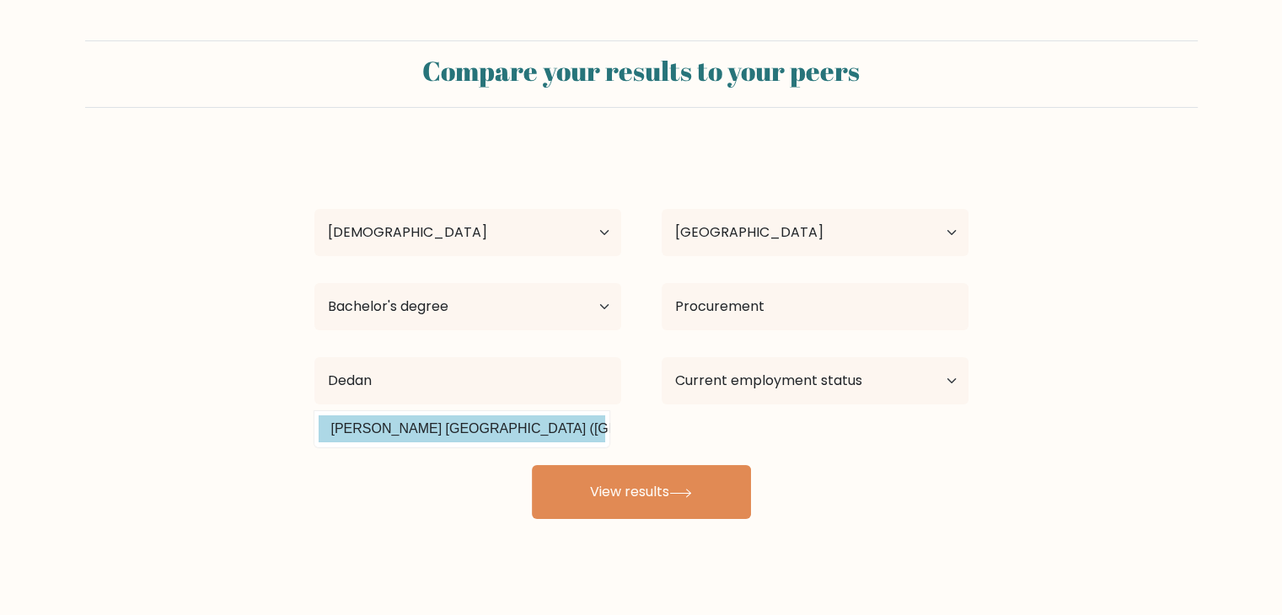
click at [472, 429] on div "ELIZABETH KAHUTA Age Under 18 years old 18-24 years old 25-34 years old 35-44 y…" at bounding box center [641, 333] width 674 height 371
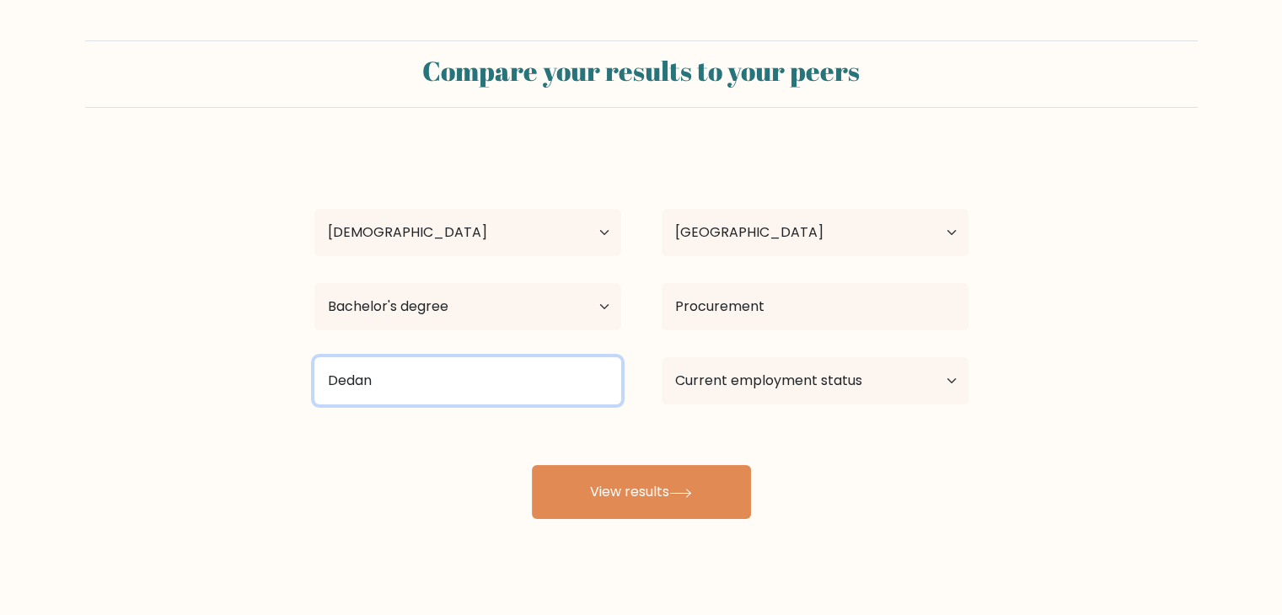
click at [472, 393] on input "Dedan" at bounding box center [467, 380] width 307 height 47
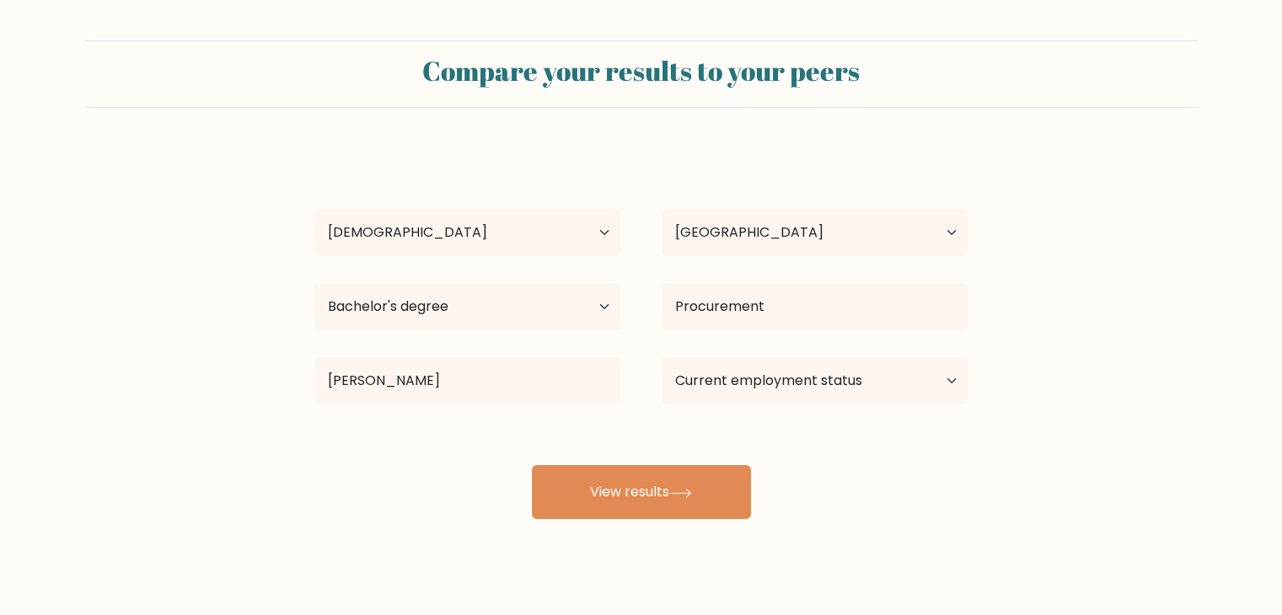
click at [467, 438] on div "ELIZABETH KAHUTA Age Under 18 years old 18-24 years old 25-34 years old 35-44 y…" at bounding box center [641, 333] width 674 height 371
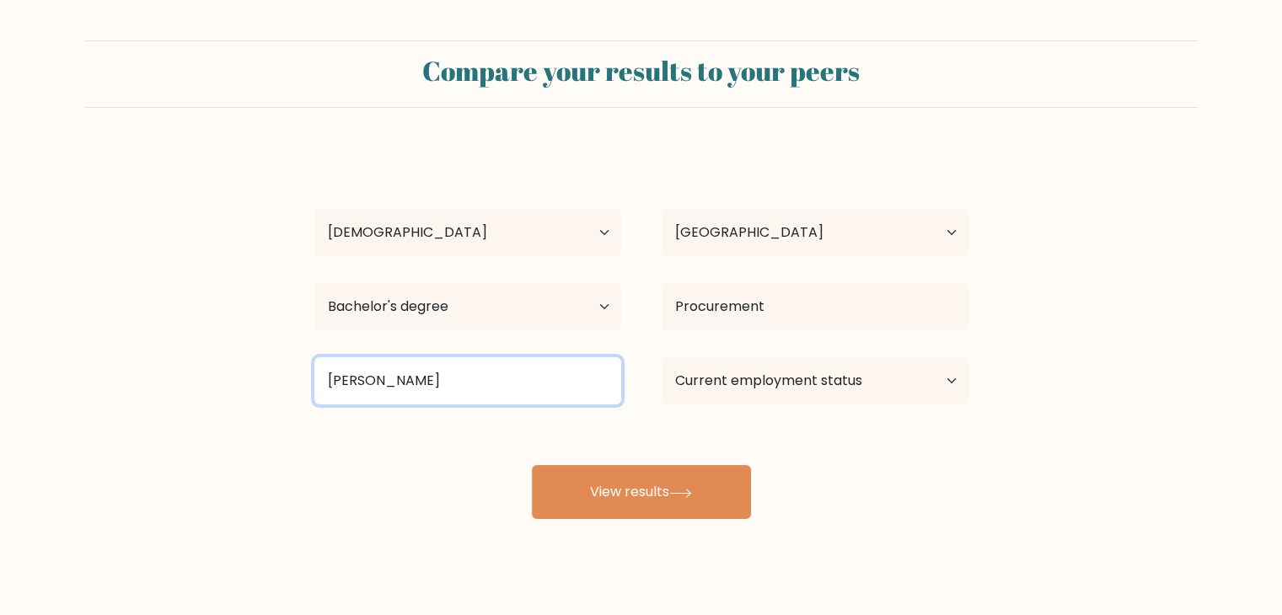
click at [438, 385] on input "Dedan Kima" at bounding box center [467, 380] width 307 height 47
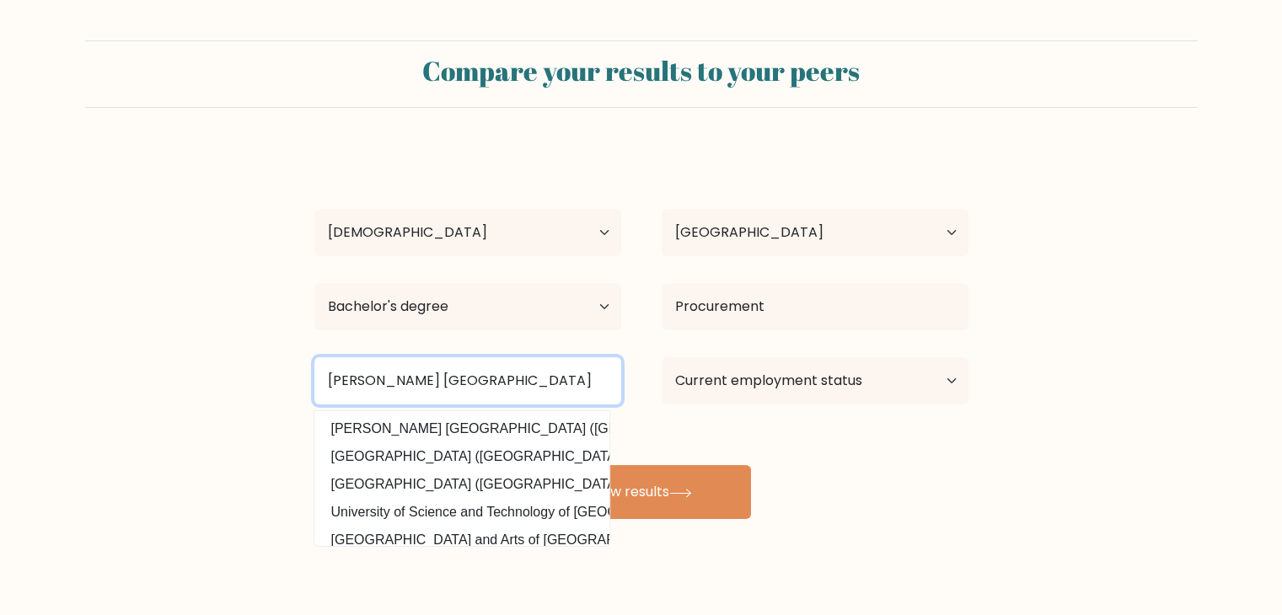
type input "Dedan Kimathi University of Technology"
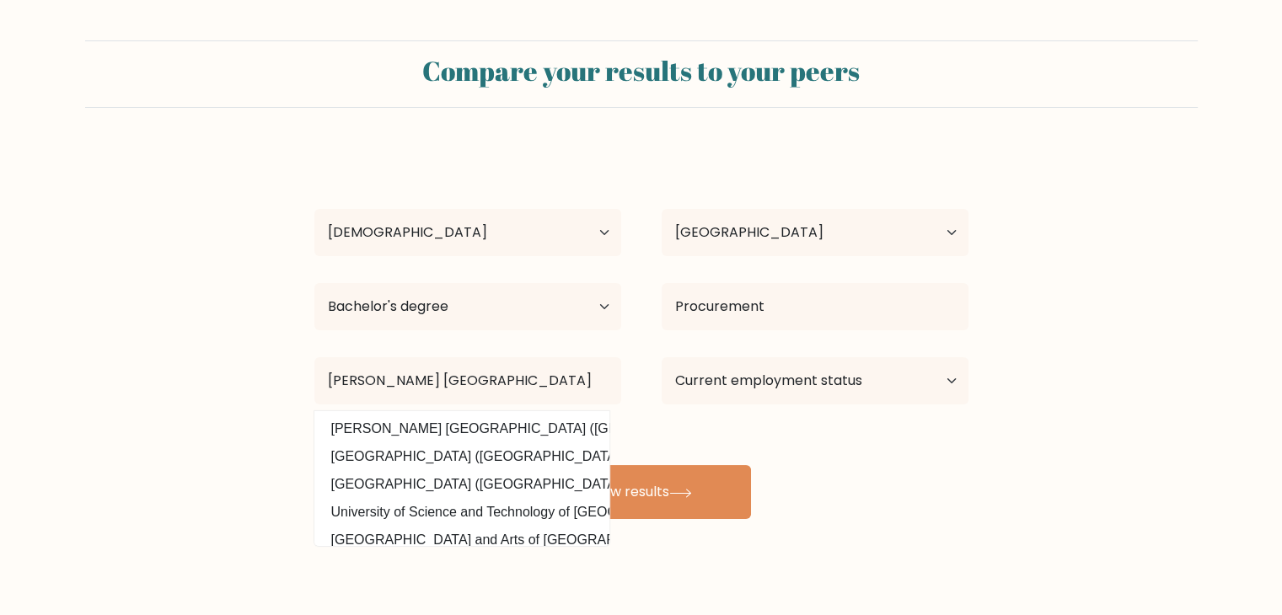
click at [629, 425] on div "ELIZABETH KAHUTA Age Under 18 years old 18-24 years old 25-34 years old 35-44 y…" at bounding box center [641, 333] width 674 height 371
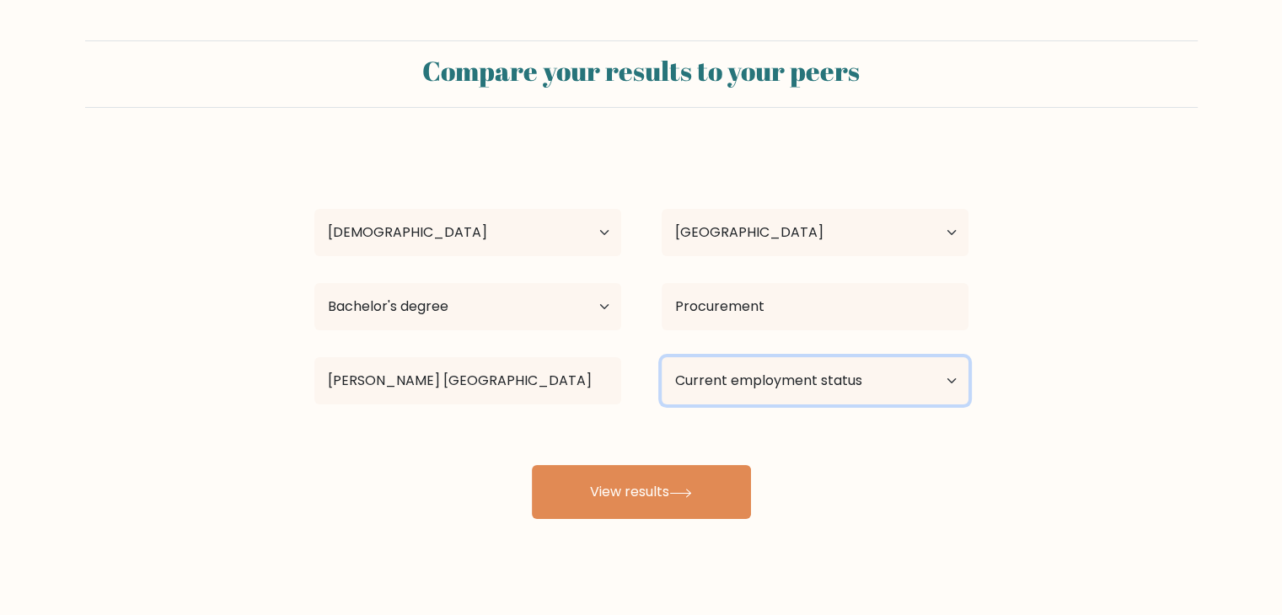
click at [785, 369] on select "Current employment status Employed Student Retired Other / prefer not to answer" at bounding box center [815, 380] width 307 height 47
select select "other"
click at [662, 357] on select "Current employment status Employed Student Retired Other / prefer not to answer" at bounding box center [815, 380] width 307 height 47
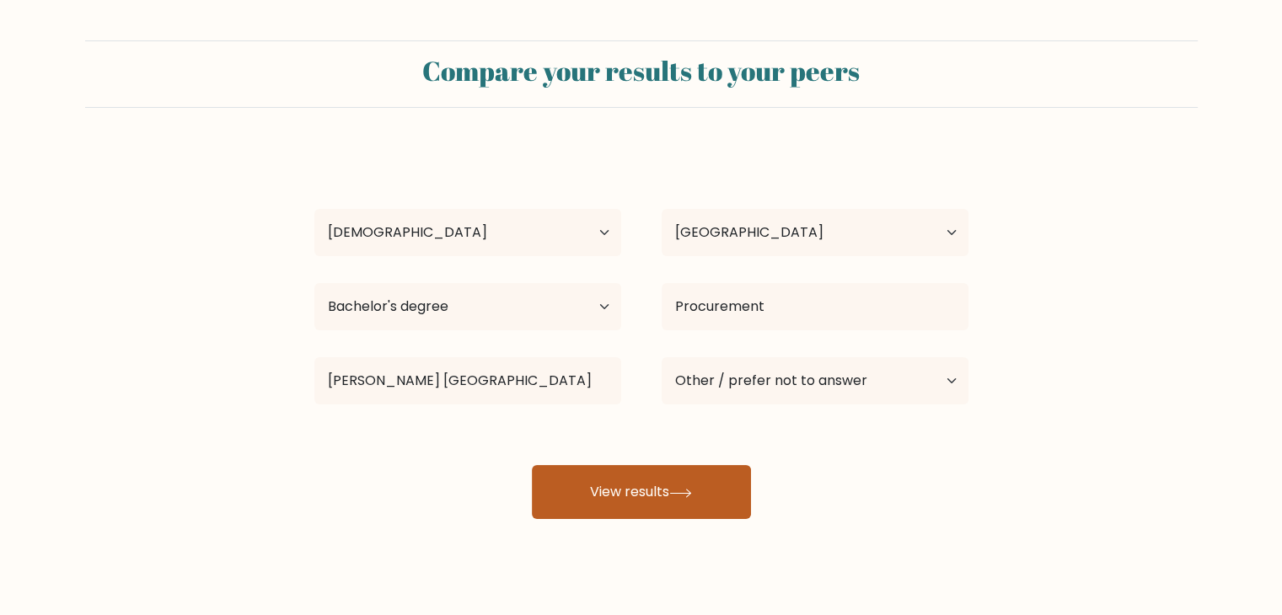
click at [649, 490] on button "View results" at bounding box center [641, 492] width 219 height 54
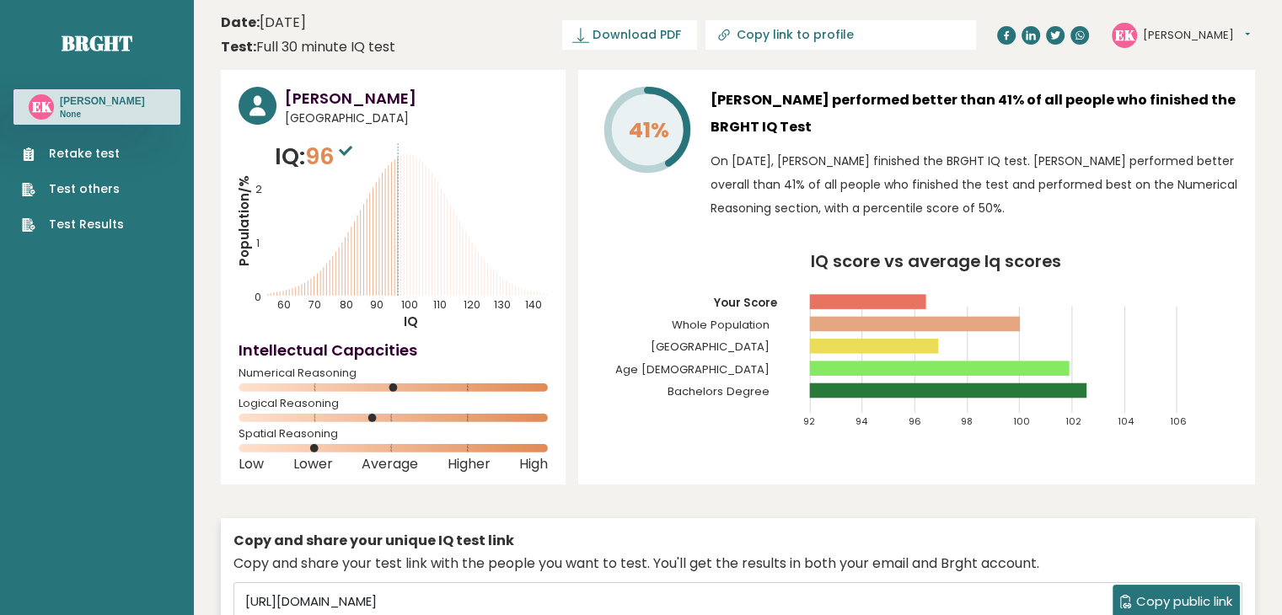
click at [70, 158] on link "Retake test" at bounding box center [73, 154] width 102 height 18
